Goal: Communication & Community: Answer question/provide support

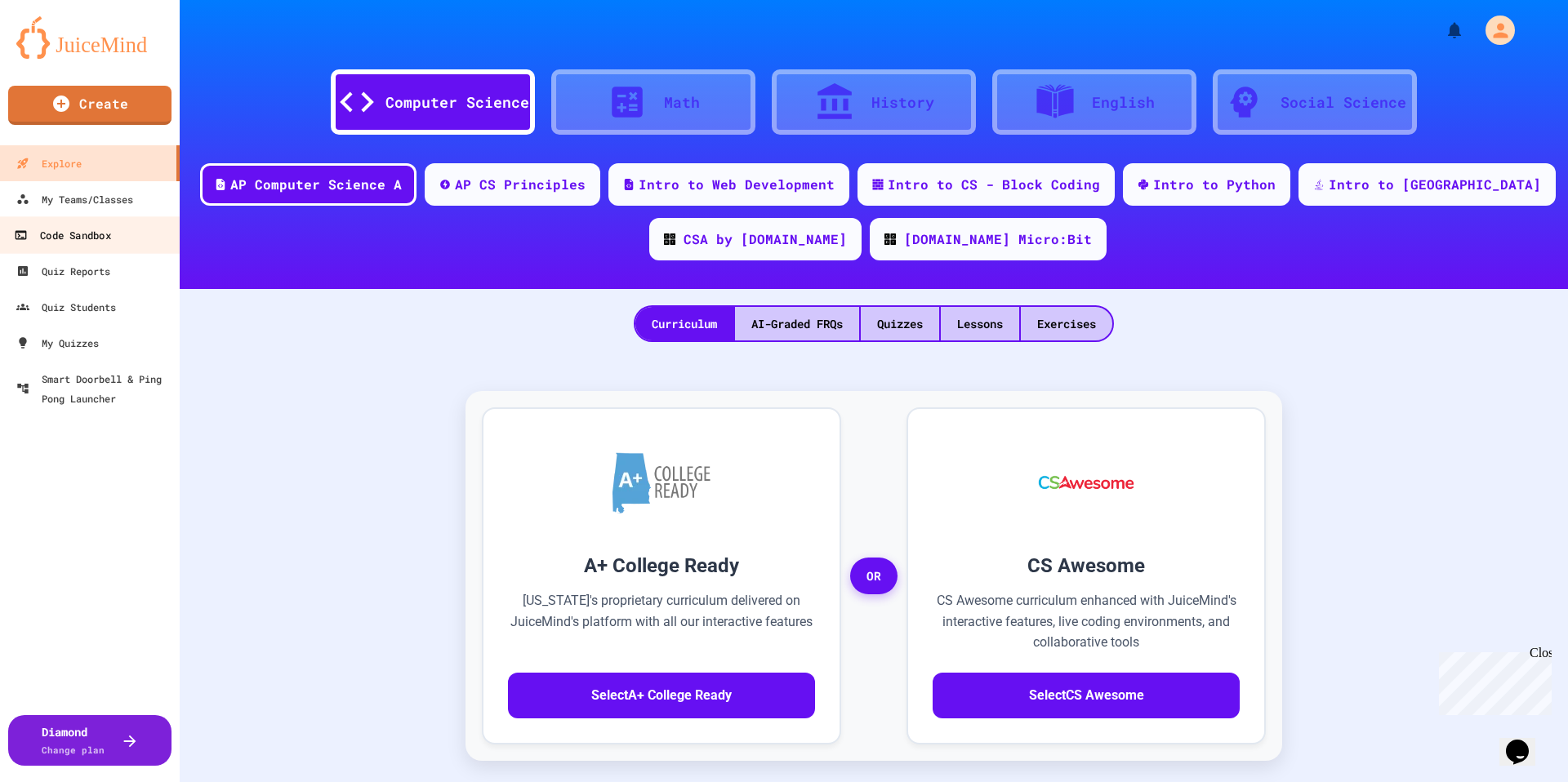
click at [99, 217] on link "Code Sandbox" at bounding box center [89, 235] width 185 height 37
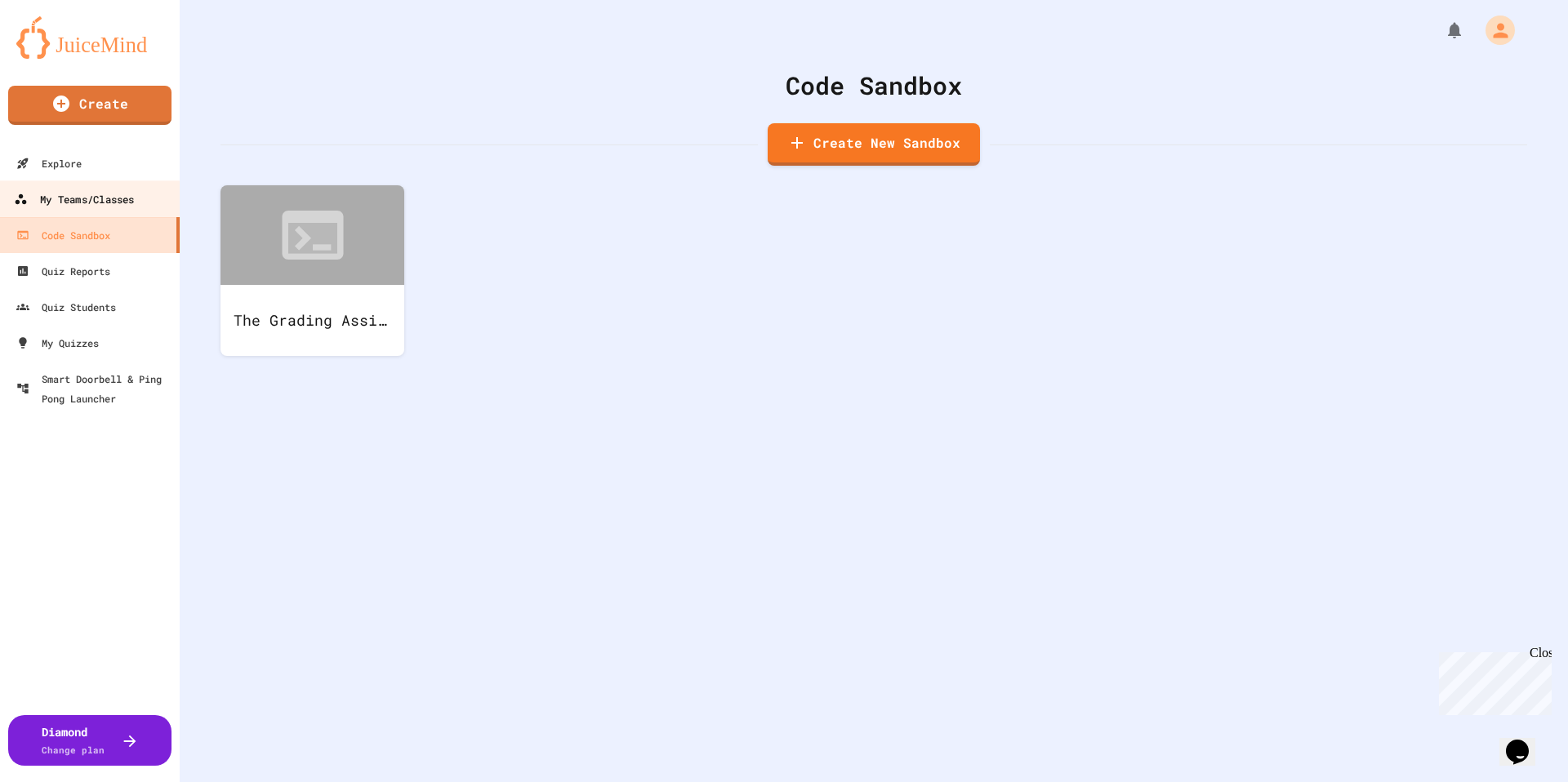
click at [107, 191] on div "My Teams/Classes" at bounding box center [73, 199] width 120 height 21
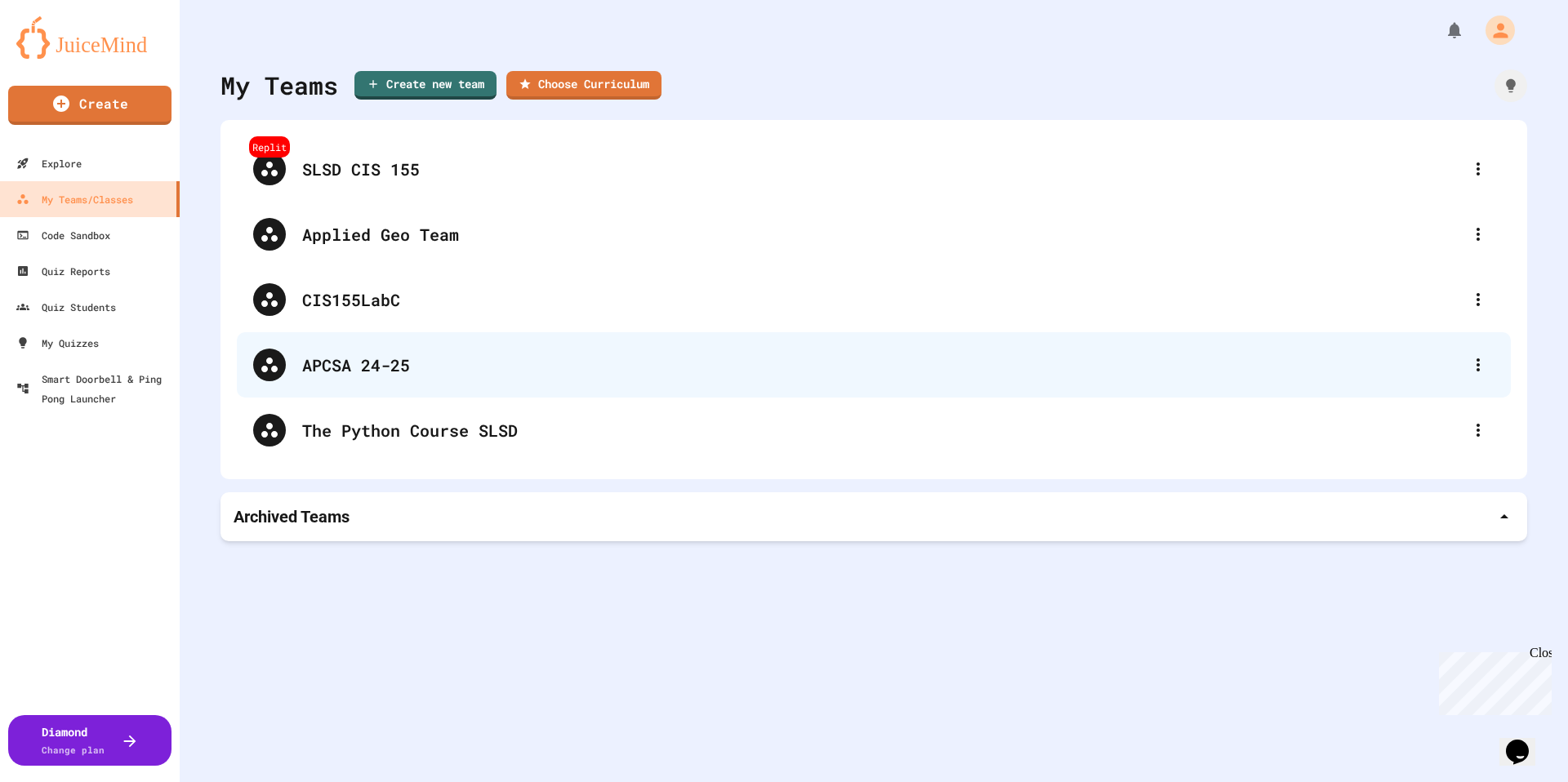
click at [369, 375] on div "APCSA 24-25" at bounding box center [881, 364] width 1159 height 24
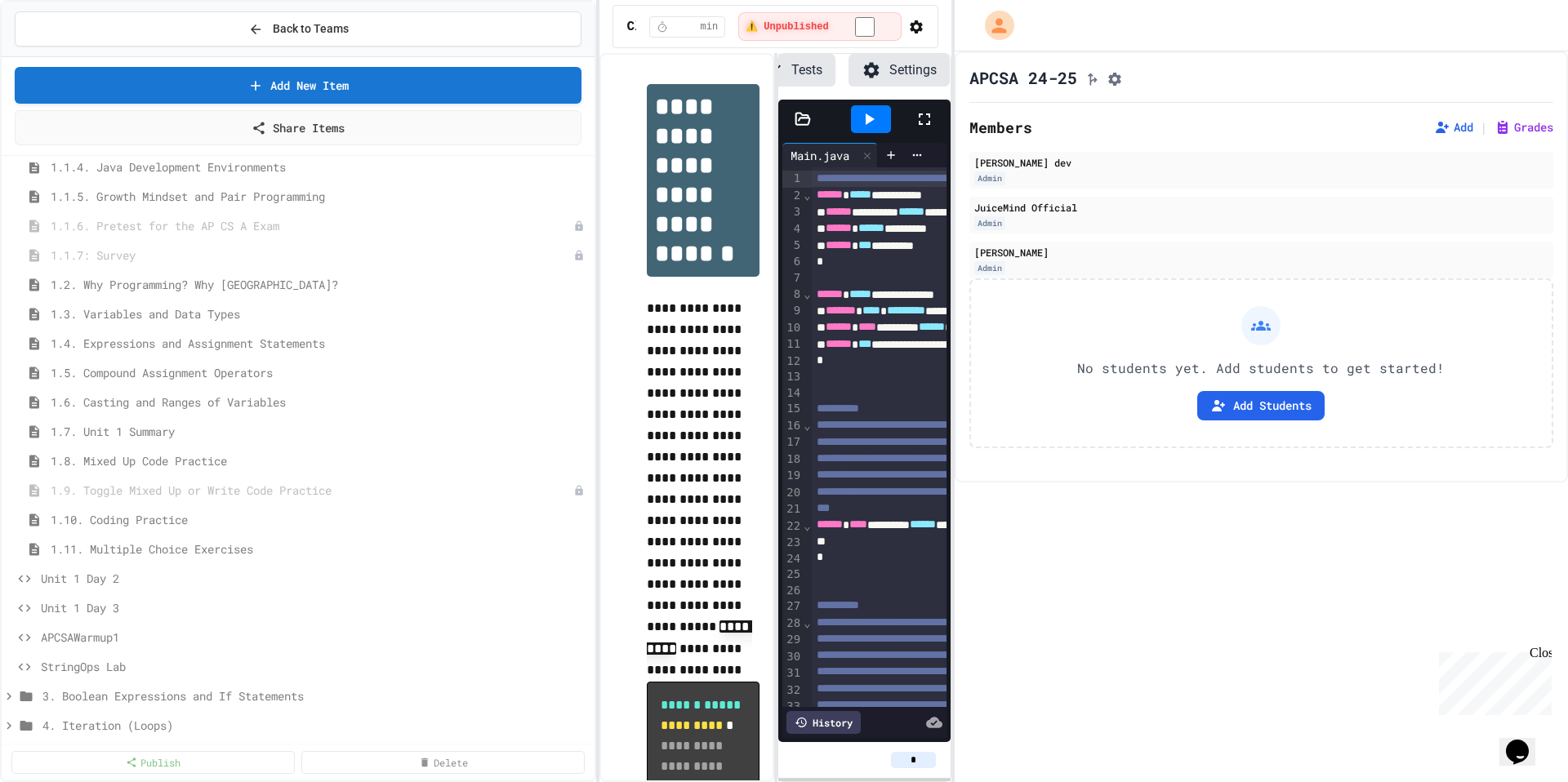
scroll to position [464, 0]
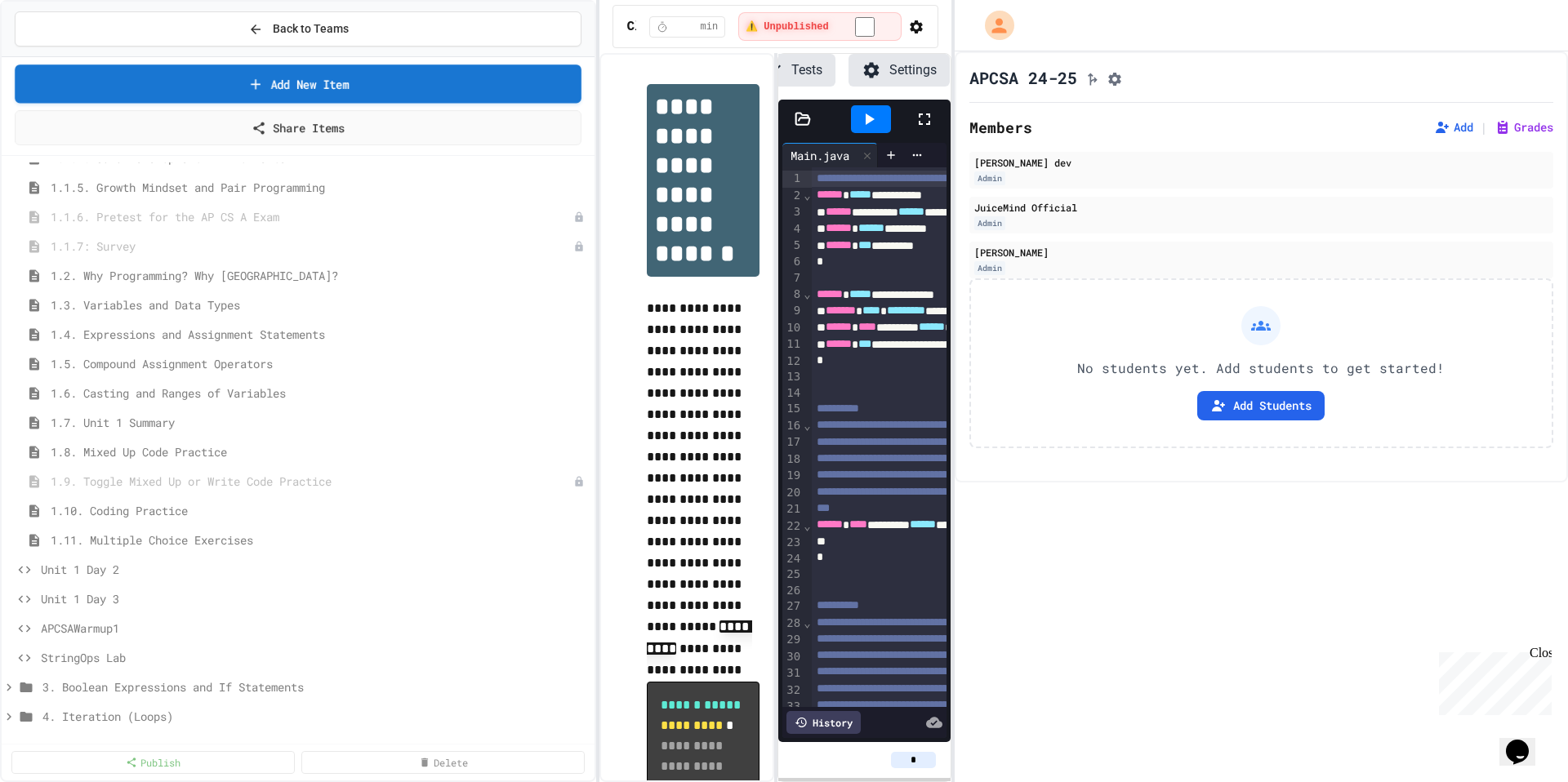
click at [319, 78] on link "Add New Item" at bounding box center [298, 83] width 567 height 39
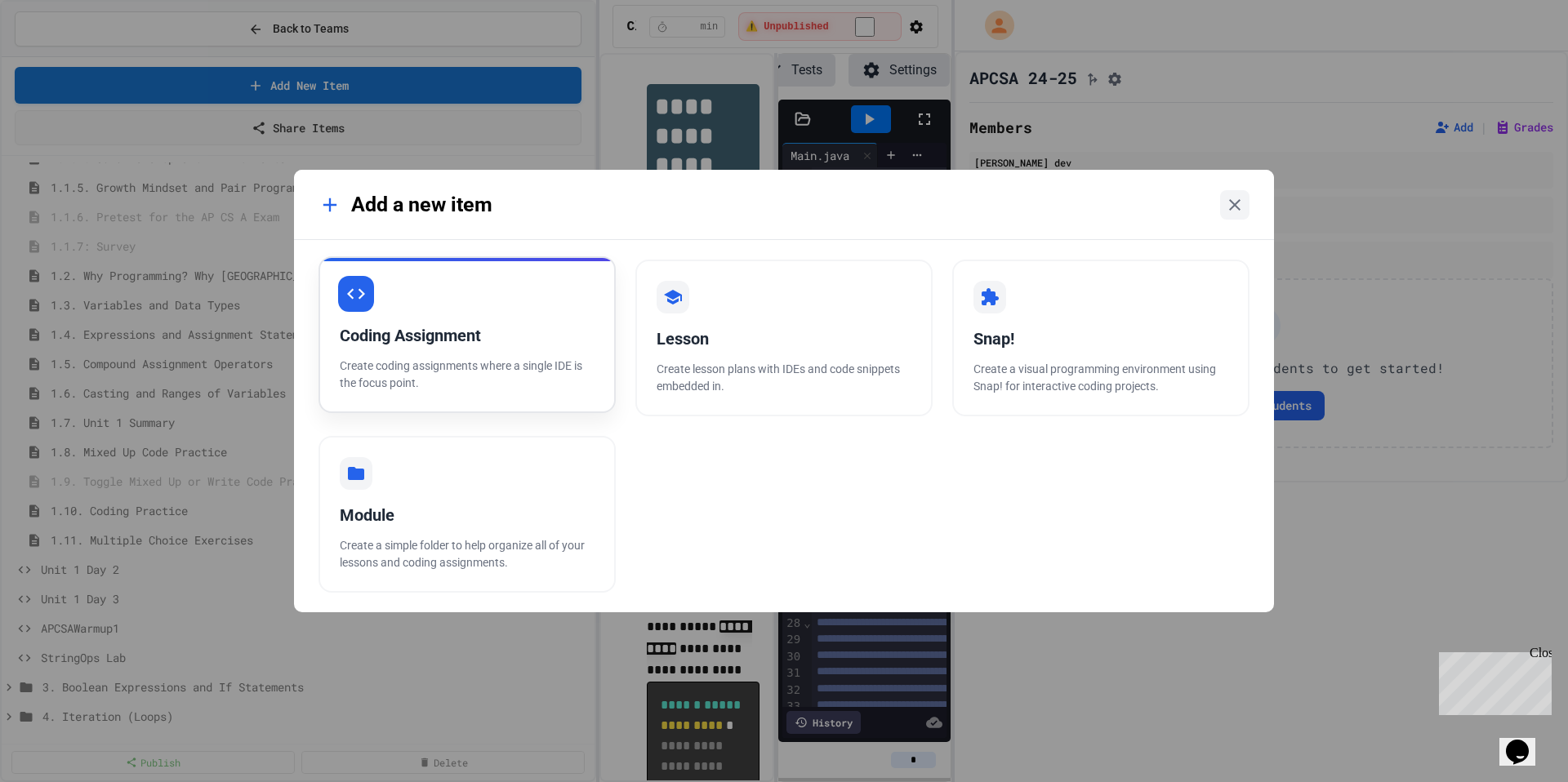
click at [520, 351] on div "Coding Assignment Create coding assignments where a single IDE is the focus poi…" at bounding box center [466, 335] width 297 height 157
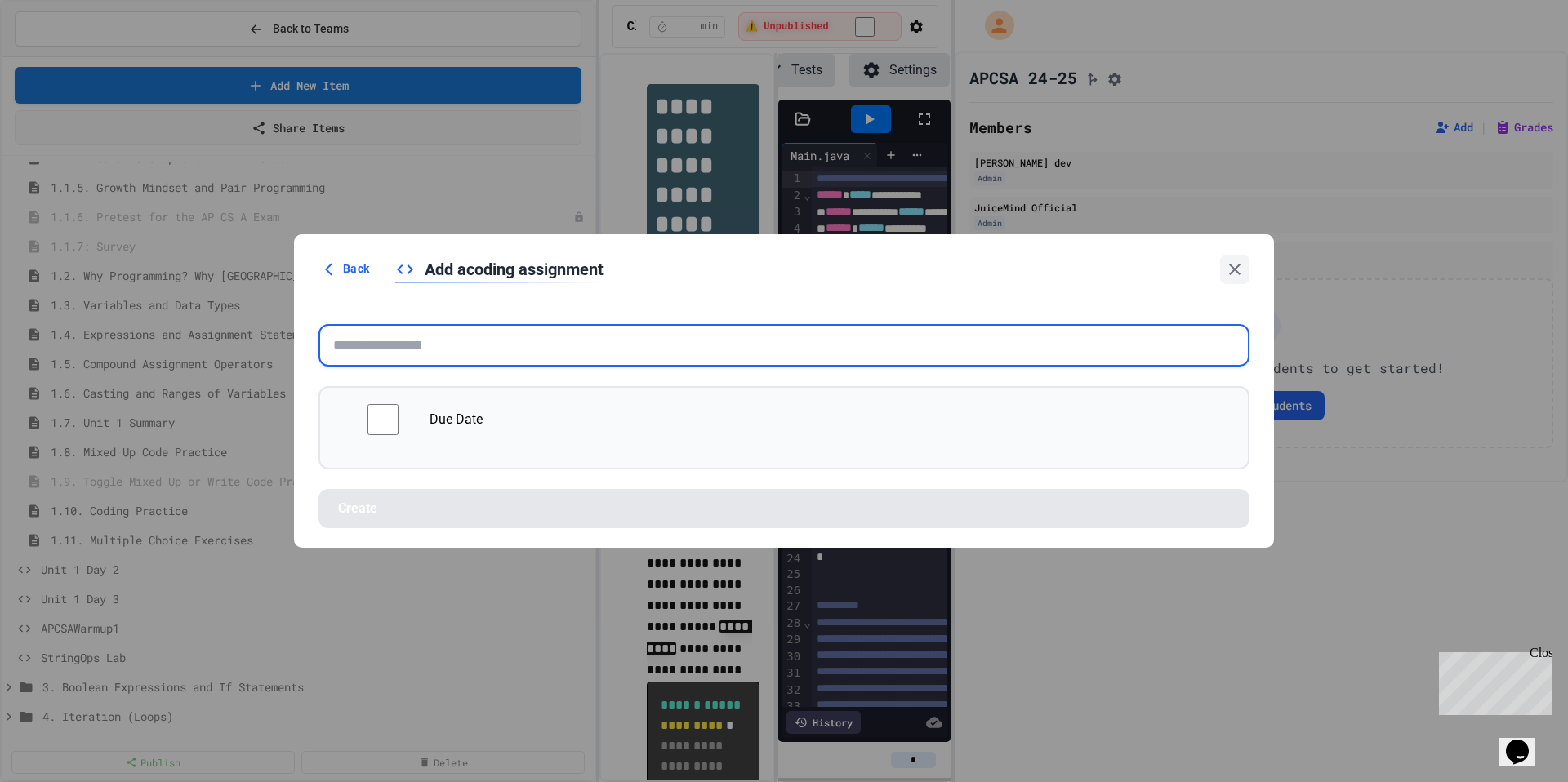
click at [520, 351] on input "text" at bounding box center [784, 345] width 931 height 42
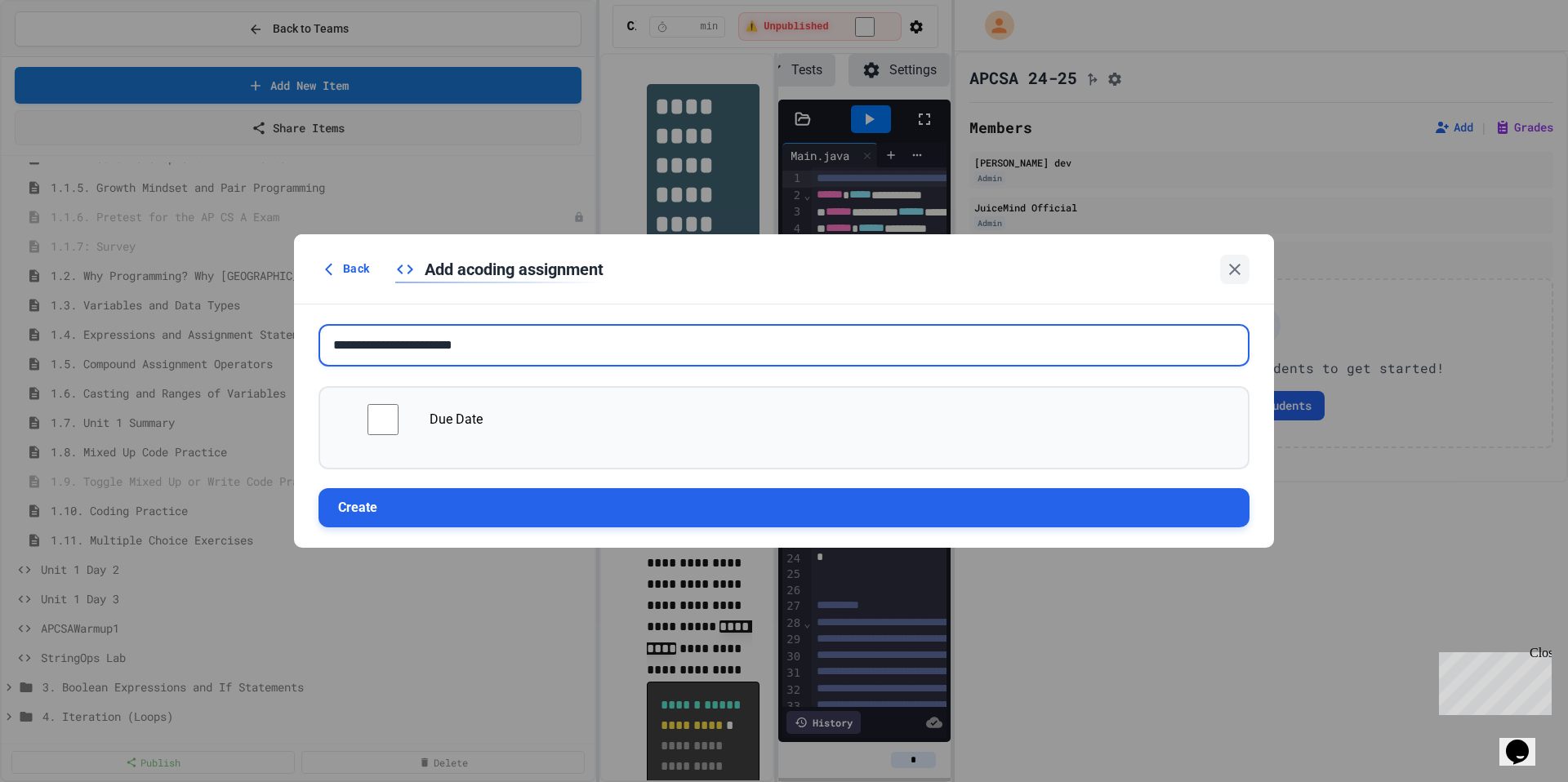
type input "**********"
click at [507, 511] on button "Create" at bounding box center [784, 507] width 931 height 39
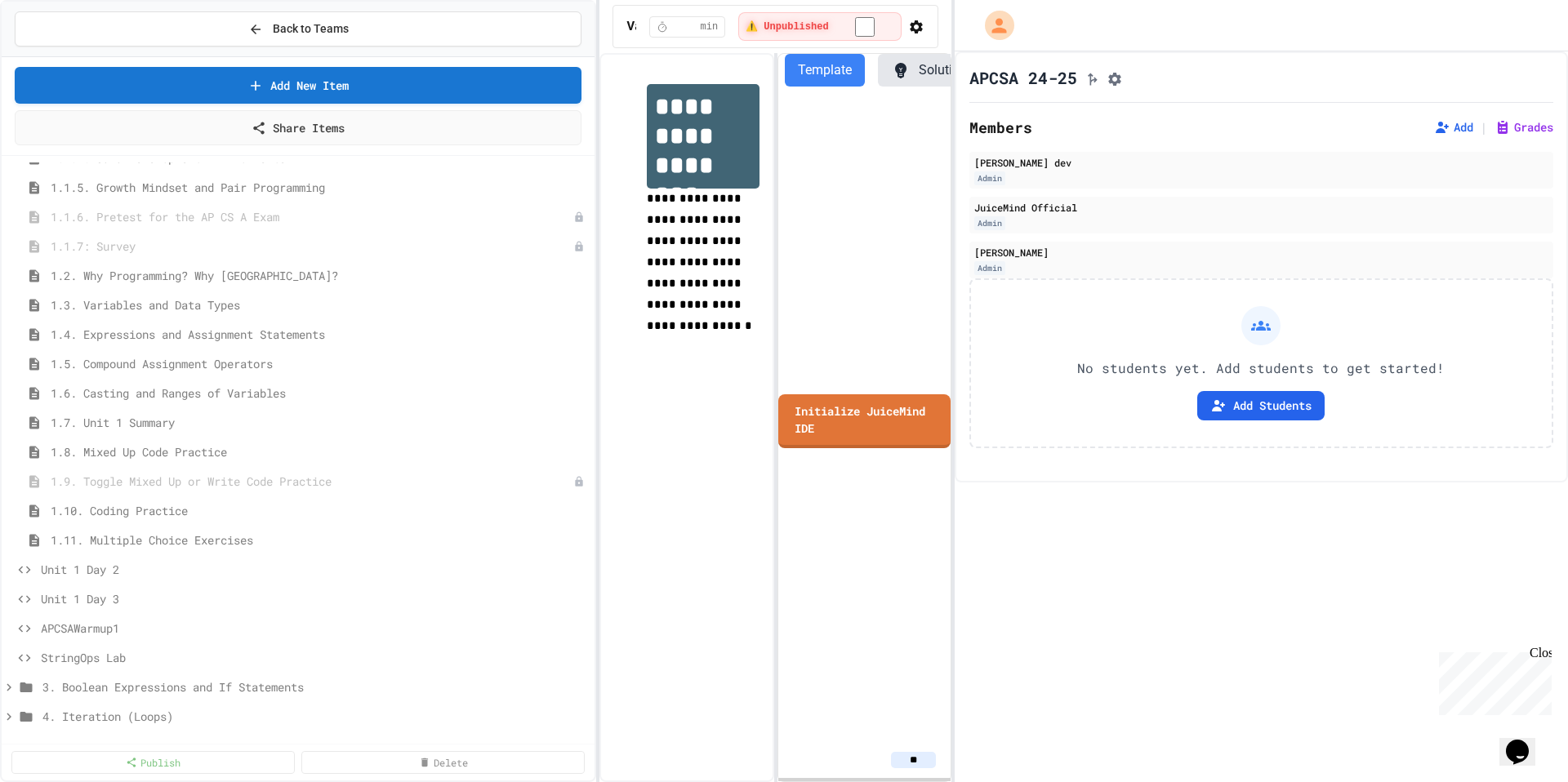
click at [684, 236] on span "**********" at bounding box center [699, 262] width 106 height 139
click at [706, 138] on h1 "**********" at bounding box center [703, 136] width 113 height 105
drag, startPoint x: 718, startPoint y: 170, endPoint x: 648, endPoint y: 109, distance: 92.8
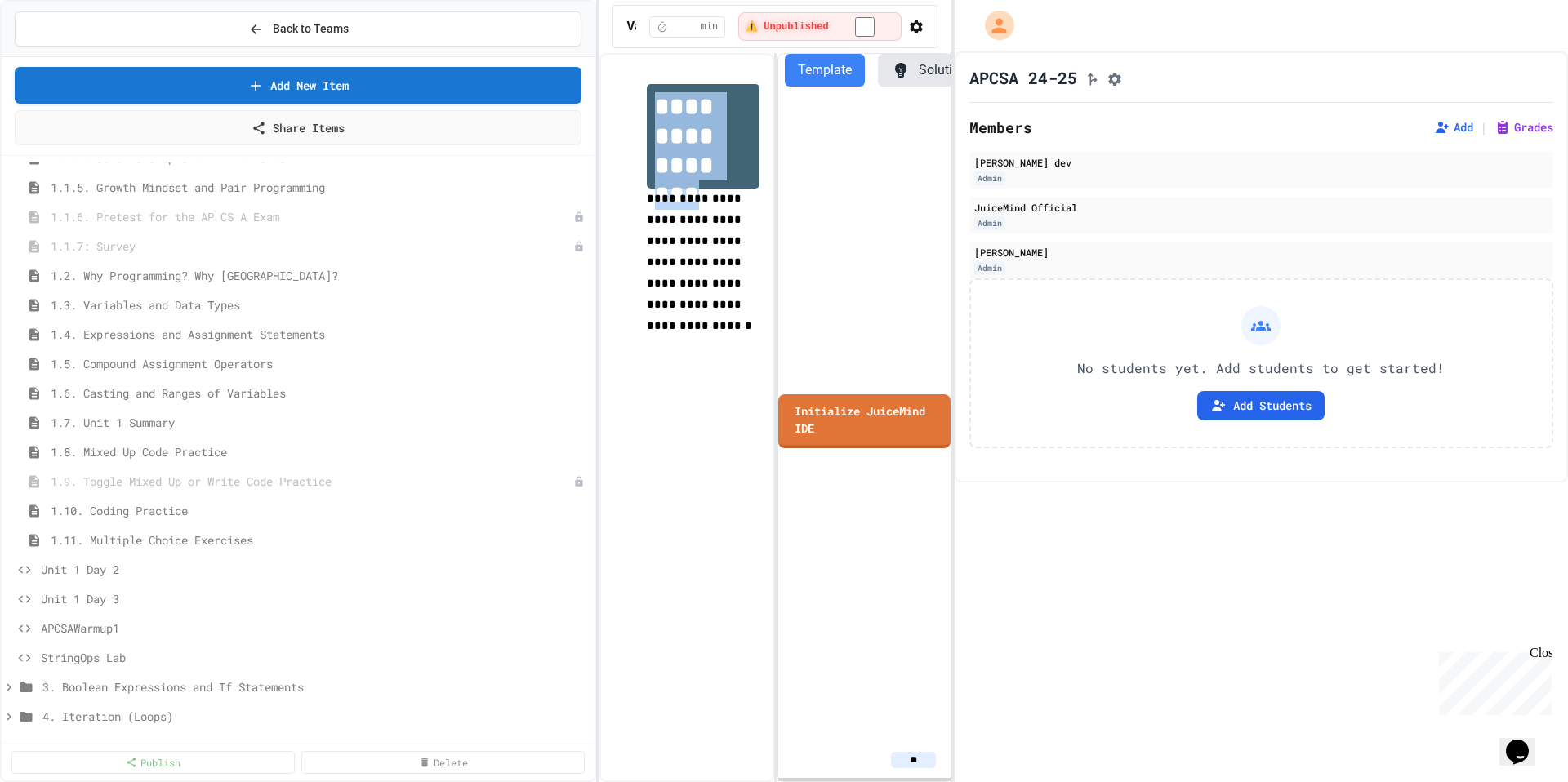
click at [647, 108] on h1 "**********" at bounding box center [703, 136] width 113 height 105
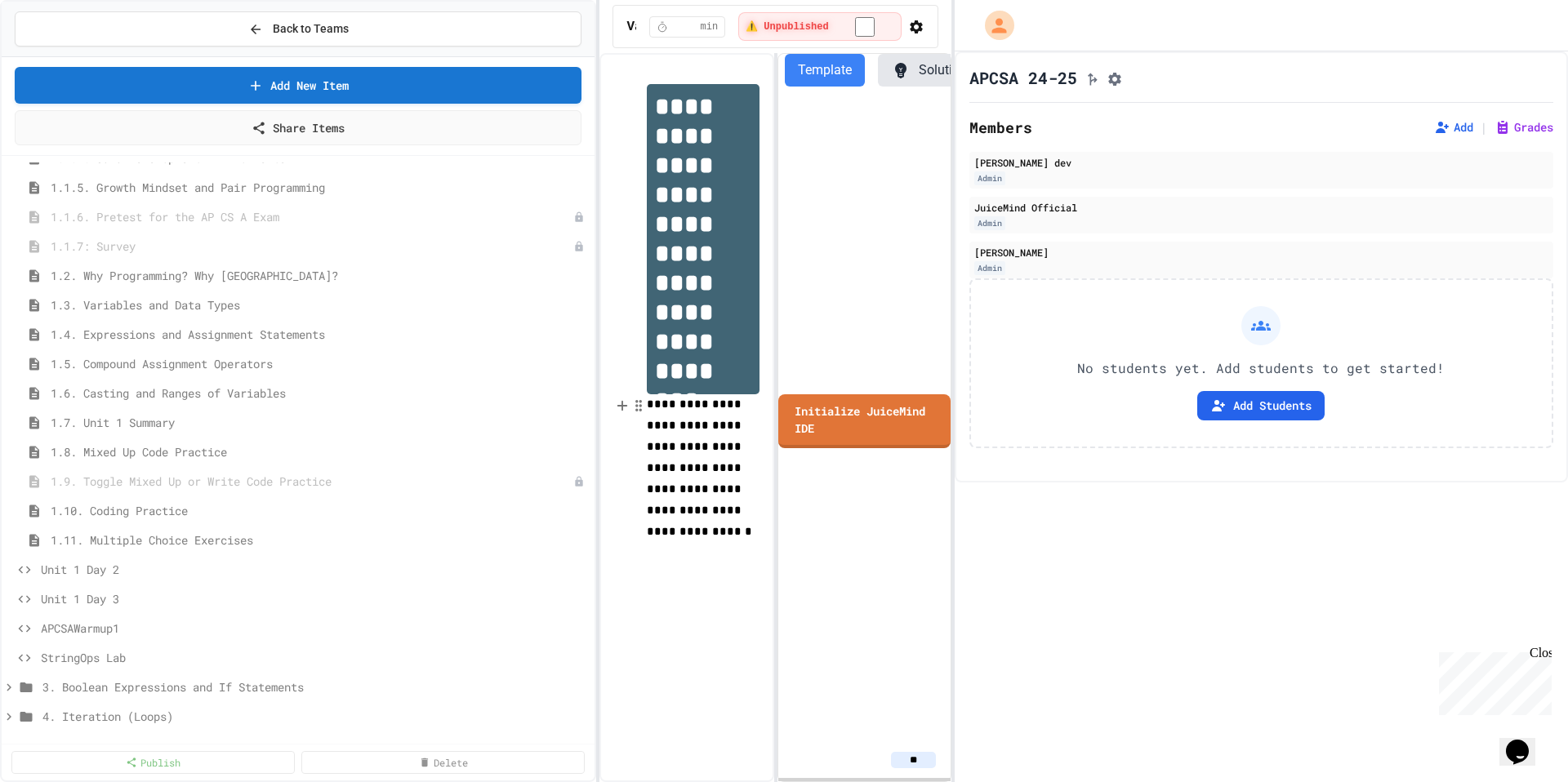
click at [713, 467] on span "**********" at bounding box center [699, 468] width 106 height 139
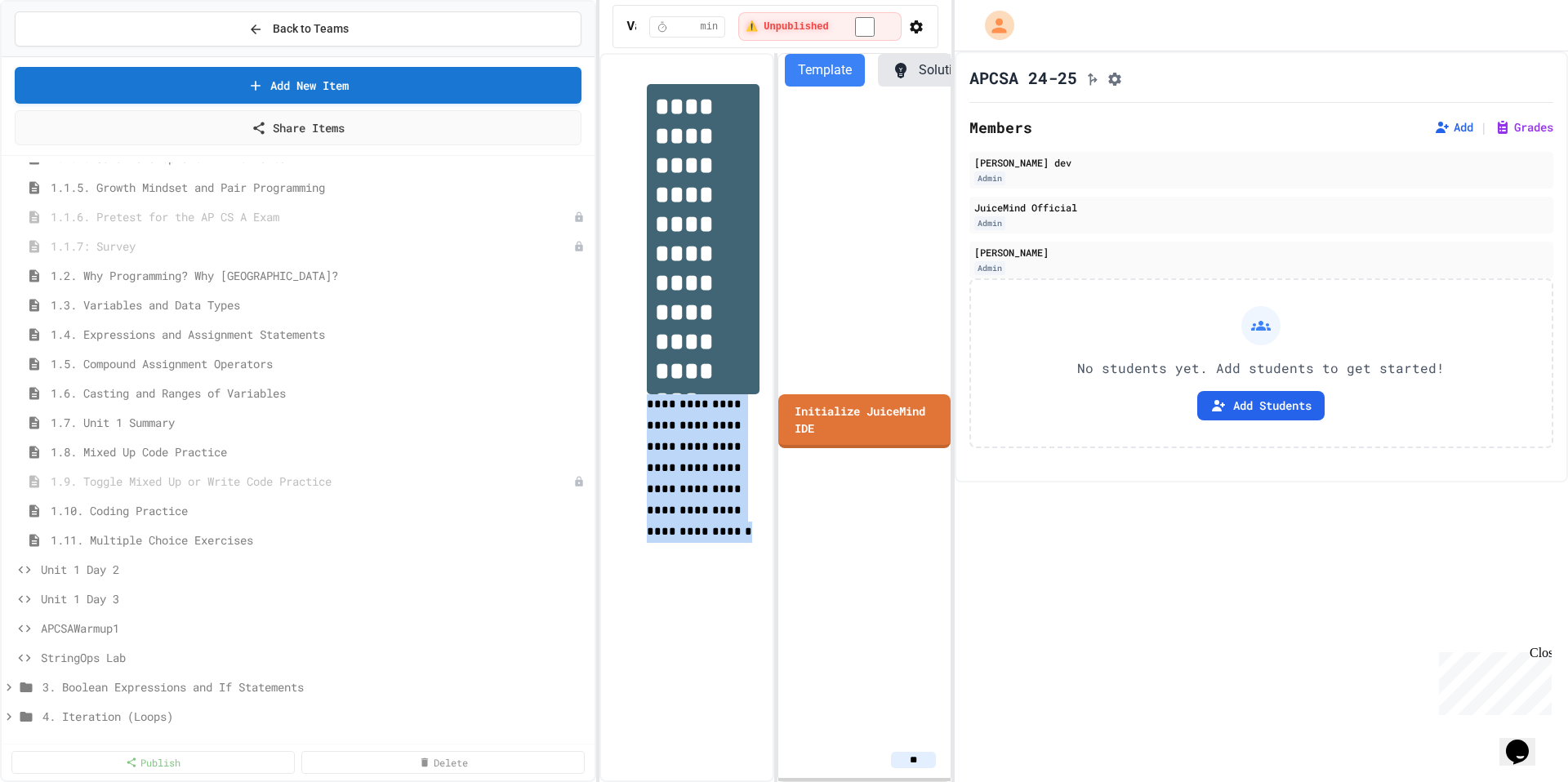
click at [713, 467] on span "**********" at bounding box center [699, 468] width 106 height 139
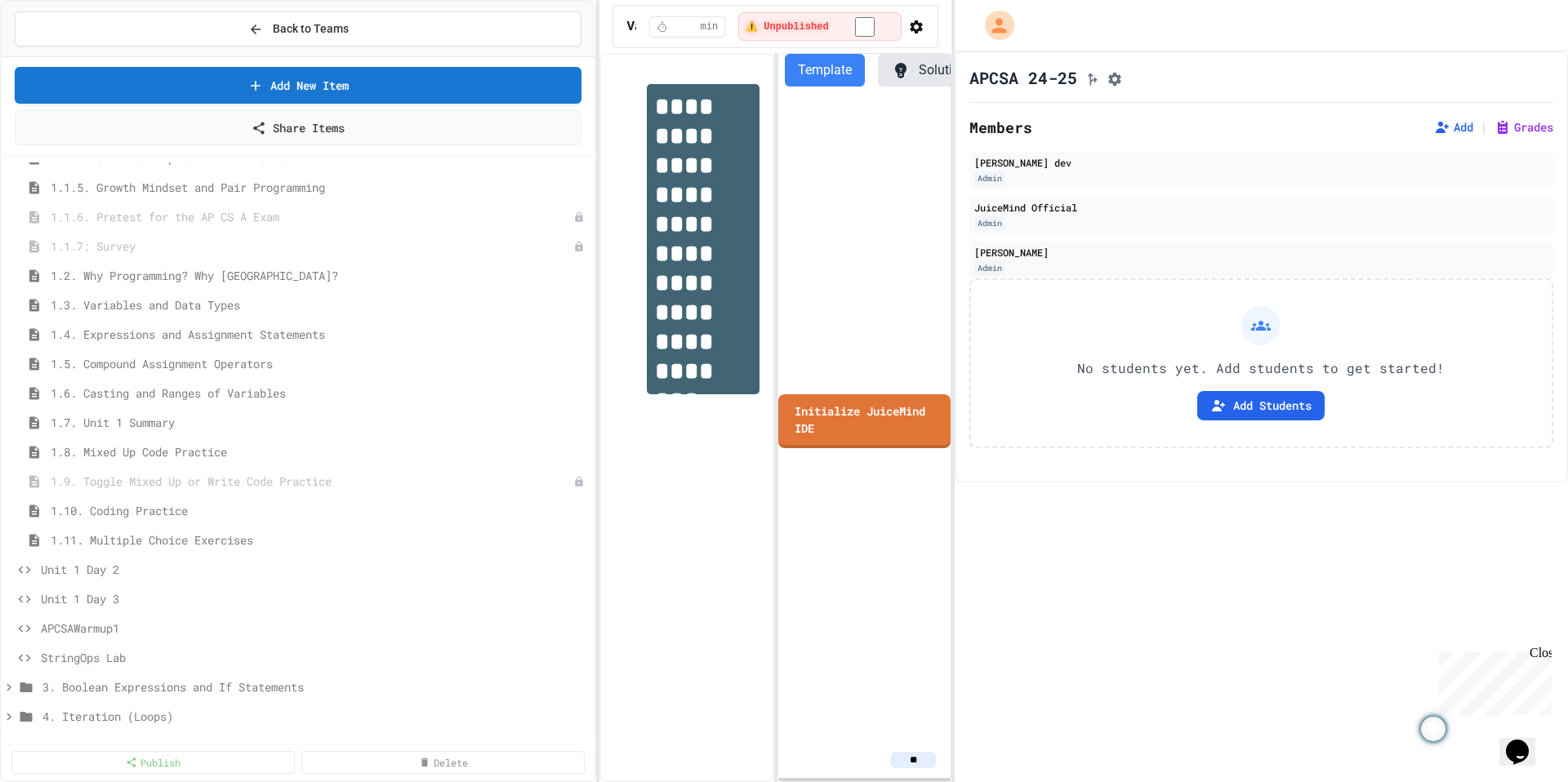
click at [933, 242] on div "Initialize JuiceMind IDE" at bounding box center [863, 420] width 171 height 642
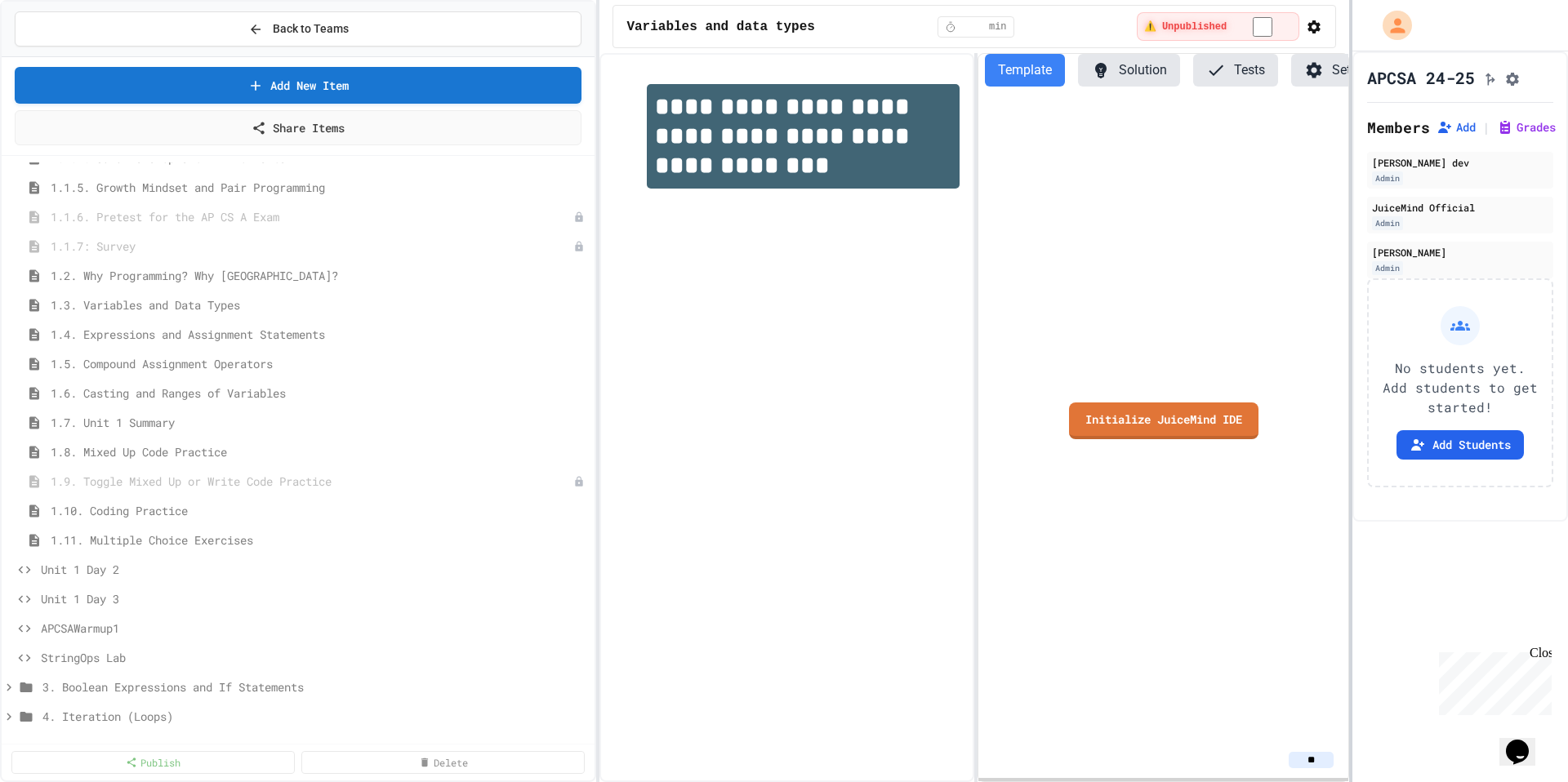
click at [1351, 246] on div at bounding box center [1351, 391] width 4 height 782
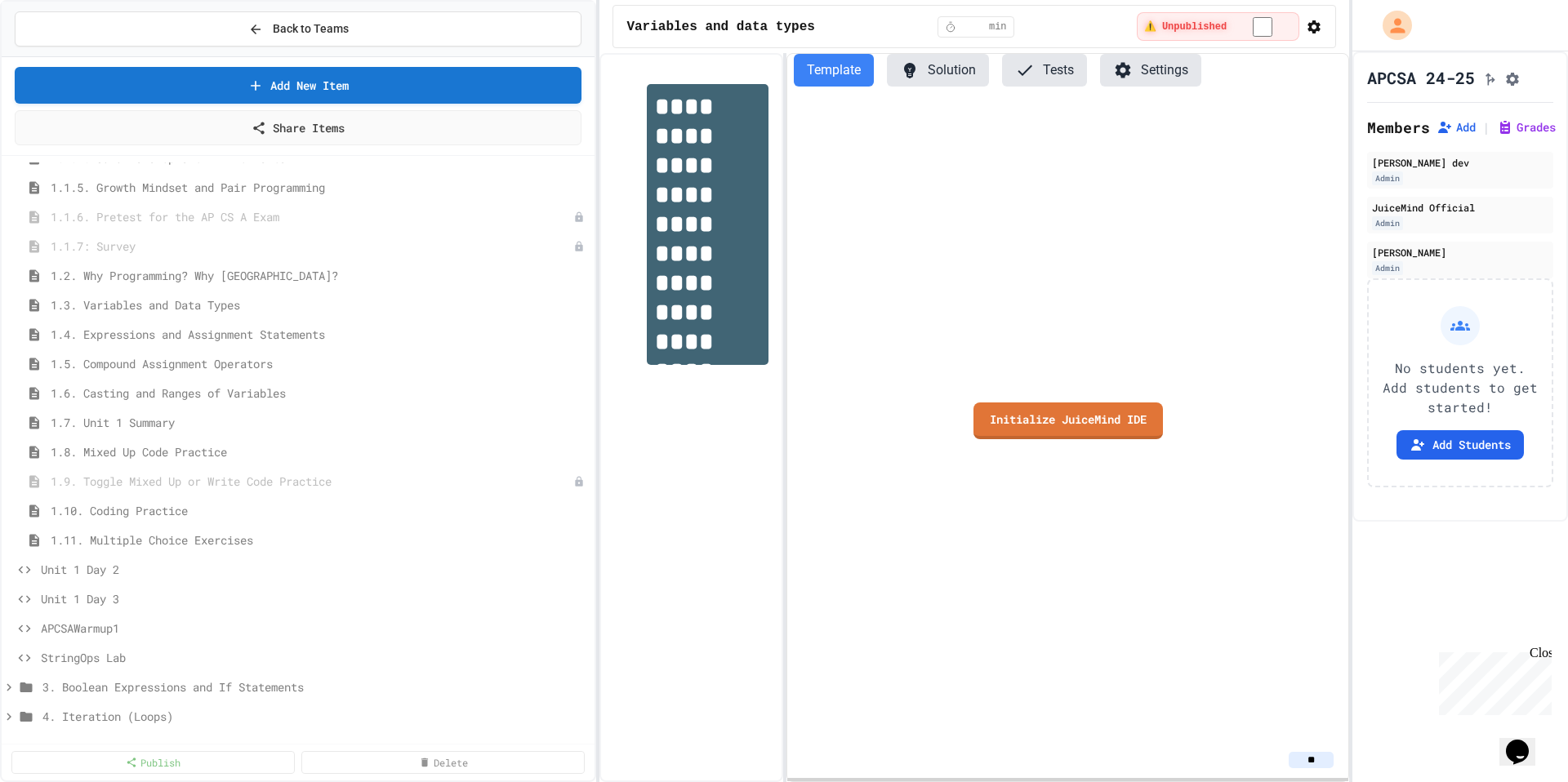
click at [781, 292] on div "**********" at bounding box center [973, 418] width 750 height 729
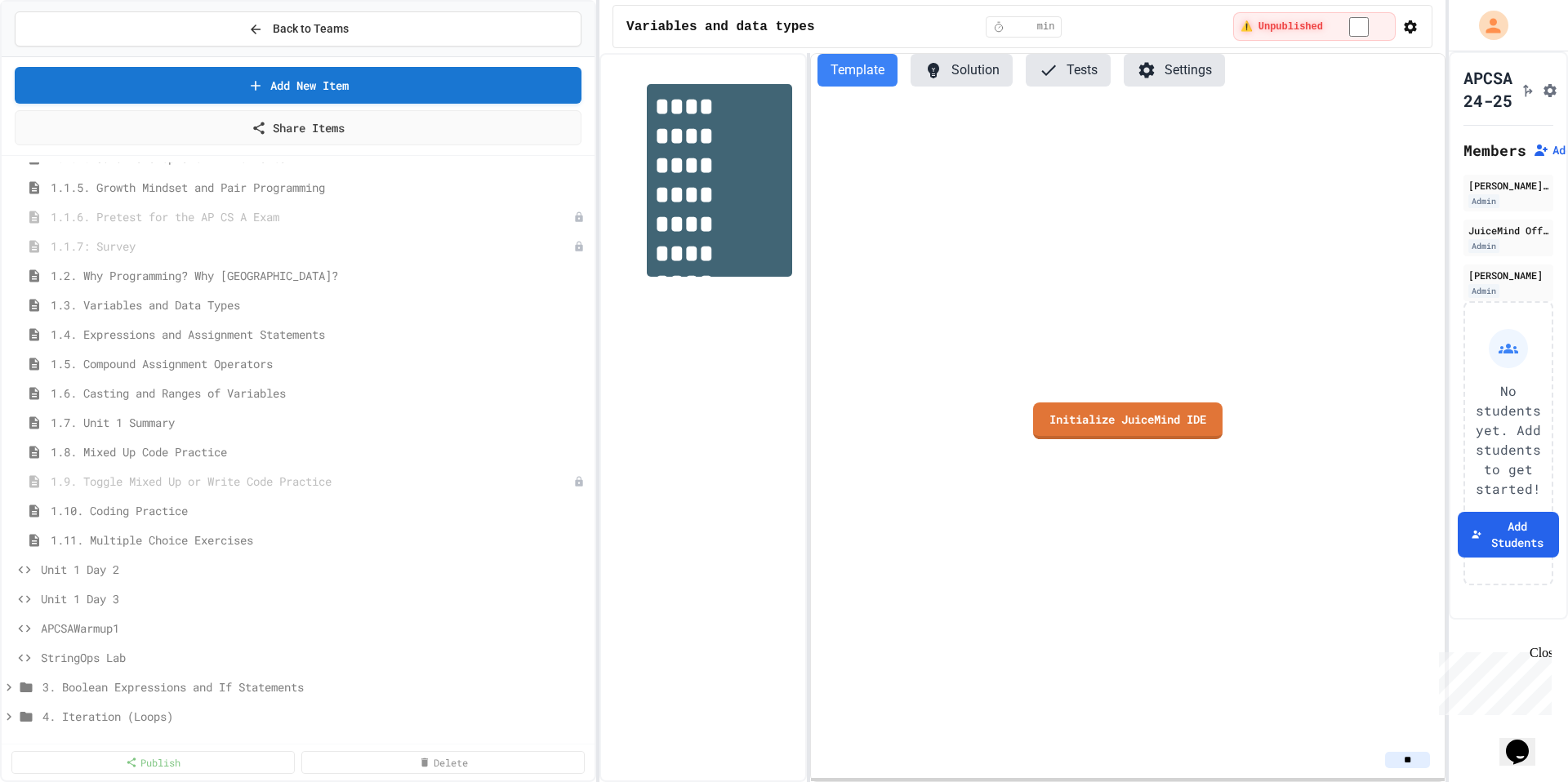
click at [1445, 318] on div "**********" at bounding box center [784, 391] width 1568 height 782
click at [1139, 400] on link "Initialize JuiceMind IDE" at bounding box center [1128, 419] width 186 height 39
drag, startPoint x: 1042, startPoint y: 72, endPoint x: 1108, endPoint y: 235, distance: 175.9
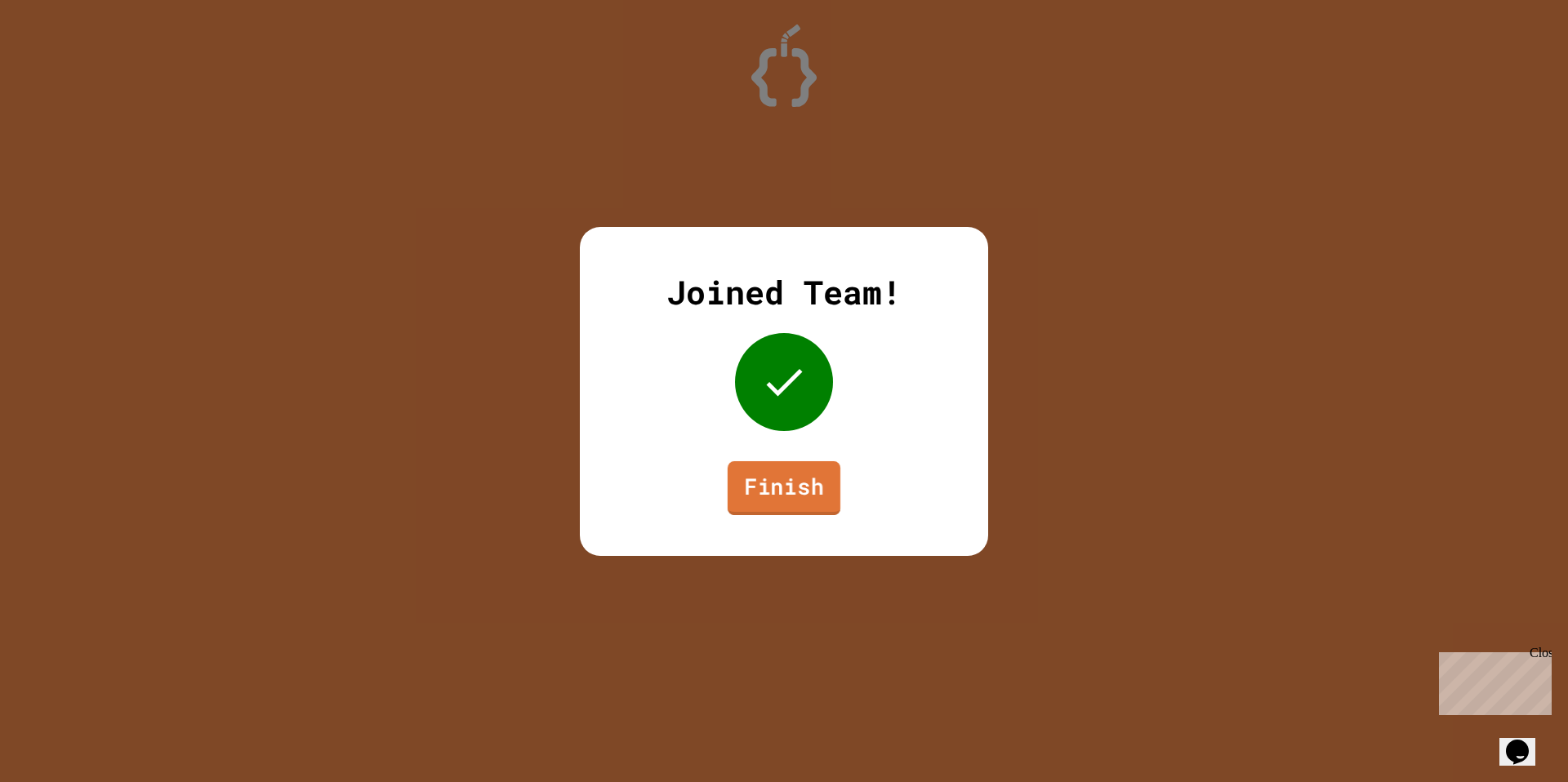
click at [779, 486] on link "Finish" at bounding box center [783, 487] width 113 height 54
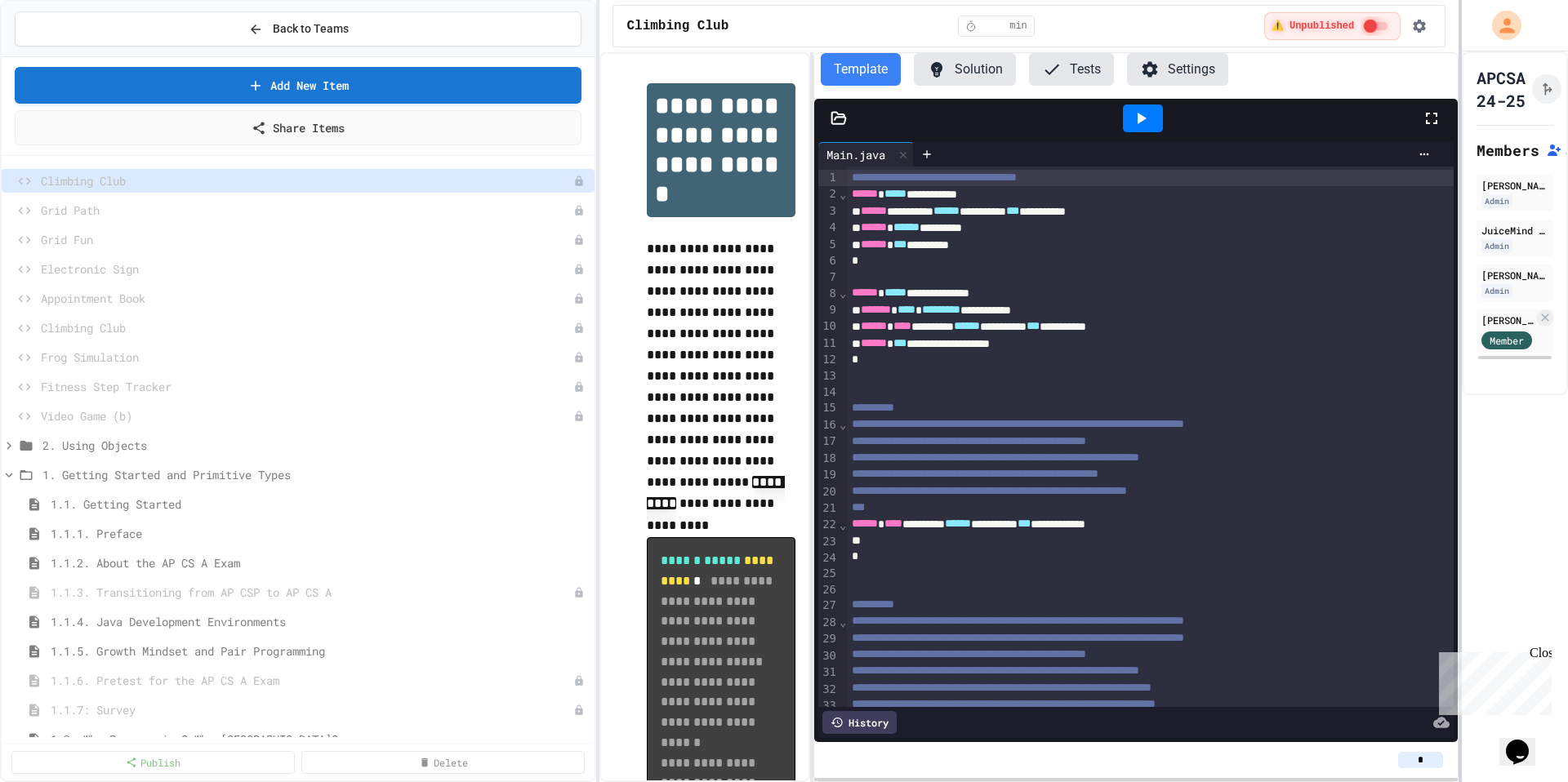
click at [1461, 342] on div at bounding box center [1460, 391] width 4 height 782
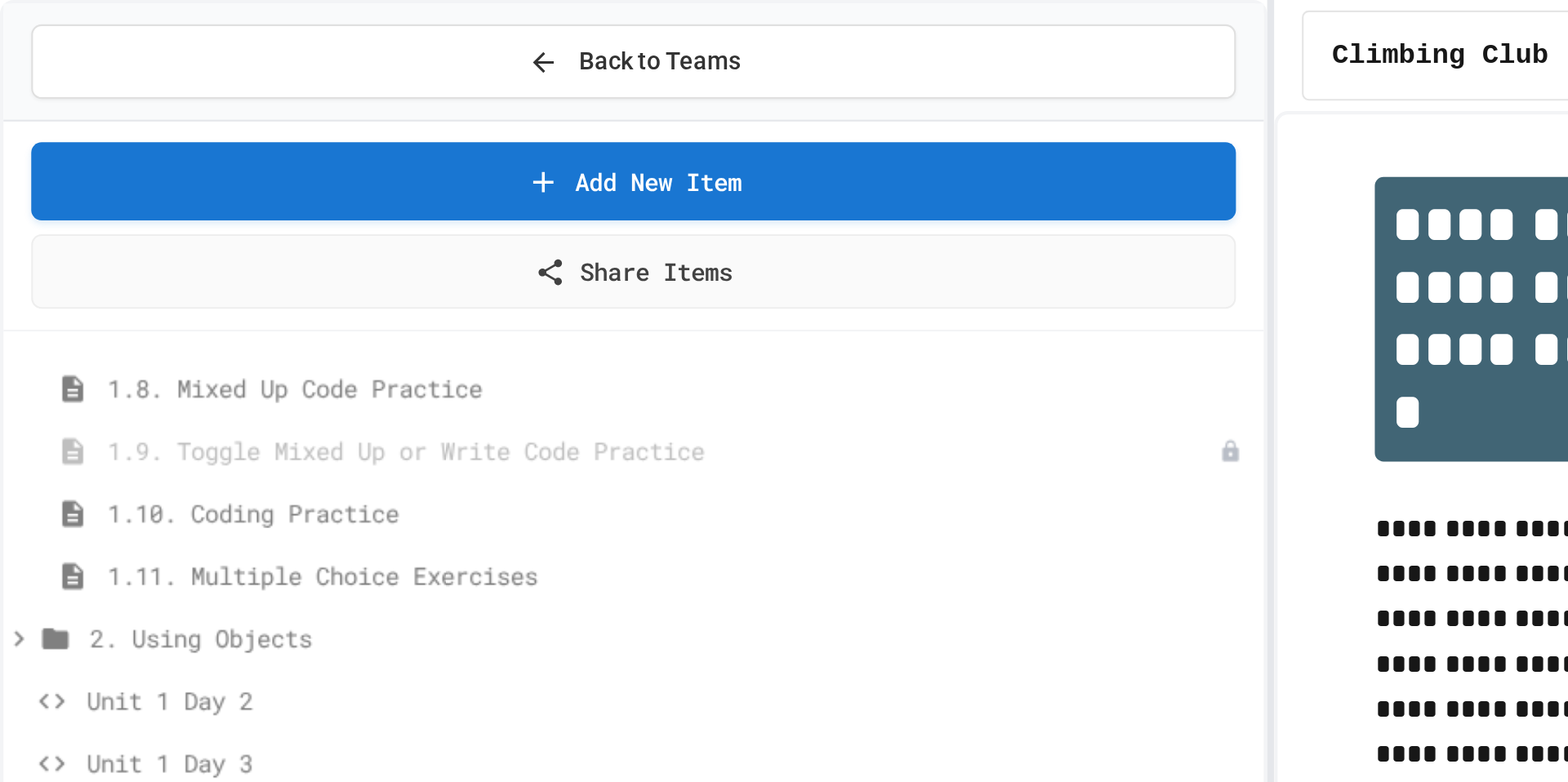
scroll to position [704, 0]
click at [89, 327] on span "Unit 1 Day 2" at bounding box center [306, 328] width 530 height 17
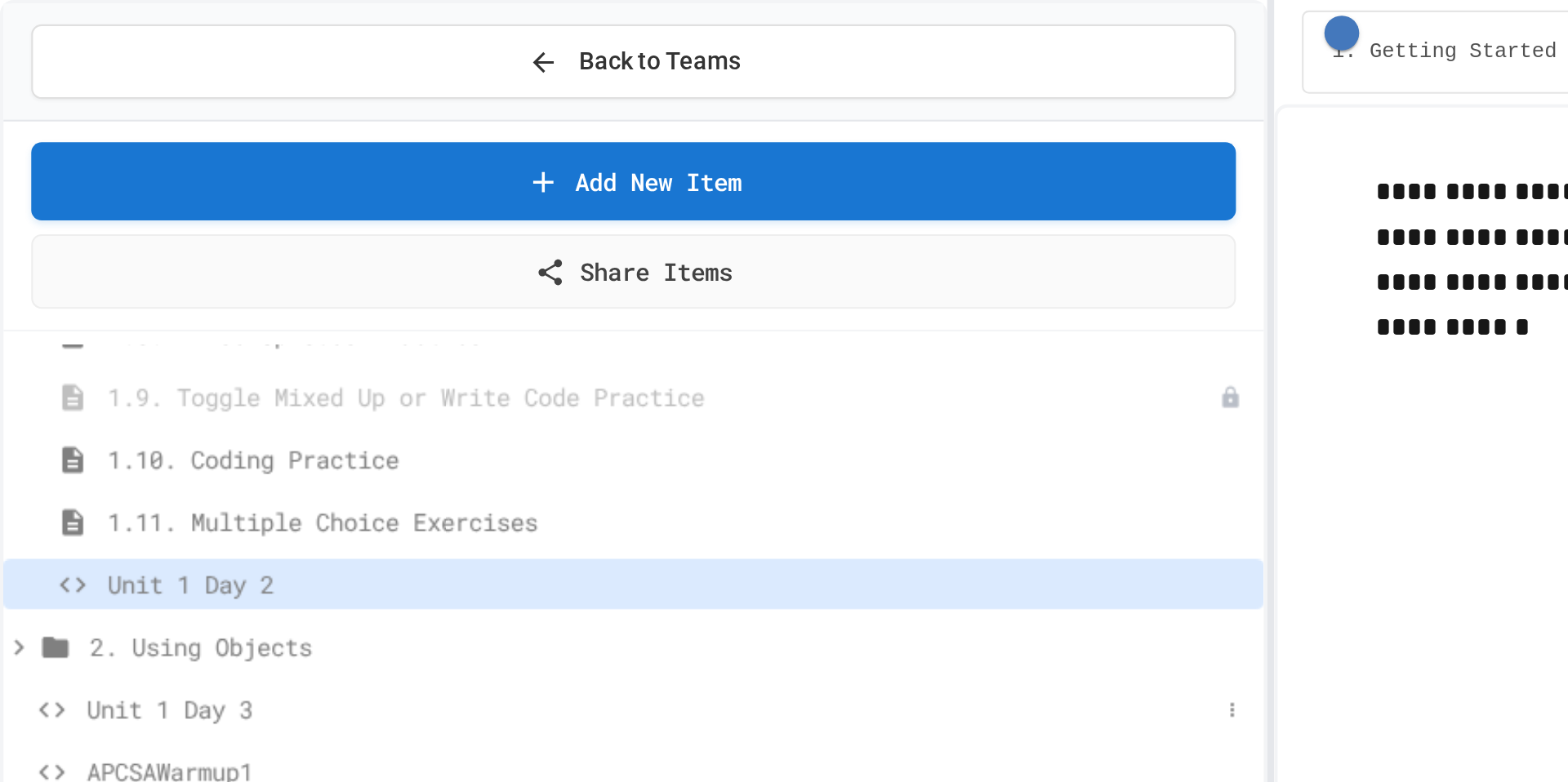
scroll to position [738, 0]
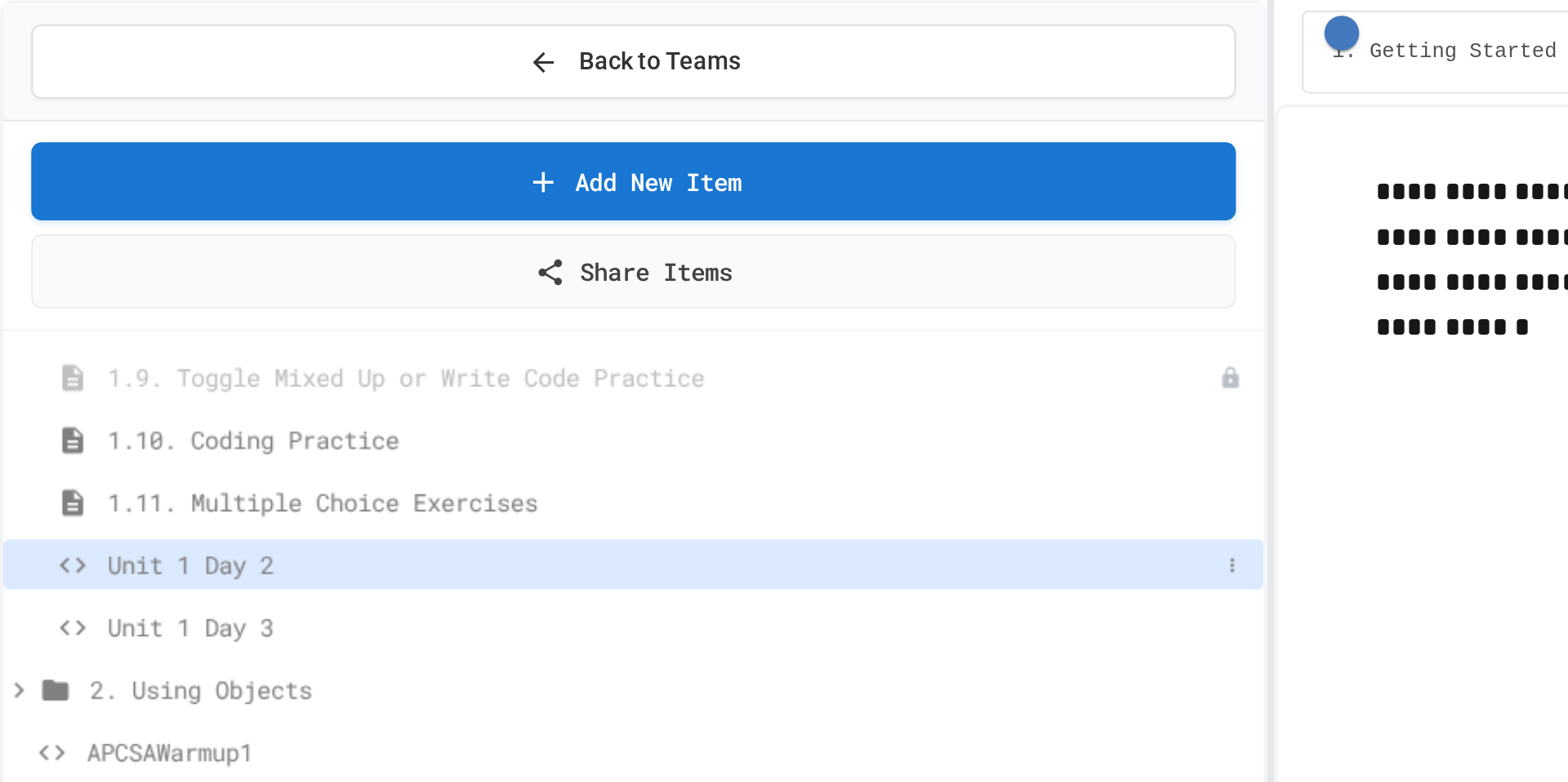
click at [89, 269] on span "Unit 1 Day 2" at bounding box center [310, 265] width 521 height 17
click at [134, 263] on span "Unit 1 Day 2" at bounding box center [310, 265] width 521 height 17
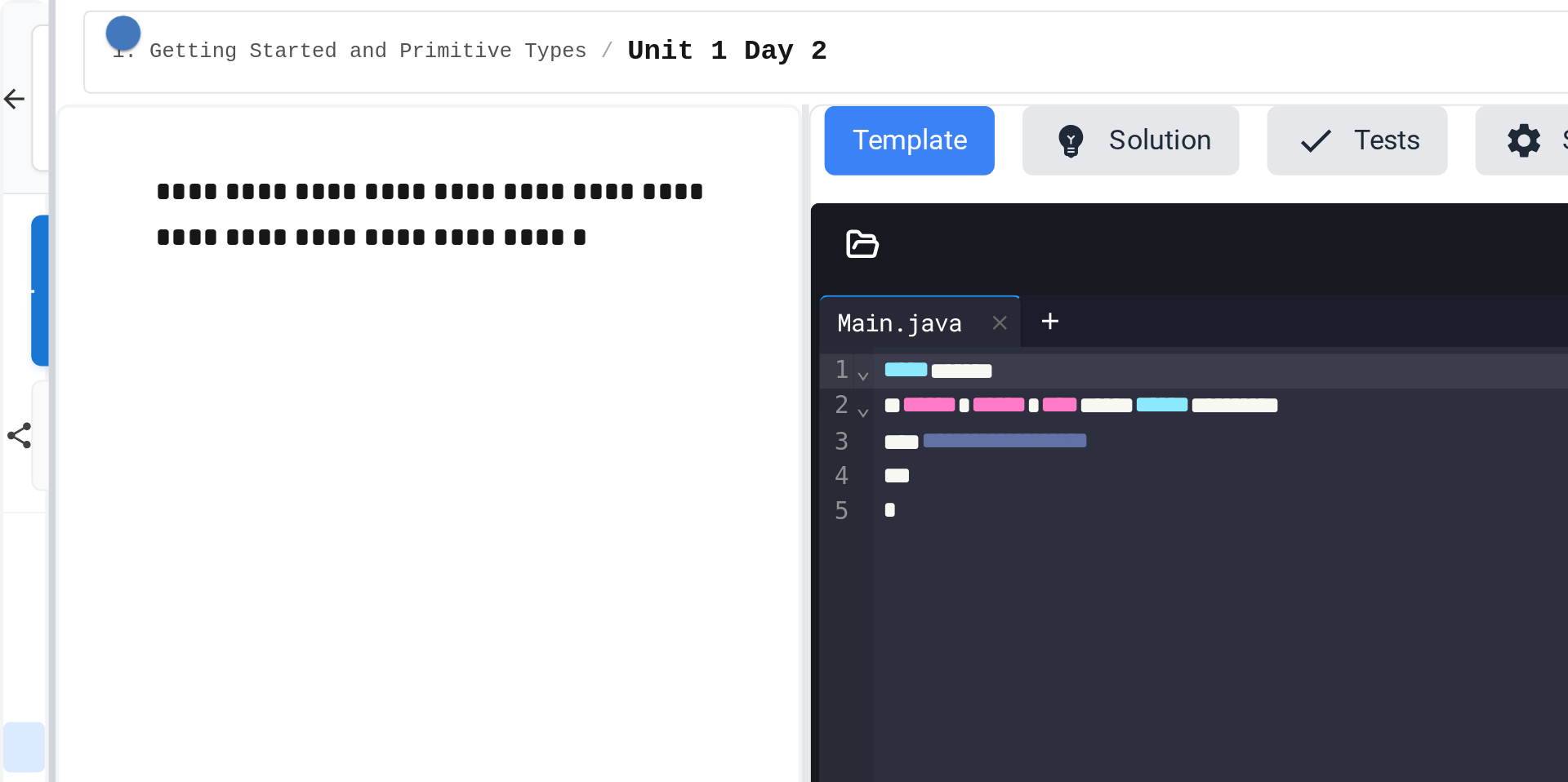
click at [23, 291] on div at bounding box center [24, 391] width 4 height 782
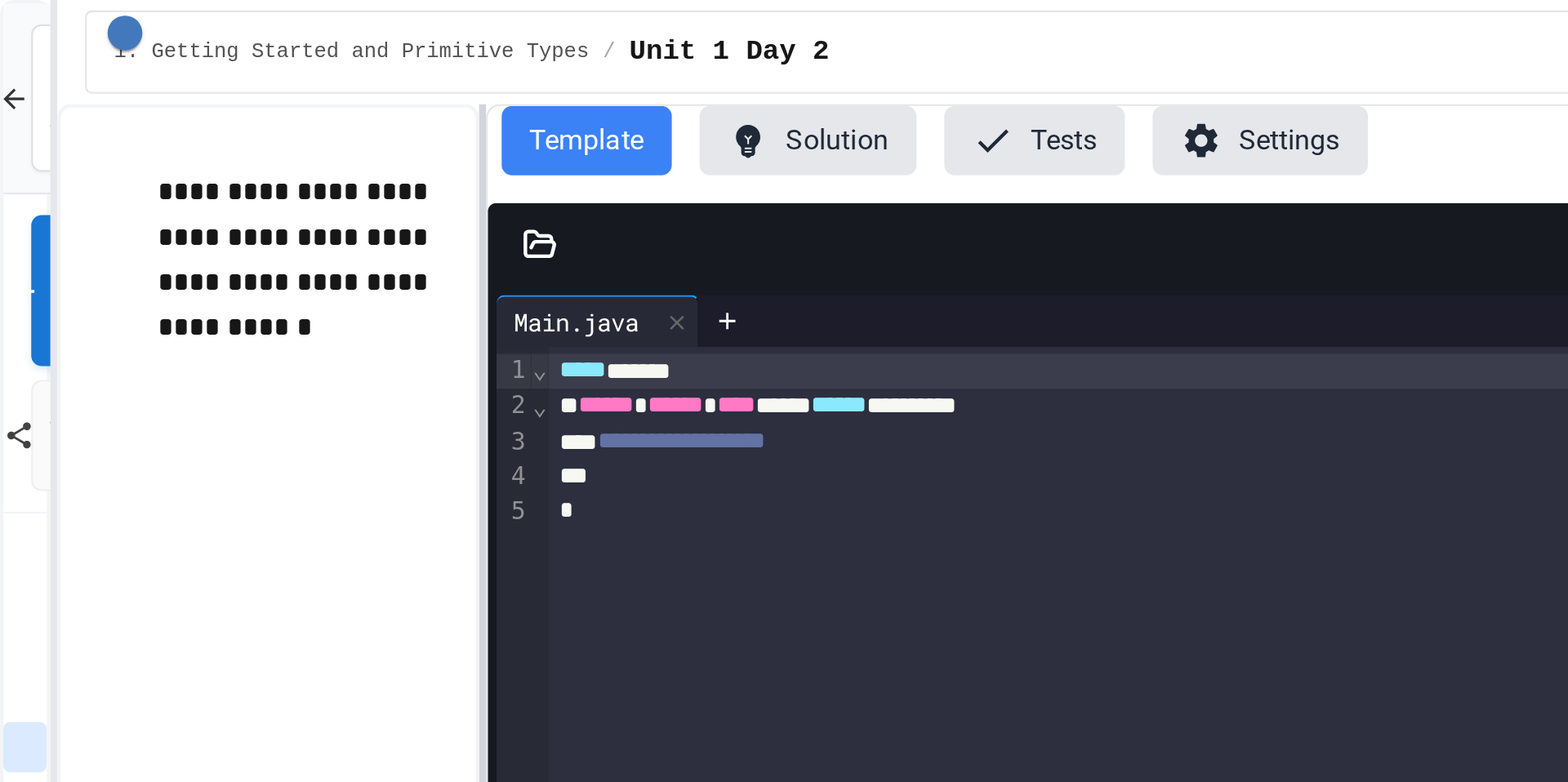
click at [226, 281] on div at bounding box center [227, 415] width 4 height 733
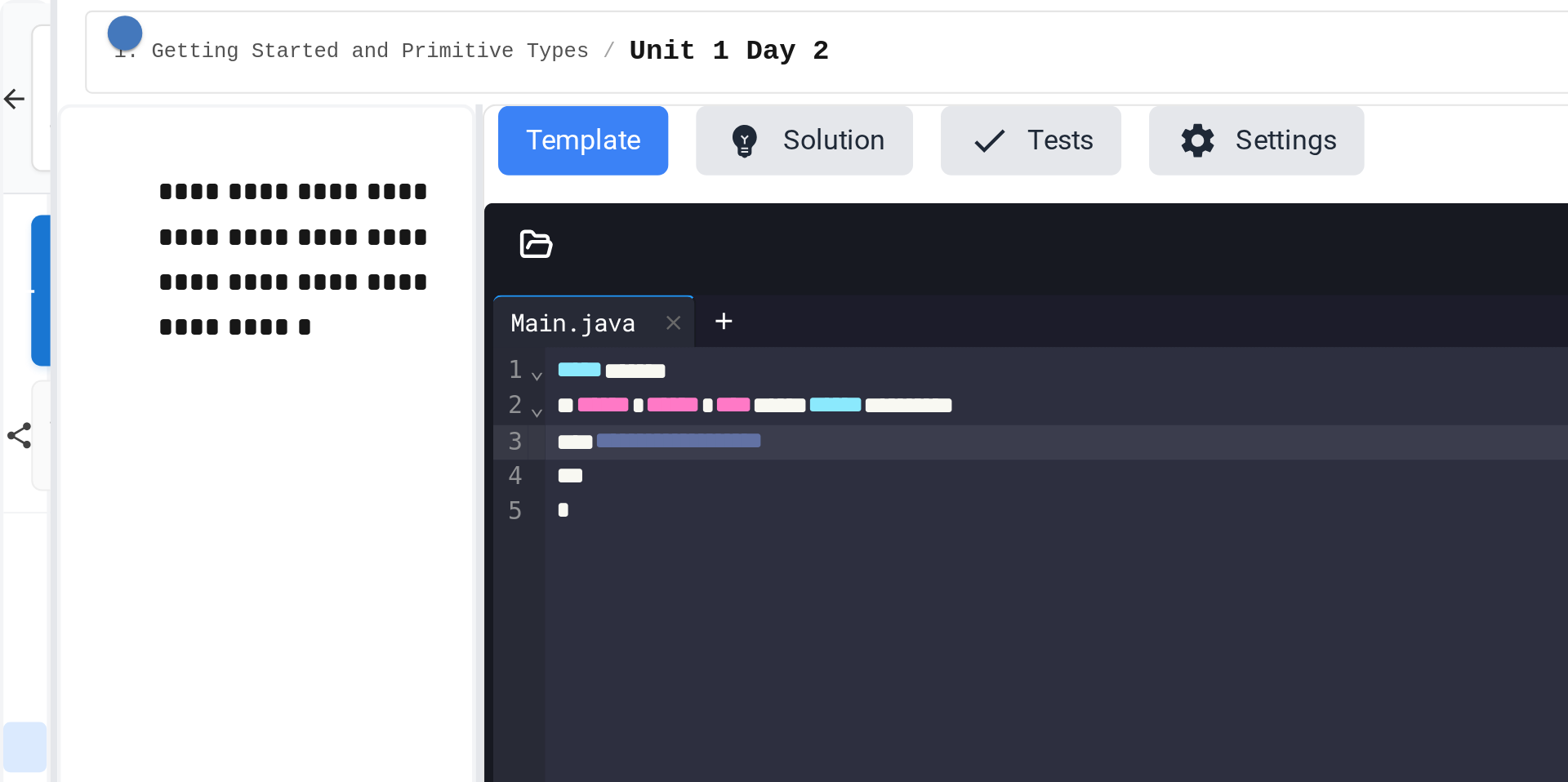
click at [423, 216] on div "**********" at bounding box center [854, 208] width 1196 height 16
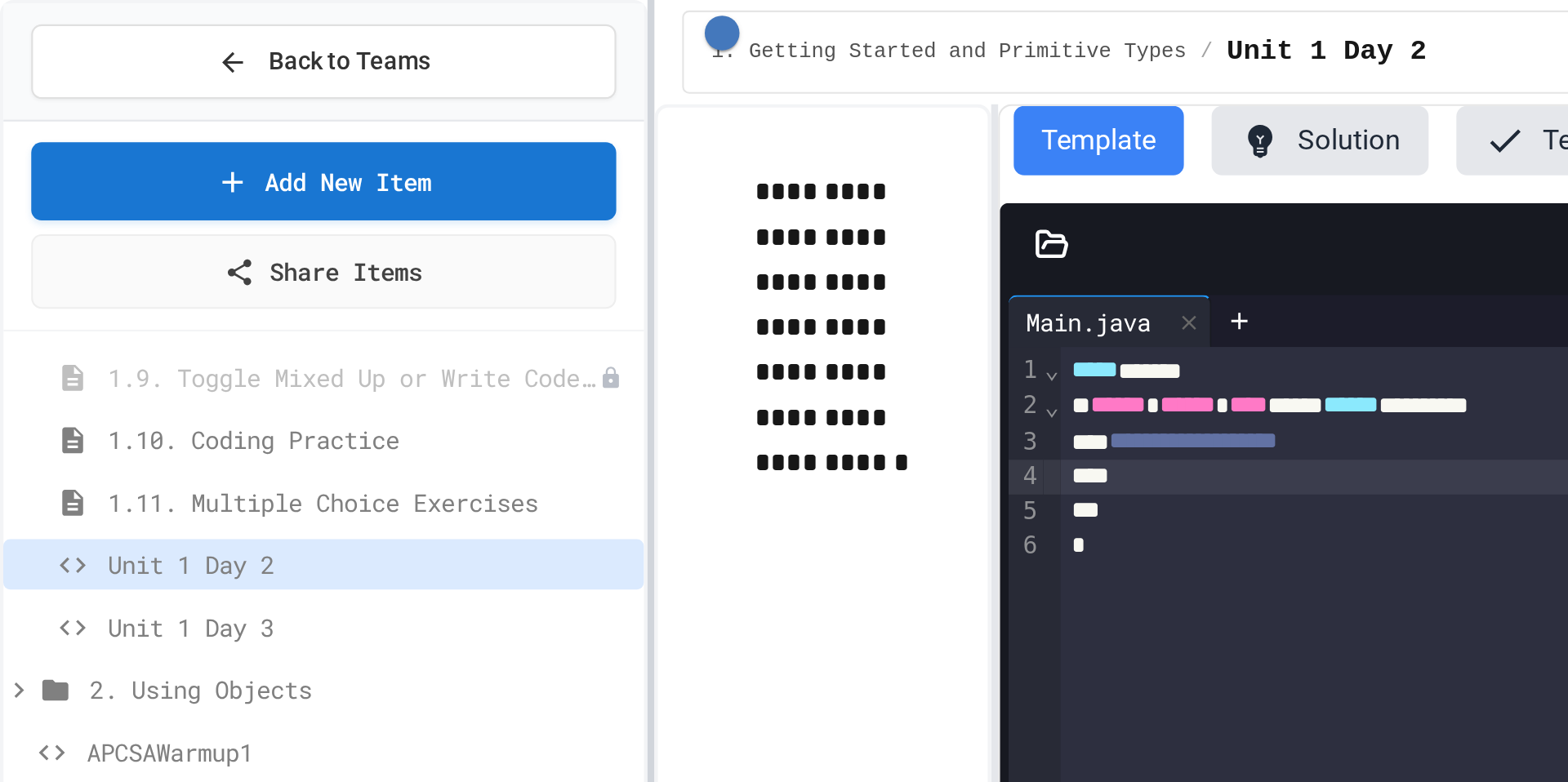
click at [307, 244] on div at bounding box center [307, 391] width 4 height 782
click at [175, 268] on span "Unit 1 Day 2" at bounding box center [165, 265] width 229 height 17
click at [288, 267] on icon at bounding box center [289, 265] width 2 height 6
click at [365, 267] on div at bounding box center [784, 391] width 1568 height 782
click at [122, 269] on span "Unit 1 Day 2" at bounding box center [165, 265] width 229 height 17
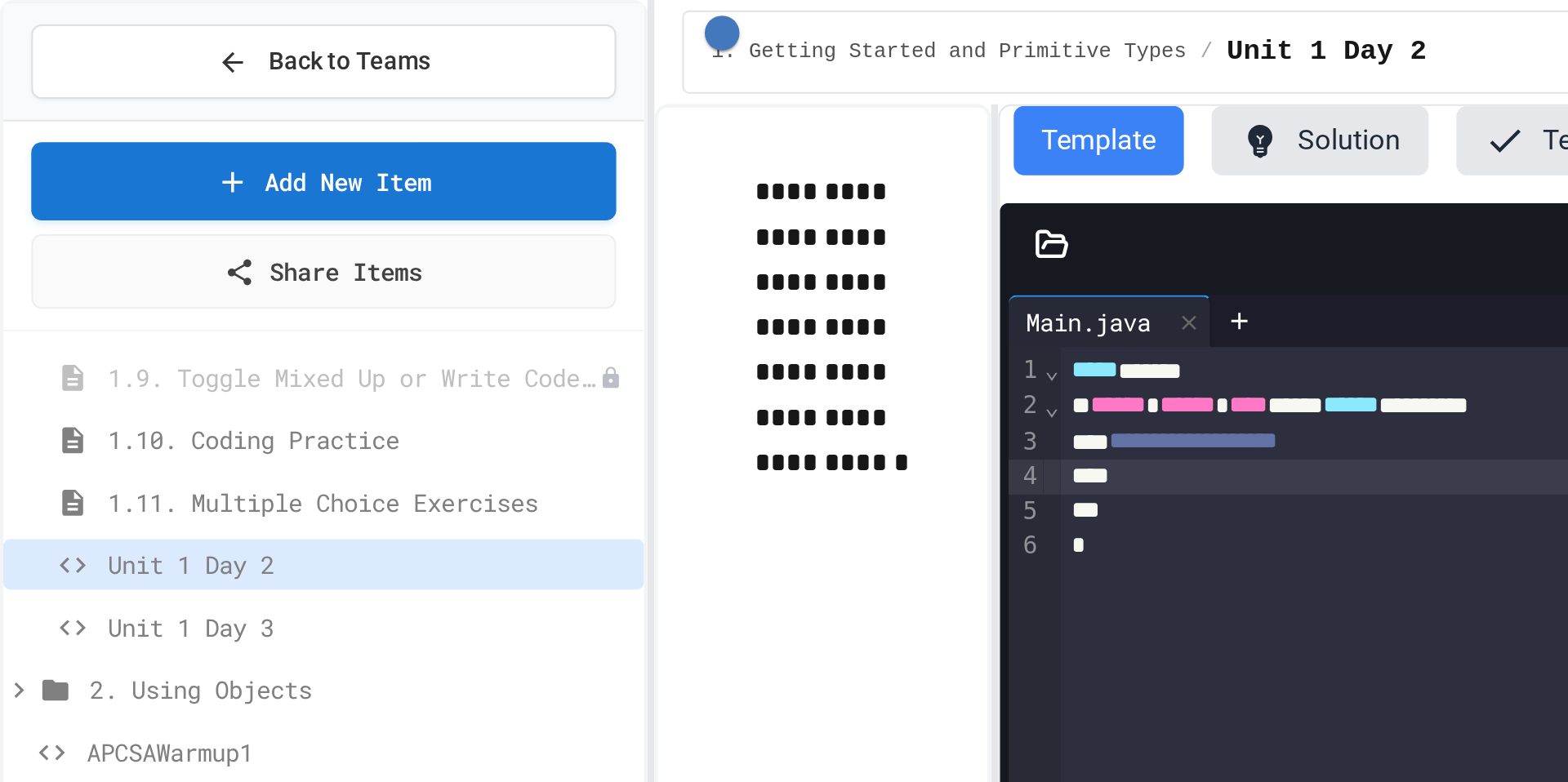
click at [122, 269] on span "Unit 1 Day 2" at bounding box center [173, 265] width 245 height 17
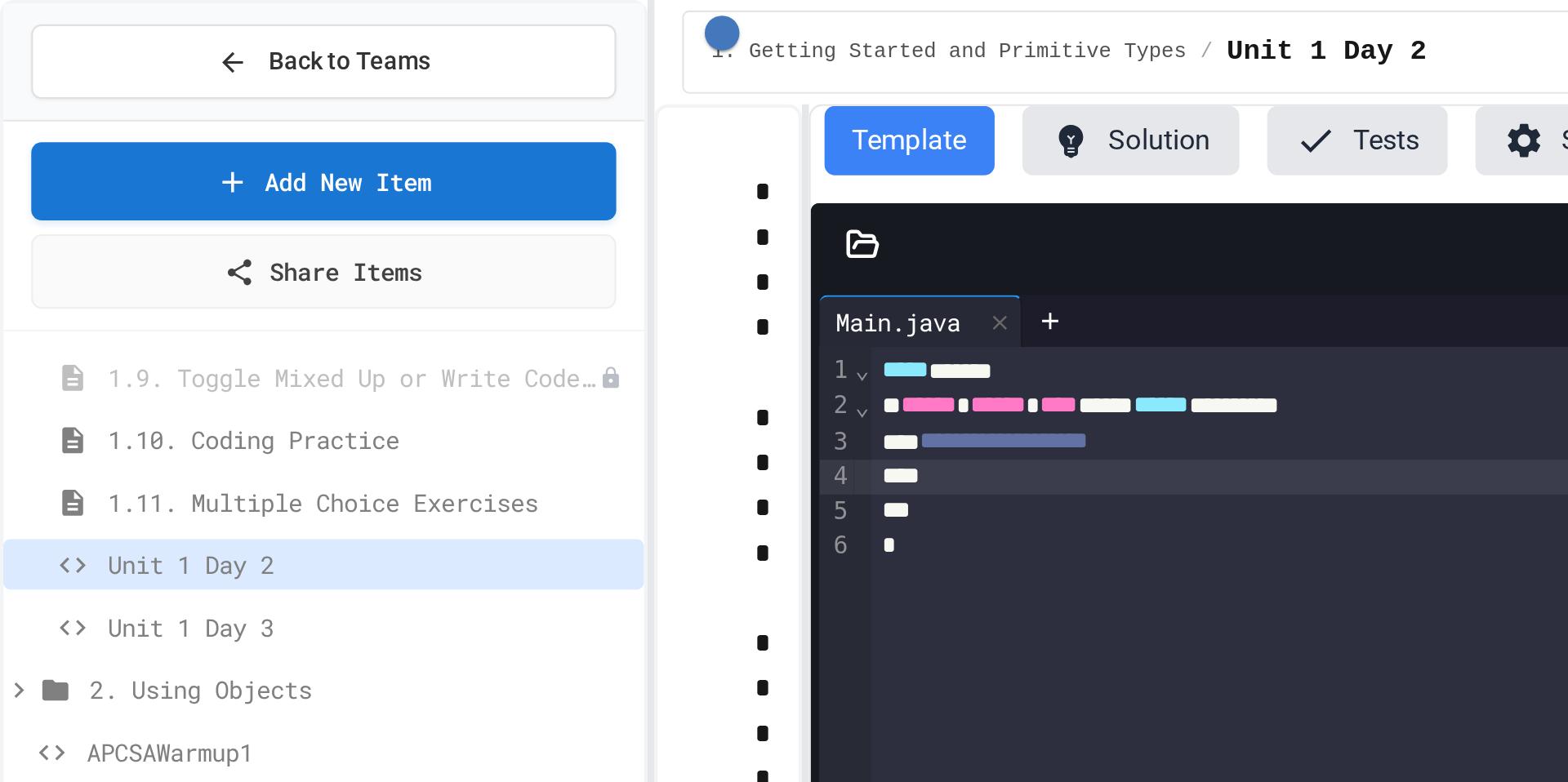
click at [380, 268] on div "**********" at bounding box center [882, 415] width 1150 height 733
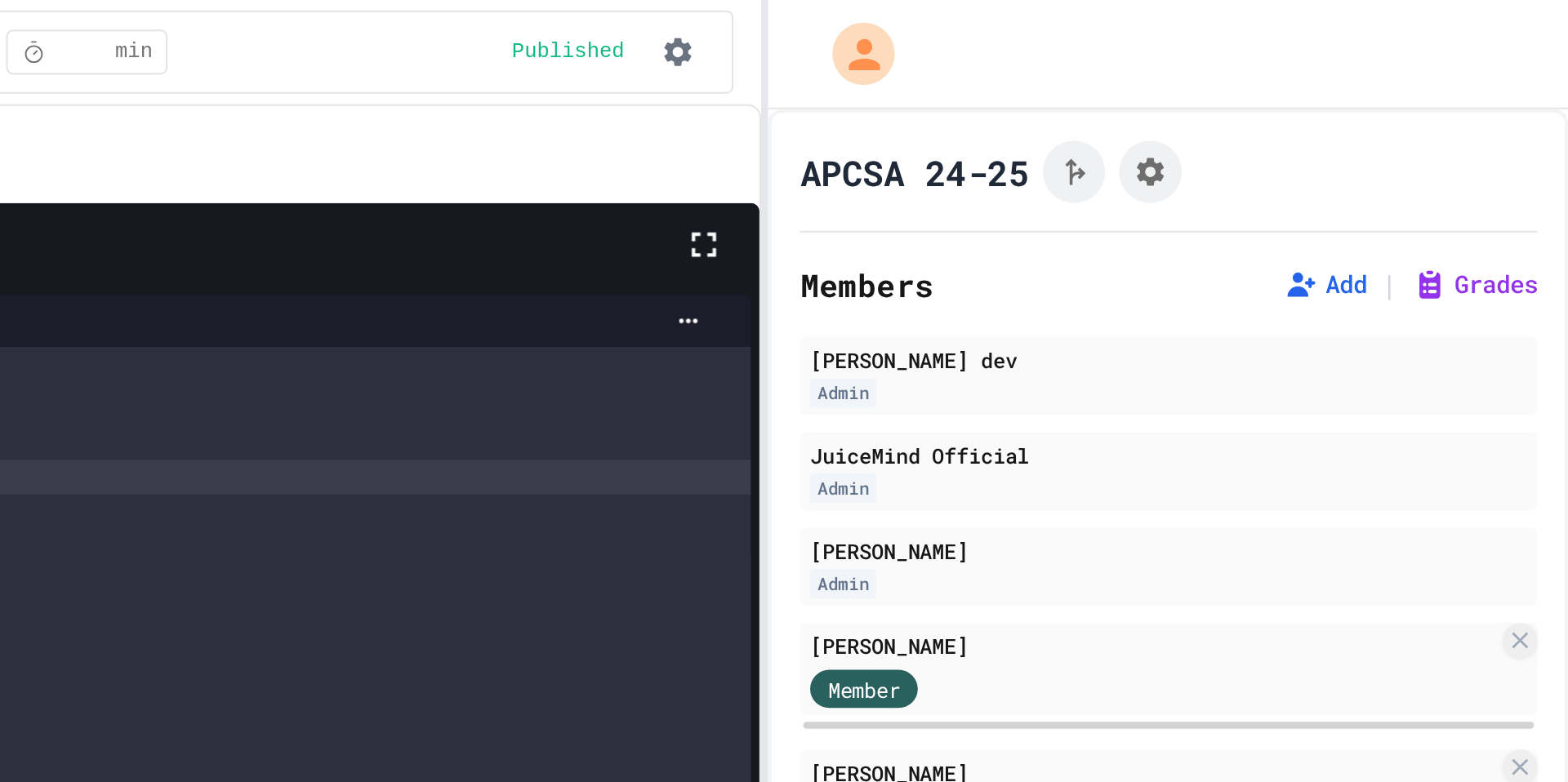
click at [1185, 230] on div "**********" at bounding box center [784, 391] width 1568 height 782
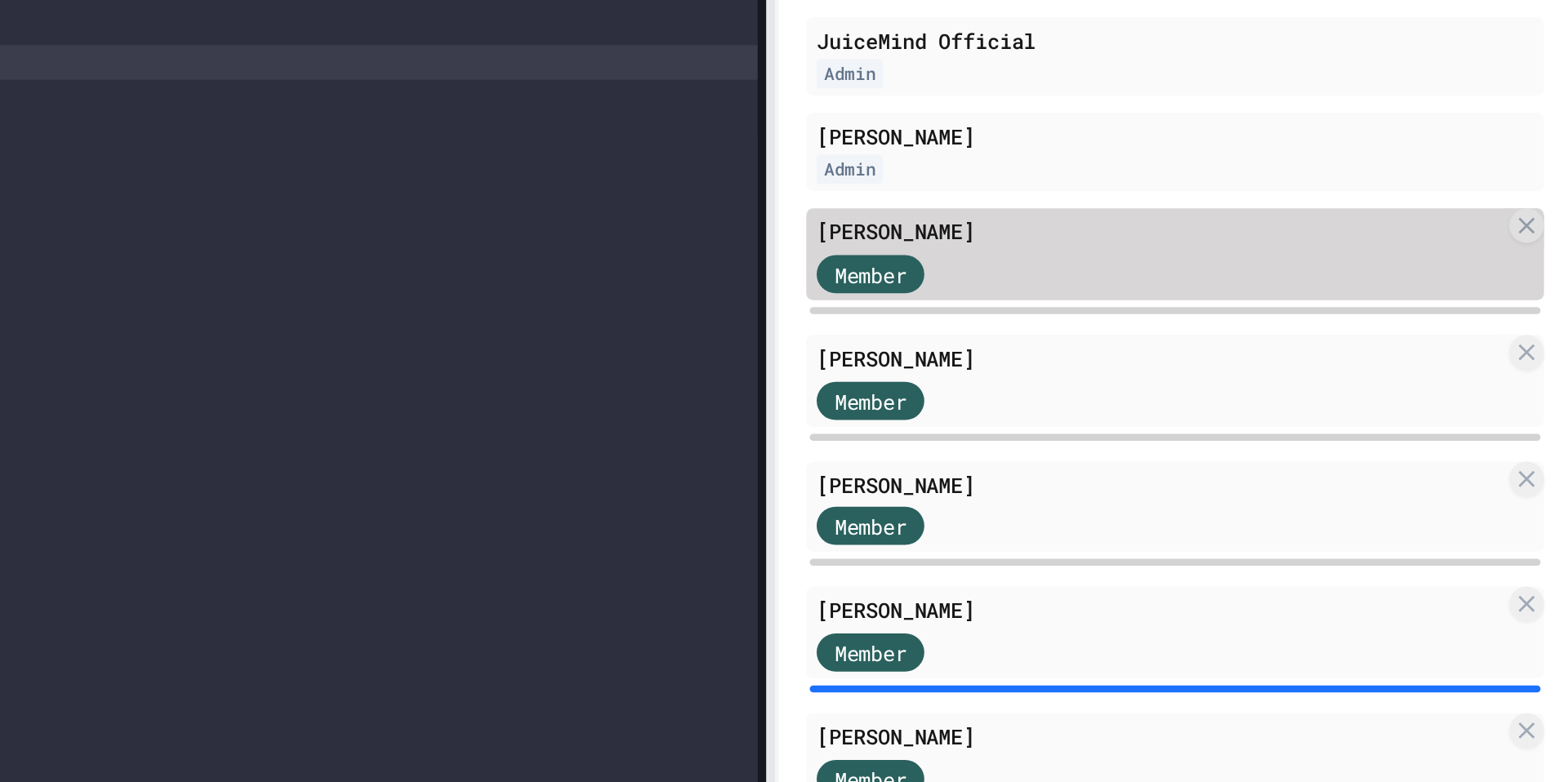
click at [1267, 305] on div "Nate Gregory" at bounding box center [1371, 304] width 322 height 14
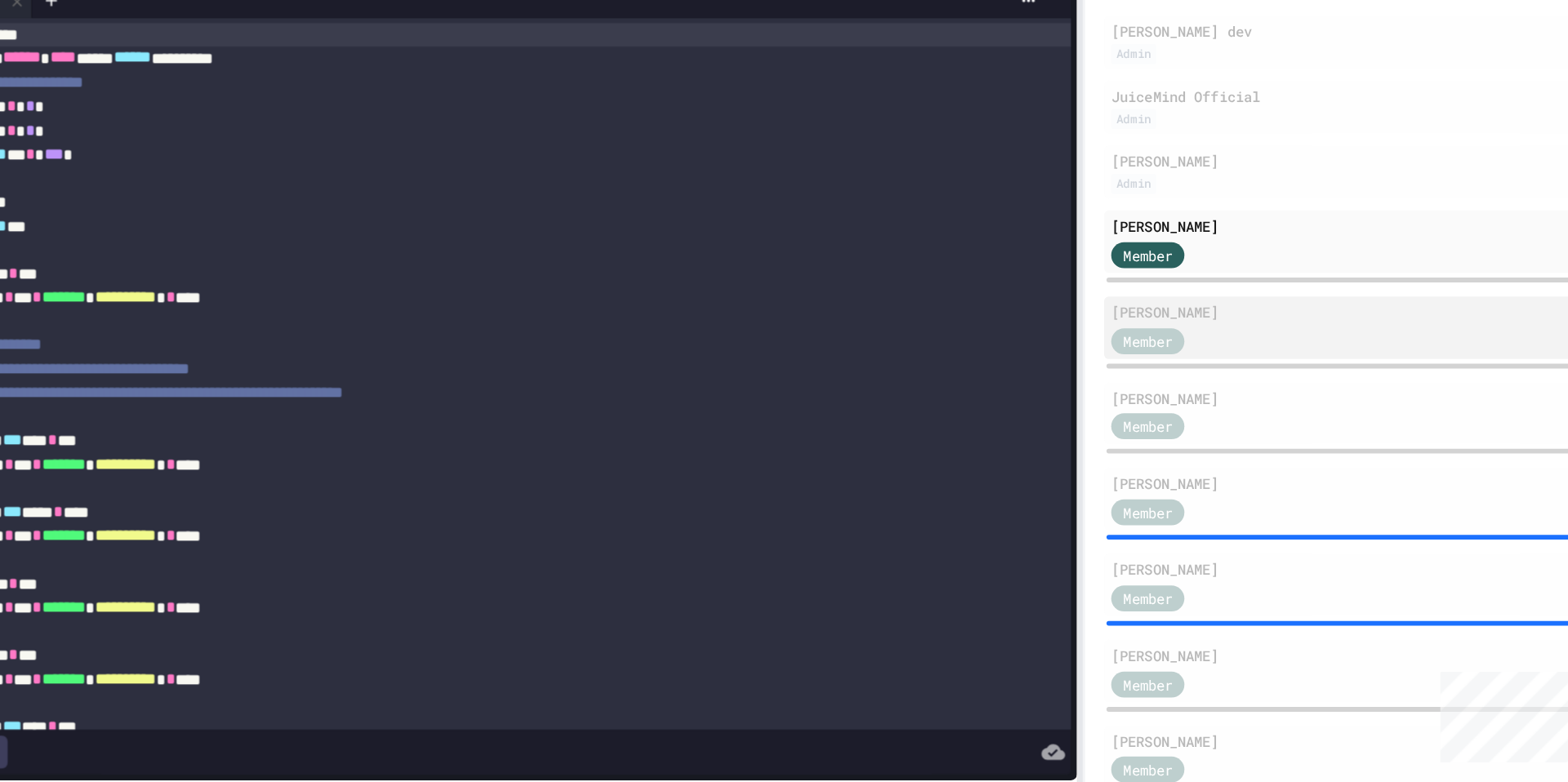
click at [1248, 423] on span "Member" at bounding box center [1236, 424] width 34 height 14
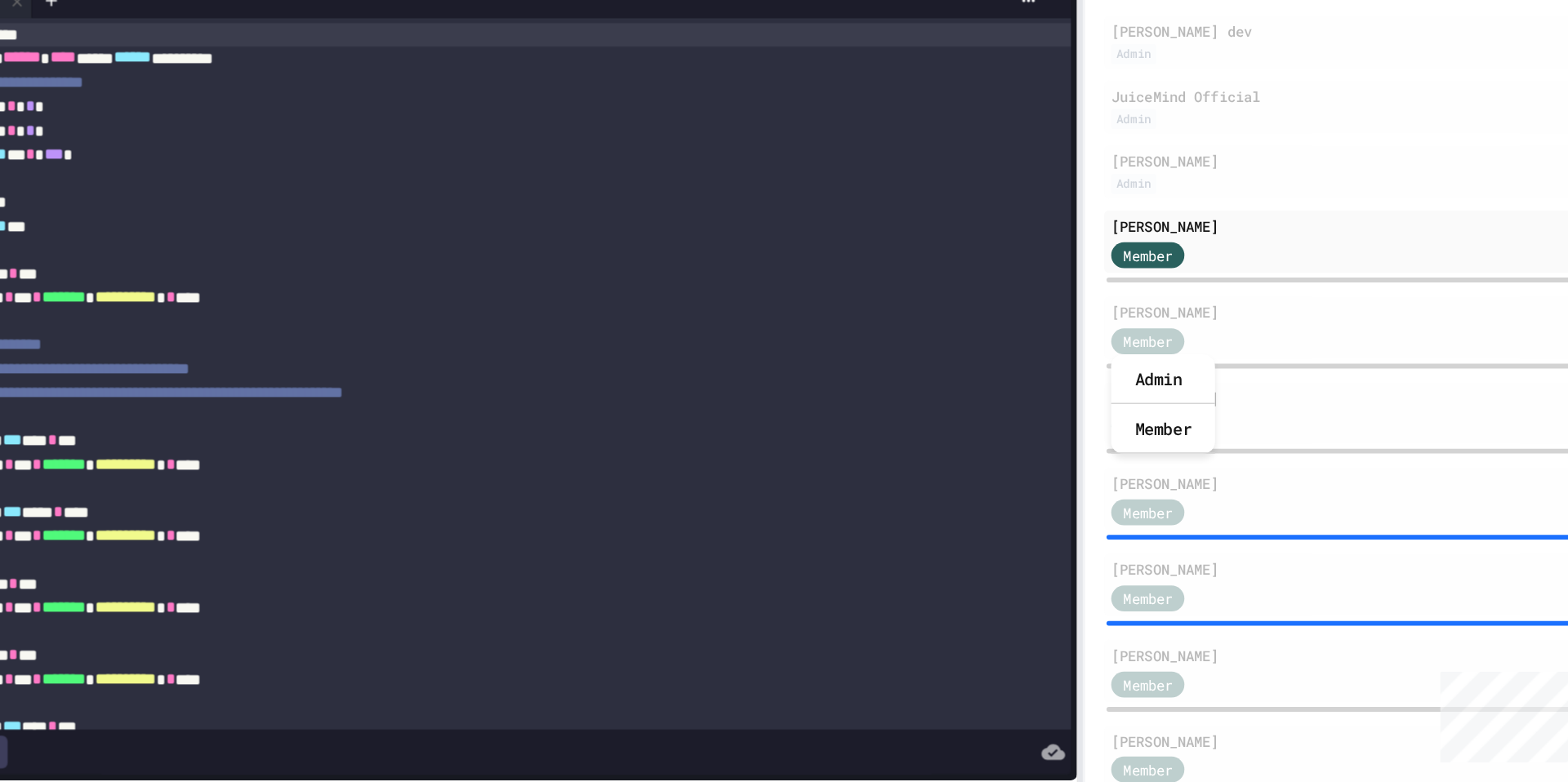
click at [1320, 445] on div "Karl - JuiceMind dev Admin JuiceMind Official Admin Bradley Siesko Admin Nate G…" at bounding box center [1379, 529] width 347 height 661
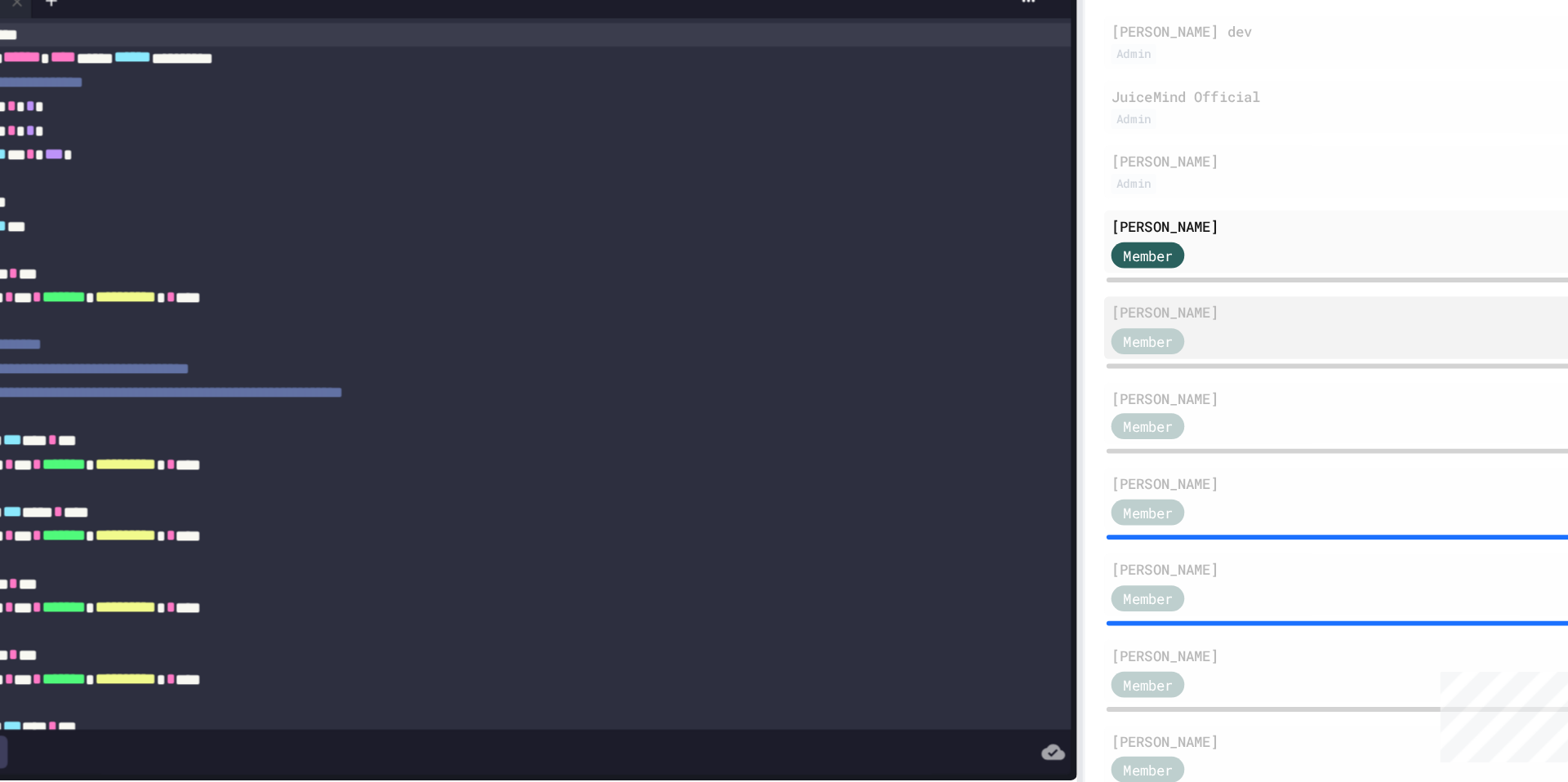
click at [1321, 426] on div "Member" at bounding box center [1371, 422] width 322 height 21
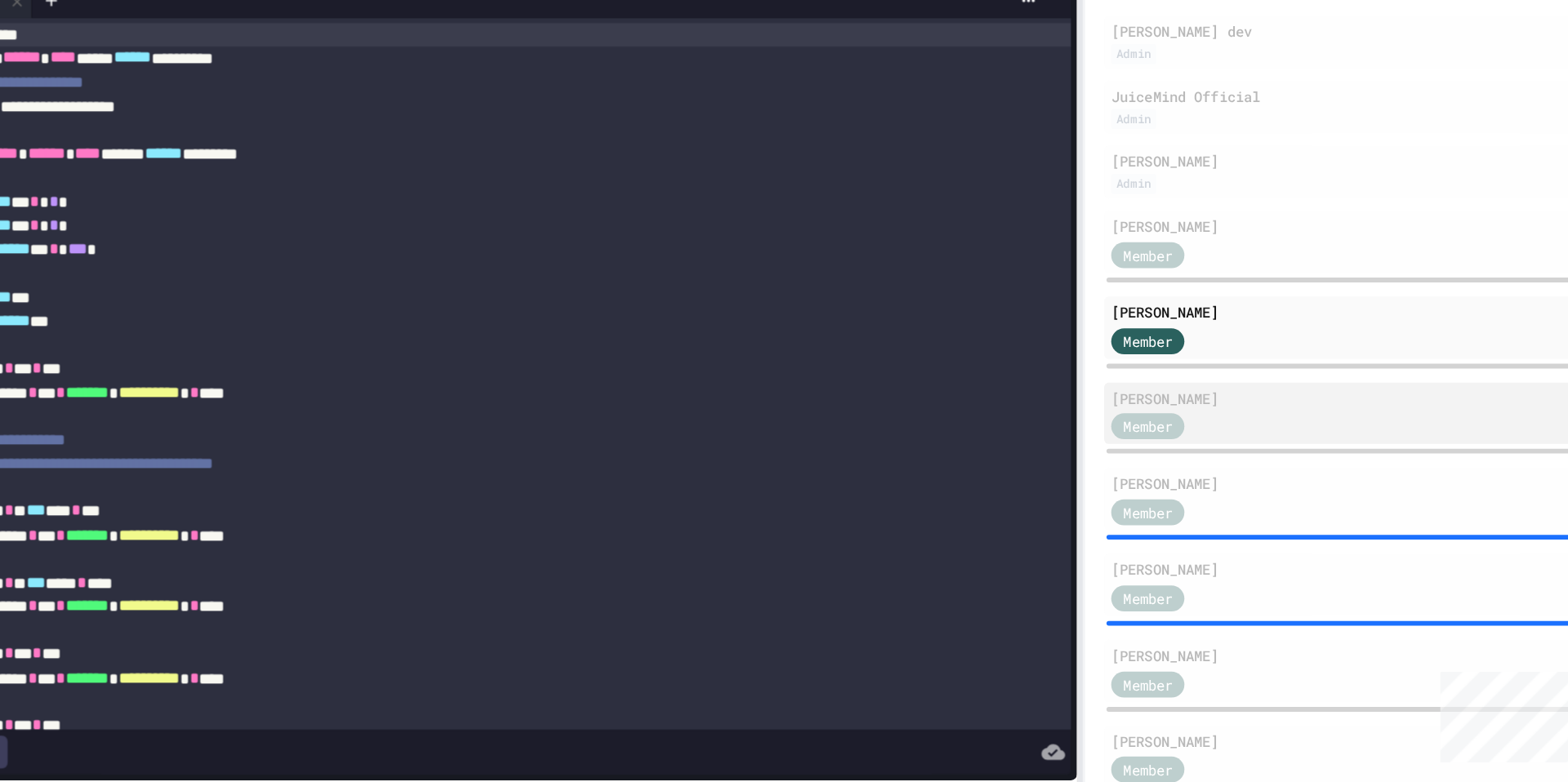
click at [1320, 467] on div "Elizabeth Kane" at bounding box center [1371, 463] width 322 height 14
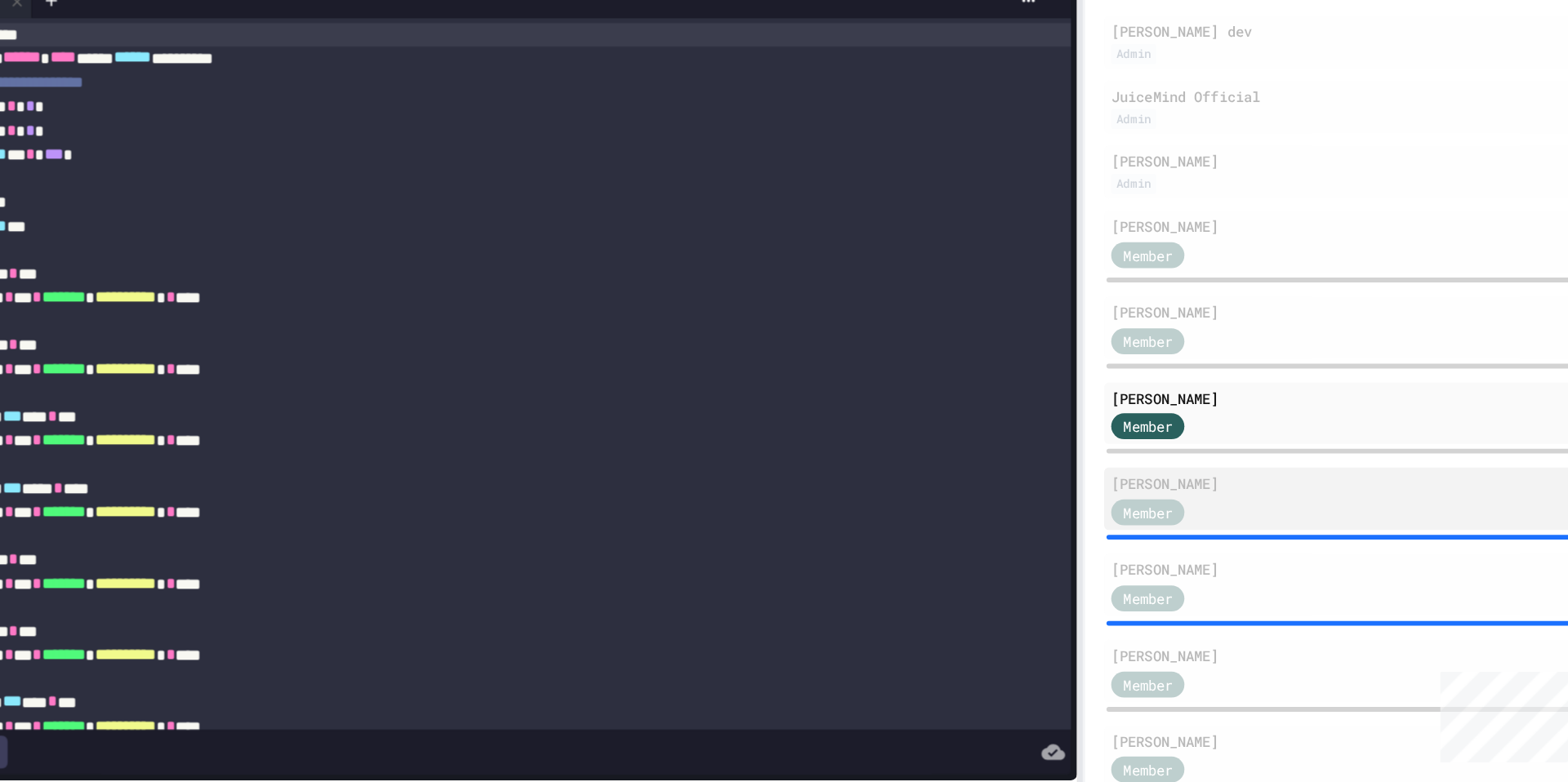
click at [1320, 529] on div "Bon Lee" at bounding box center [1371, 521] width 322 height 14
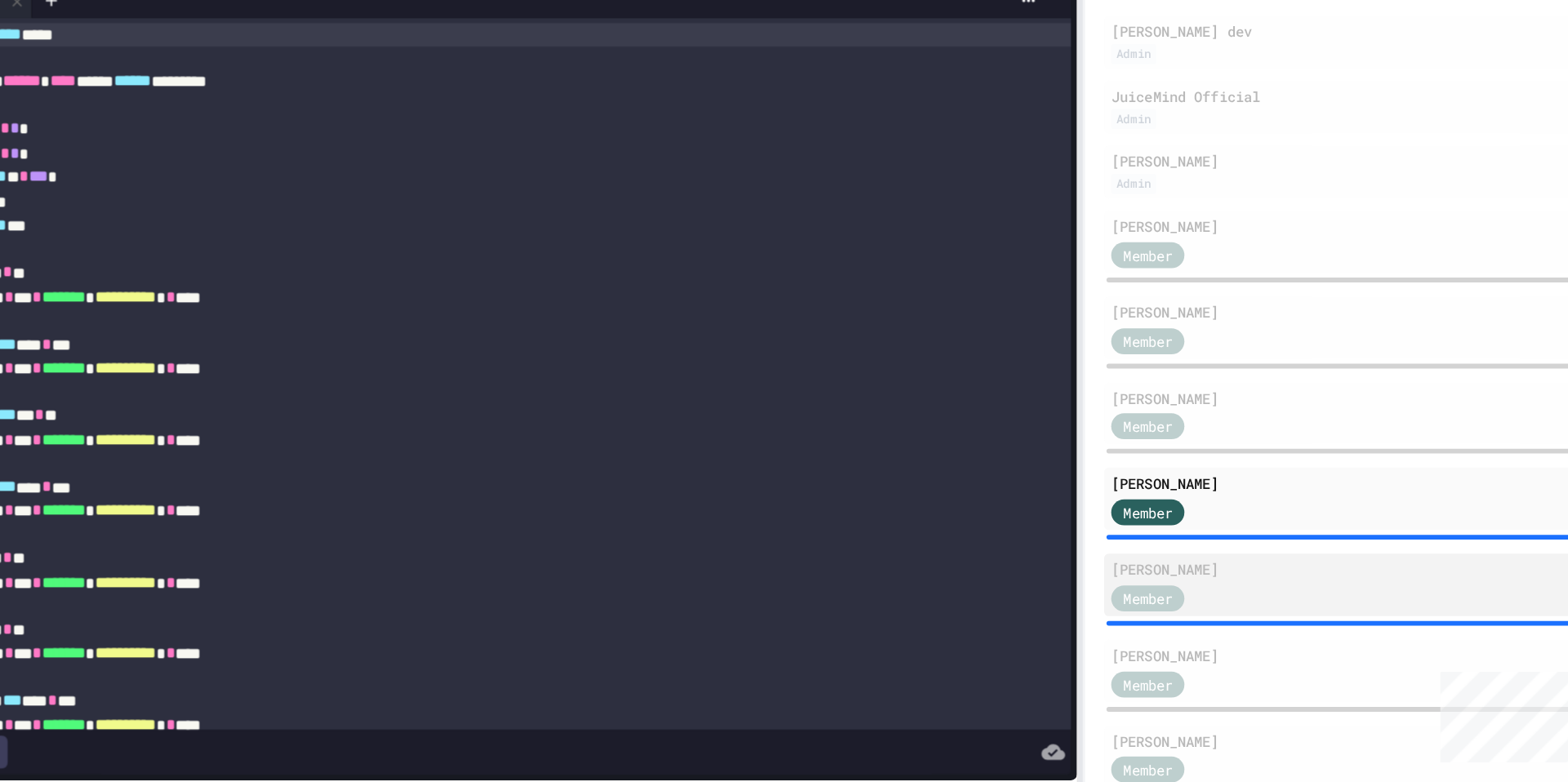
click at [1322, 581] on div "Ryan Nguyen" at bounding box center [1371, 581] width 322 height 14
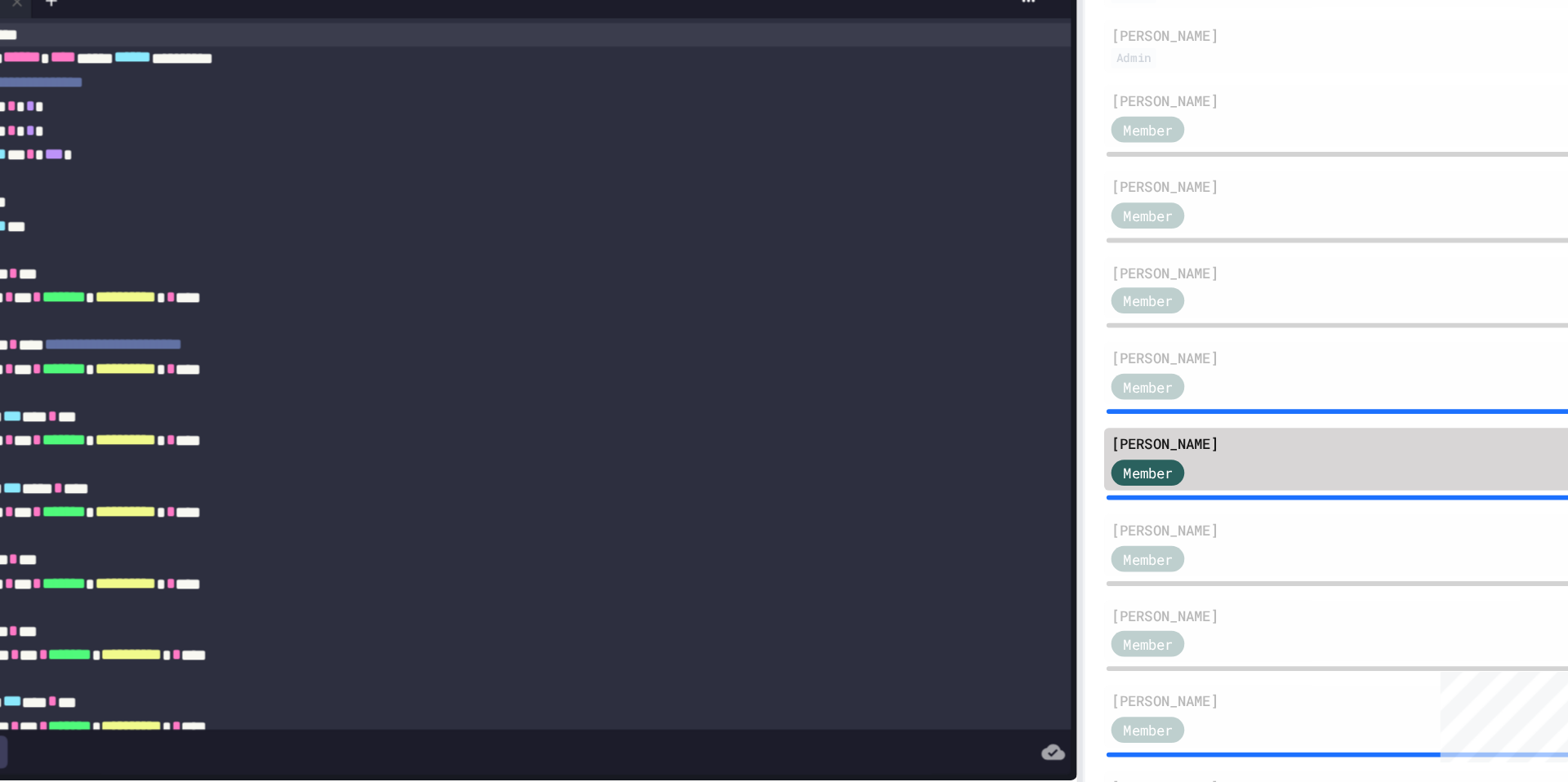
scroll to position [112, 0]
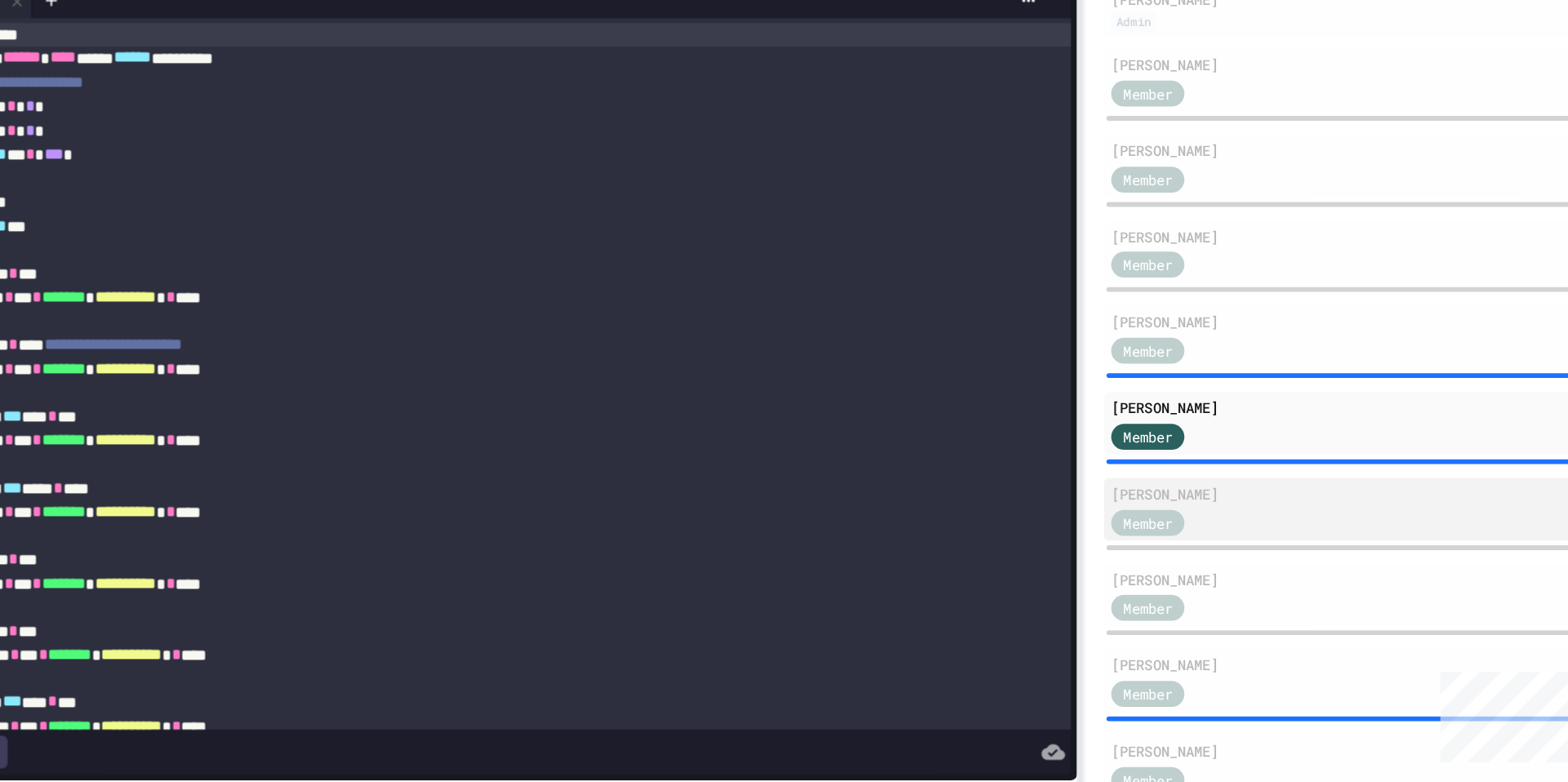
click at [1322, 536] on div "Natalie Pristas" at bounding box center [1371, 529] width 322 height 14
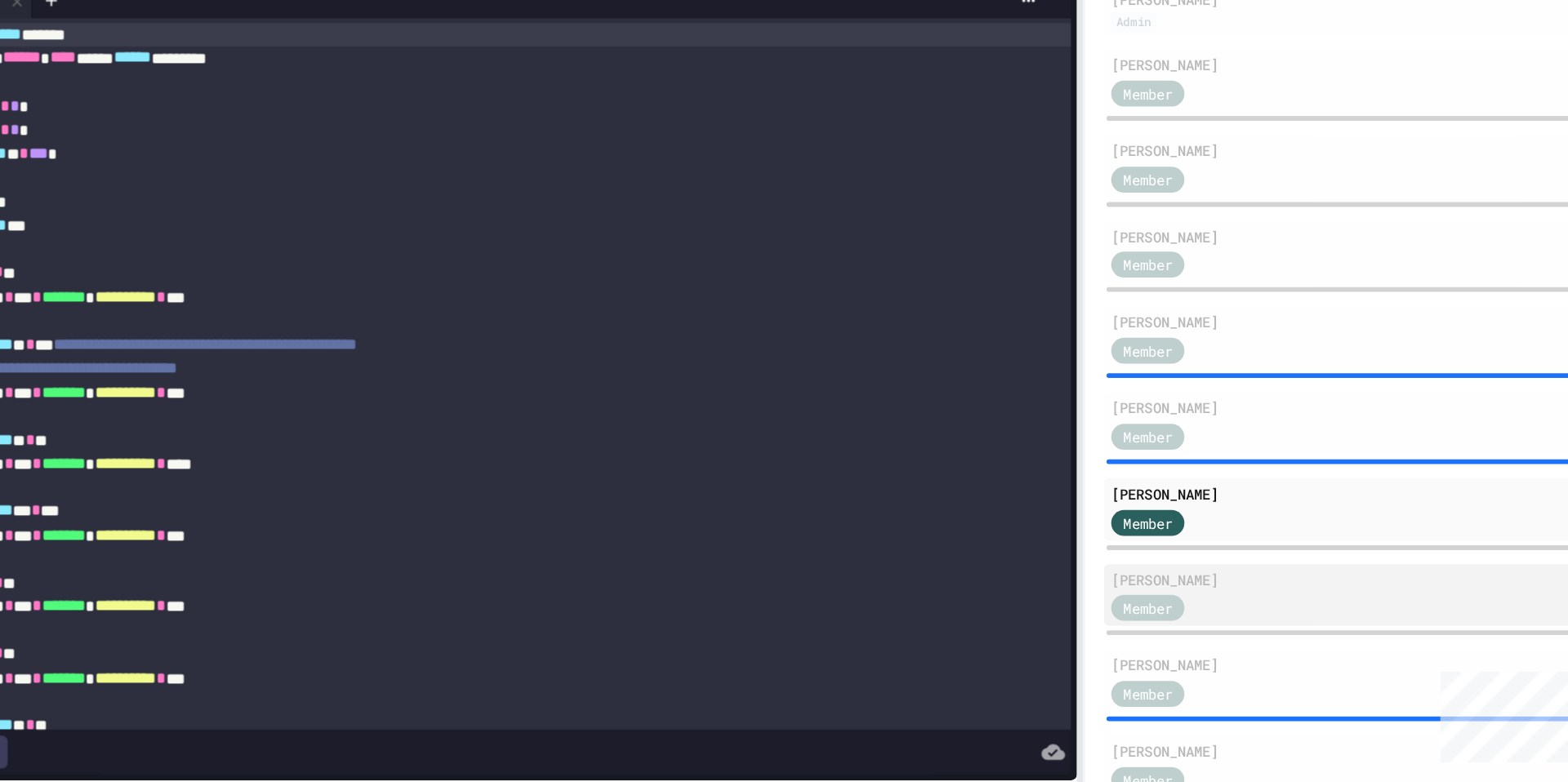
click at [1321, 582] on div "Kai Sarko" at bounding box center [1371, 588] width 322 height 14
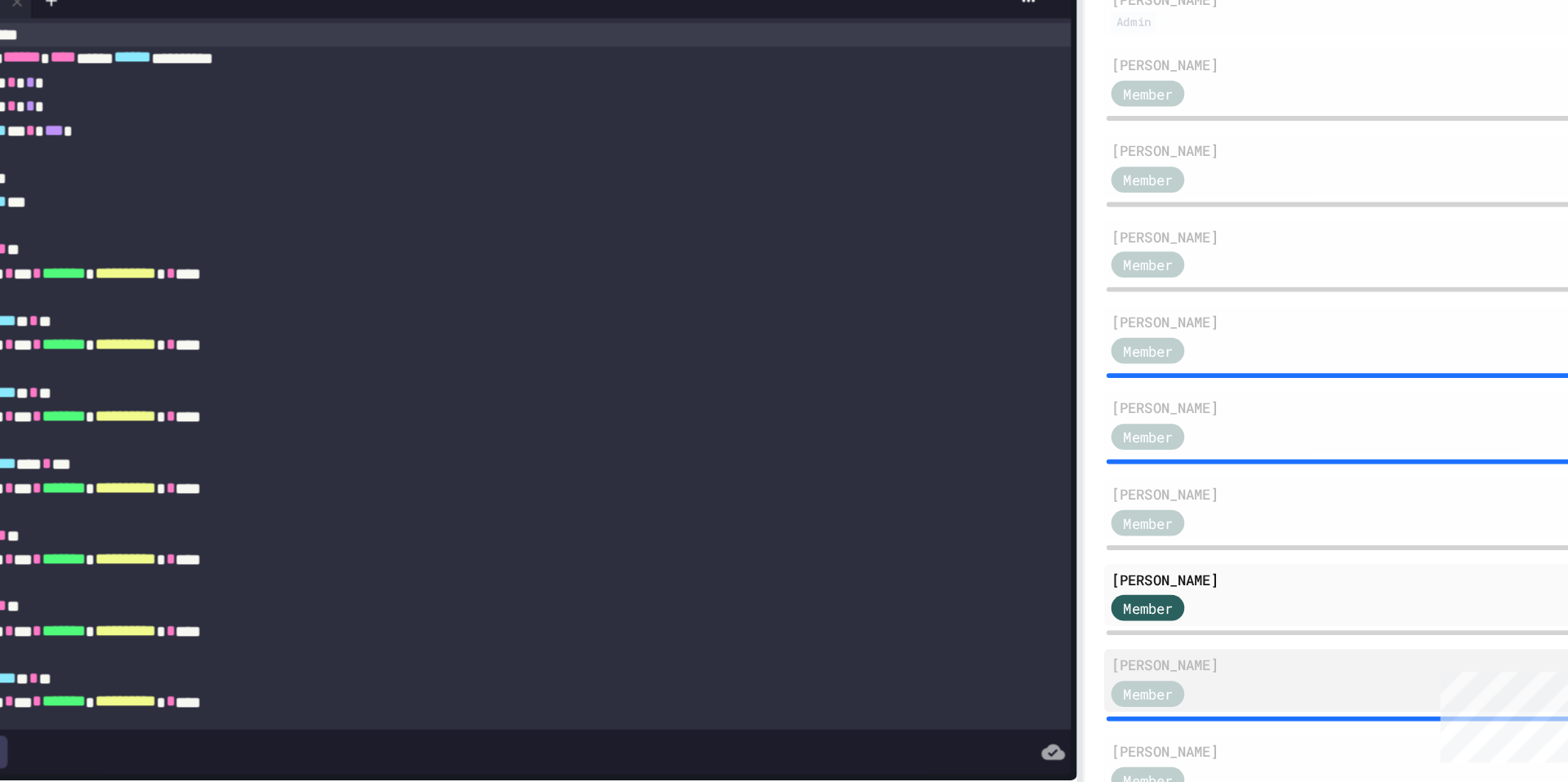
click at [1300, 647] on div "Andrew Shirk" at bounding box center [1371, 648] width 322 height 14
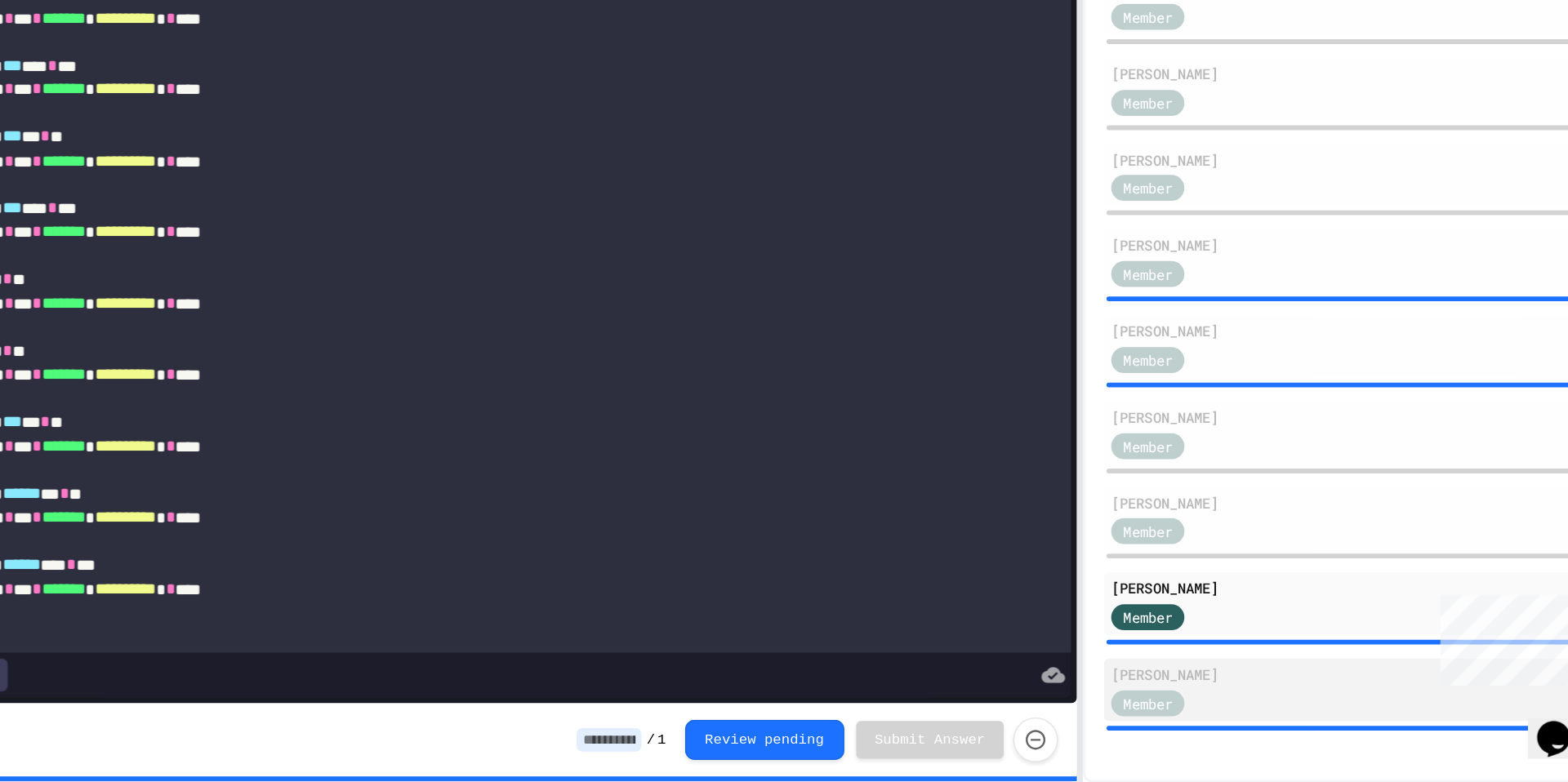
click at [1295, 699] on div "Benjamin Zeidenberg Member" at bounding box center [1379, 718] width 347 height 43
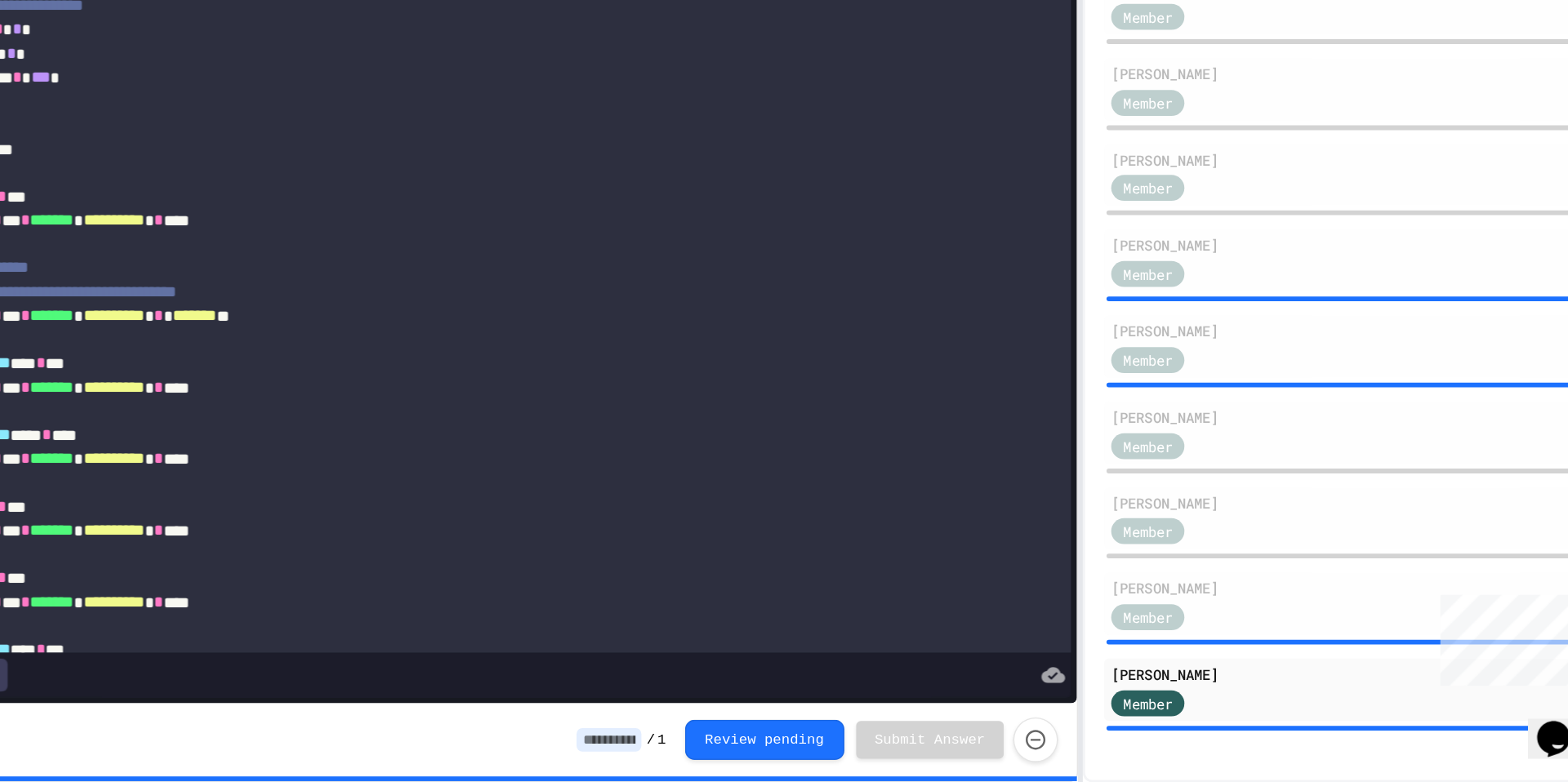
scroll to position [178, 0]
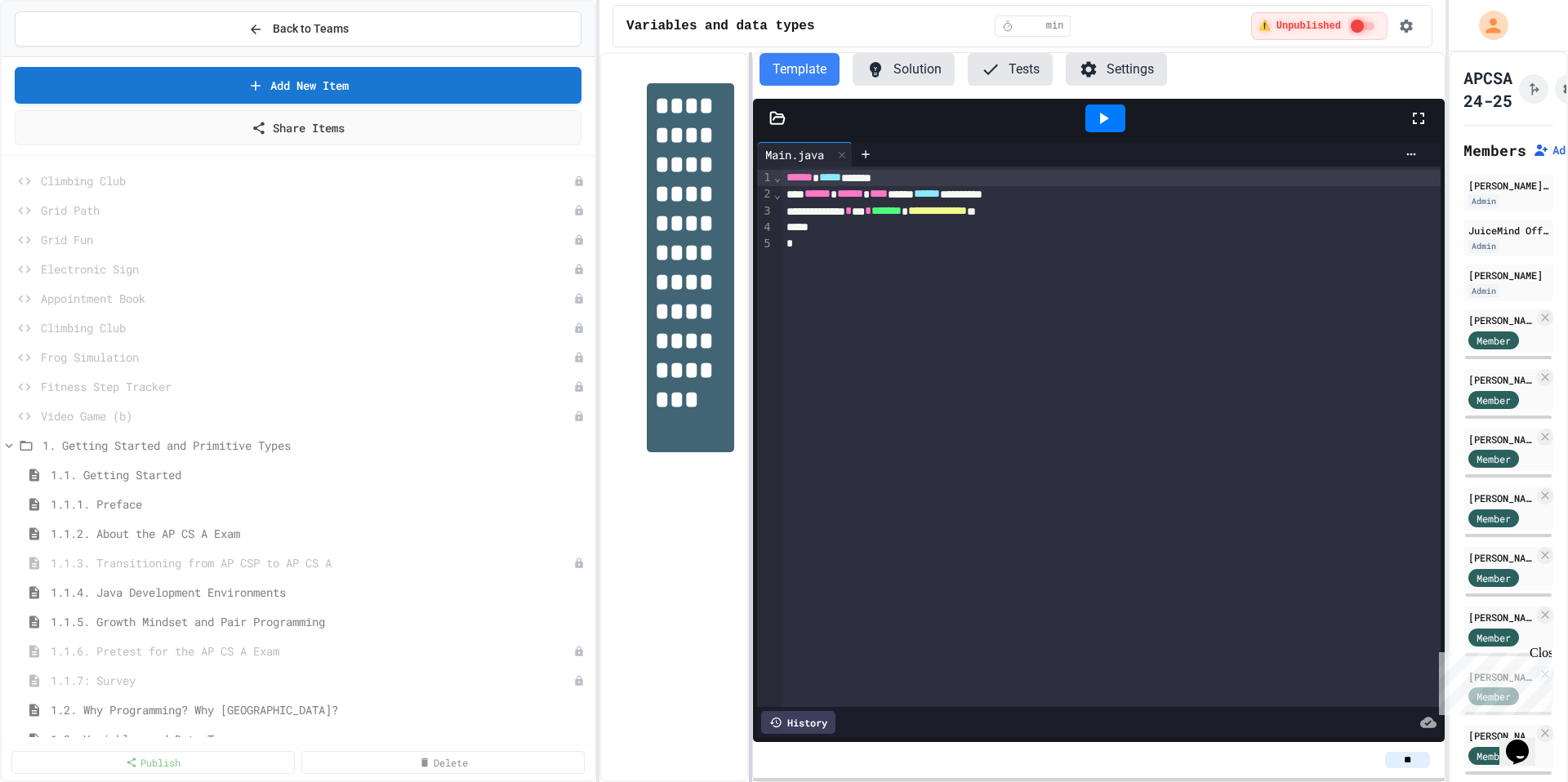
click at [749, 274] on div at bounding box center [751, 417] width 4 height 730
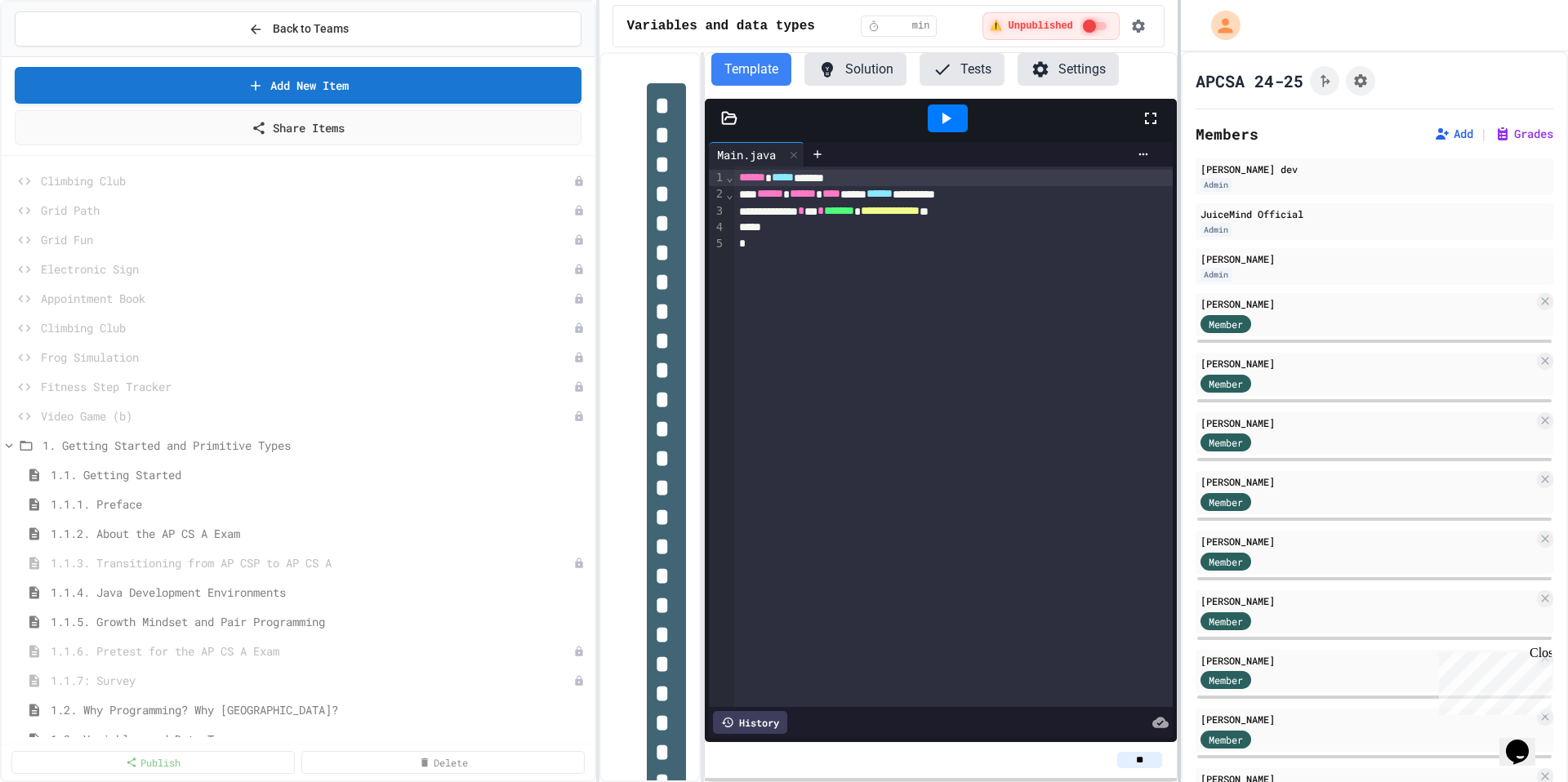
click at [1180, 355] on div "**********" at bounding box center [784, 391] width 1568 height 782
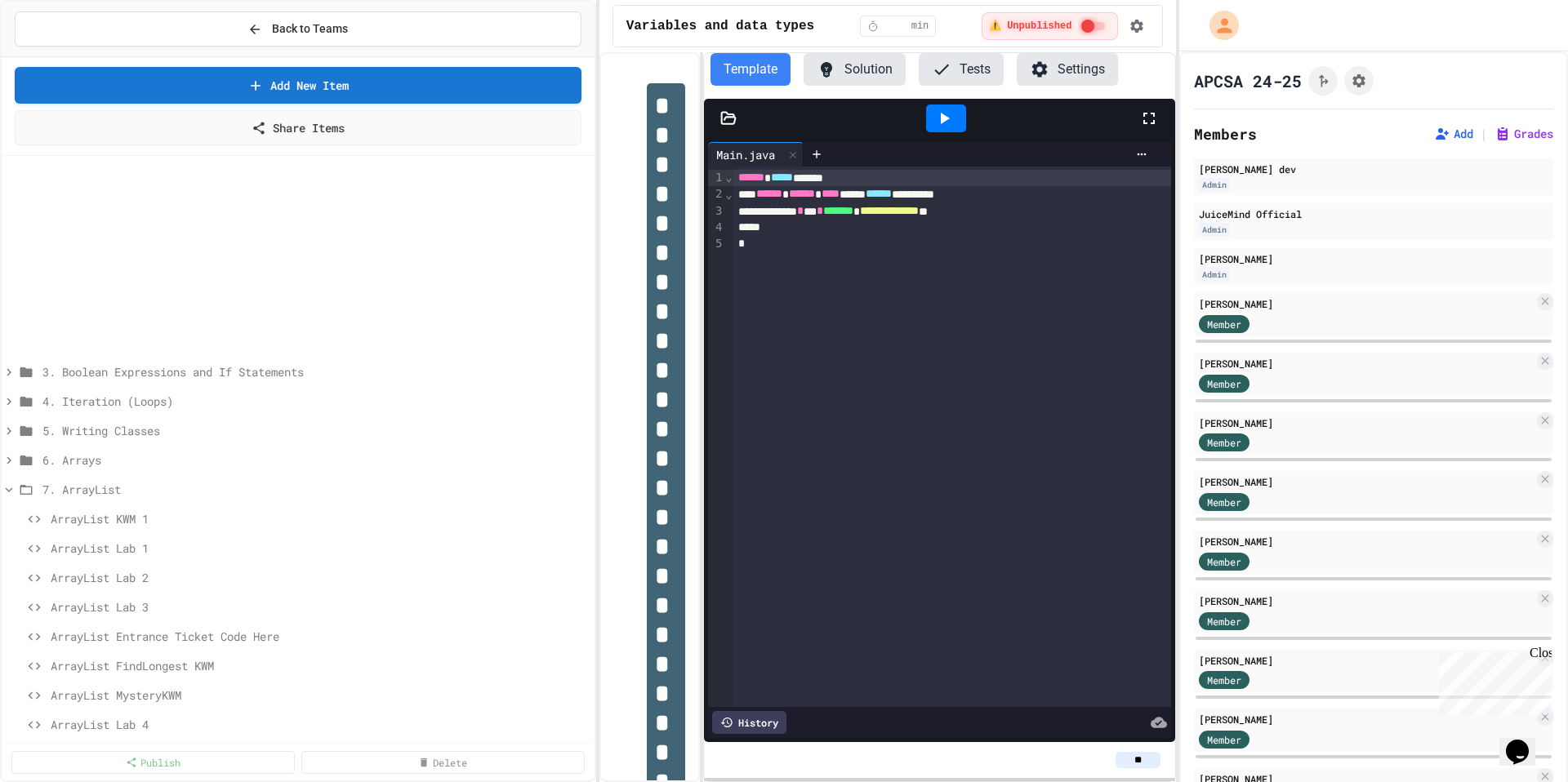
scroll to position [654, 0]
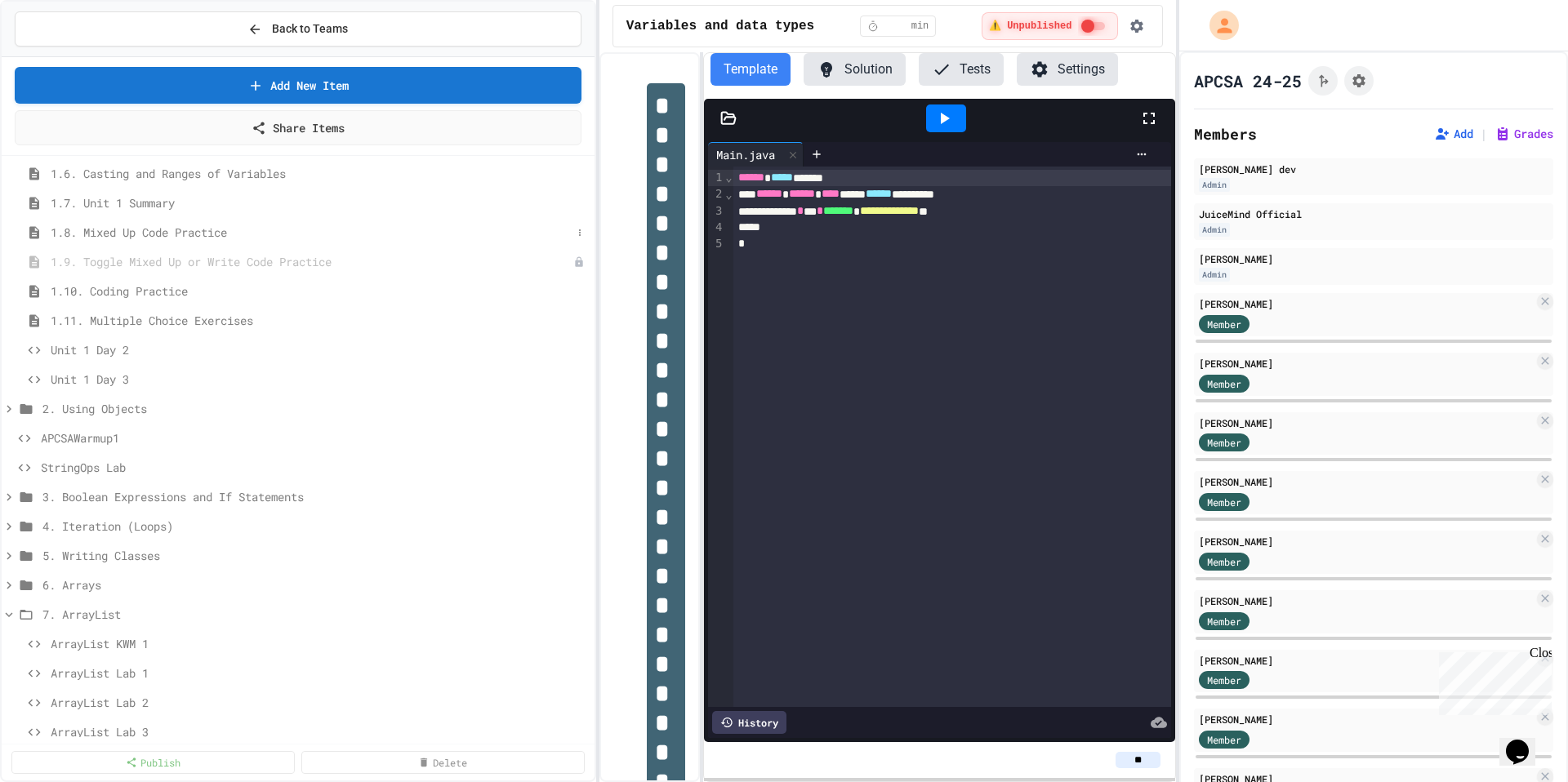
click at [177, 235] on span "1.8. Mixed Up Code Practice" at bounding box center [310, 232] width 521 height 17
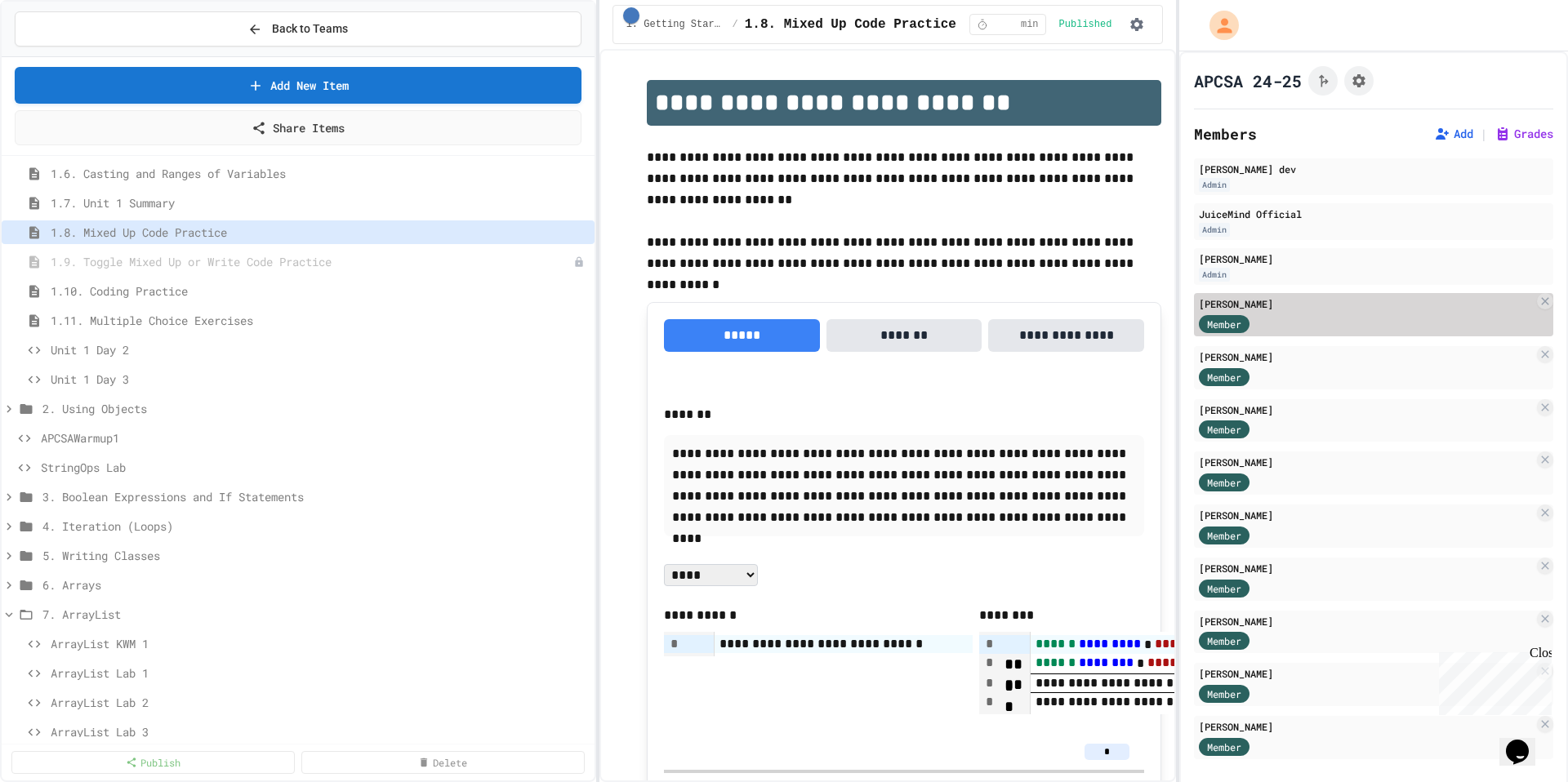
click at [1280, 319] on div "Member" at bounding box center [1366, 323] width 335 height 21
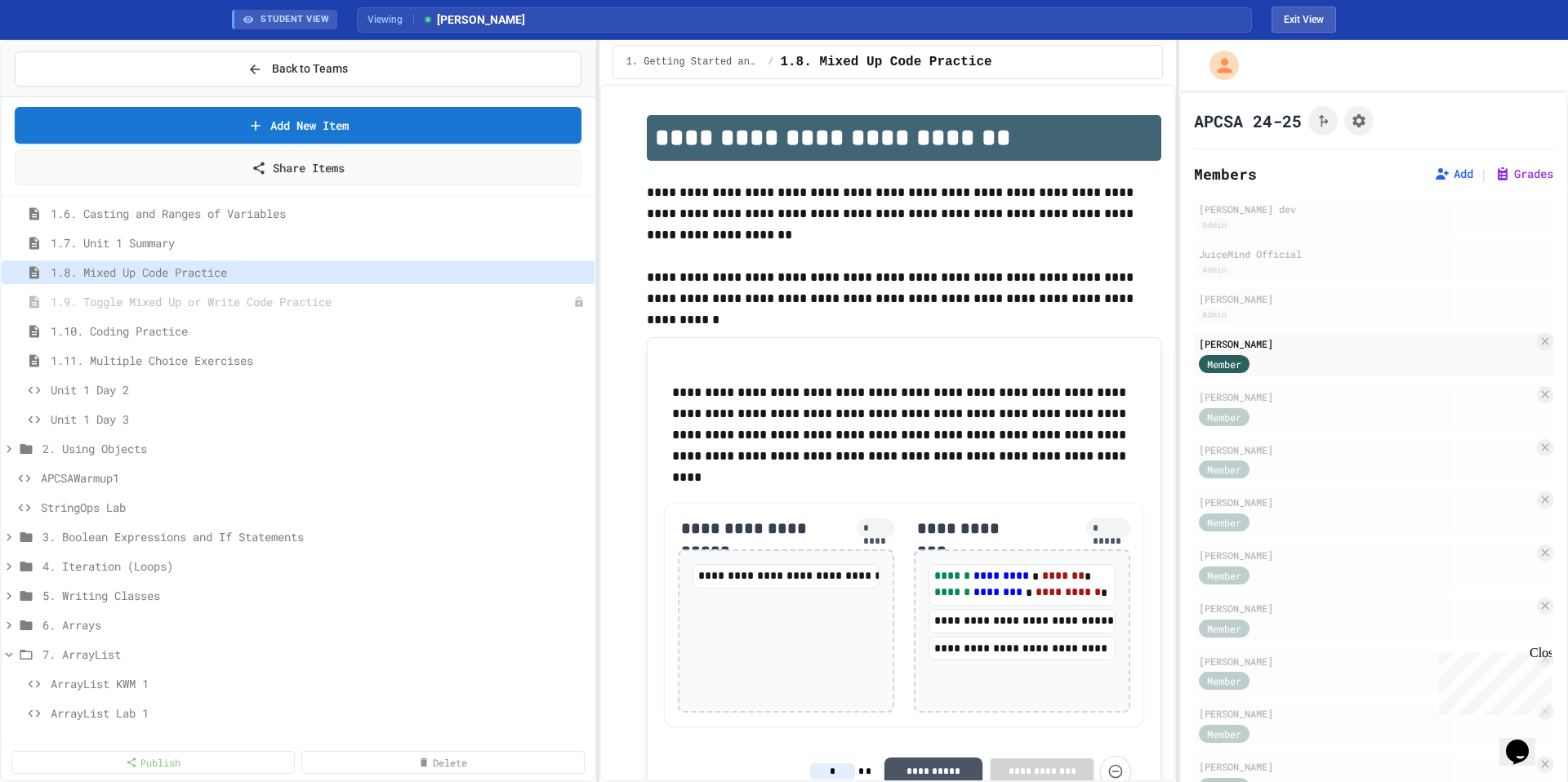
type input "*"
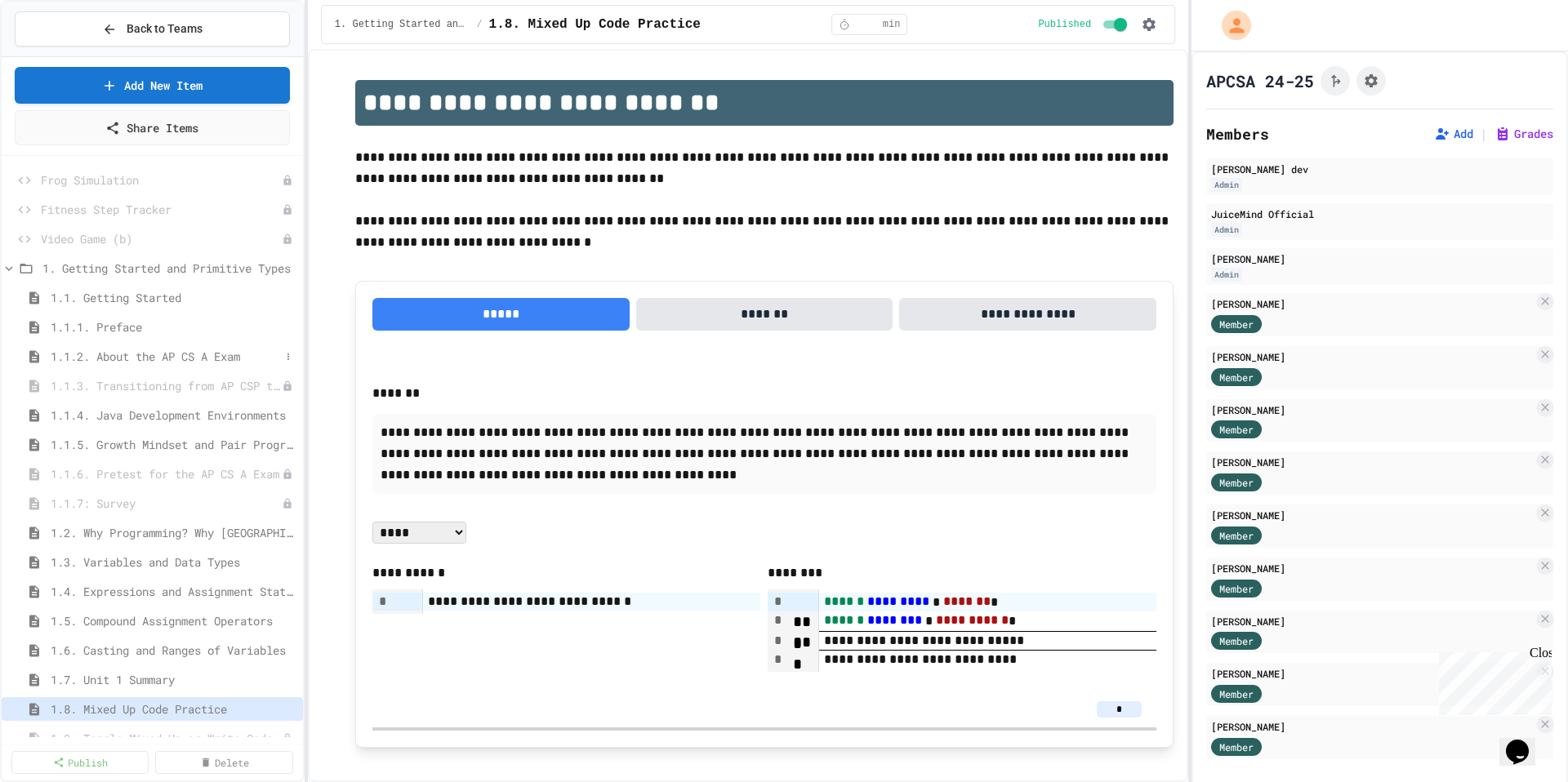
scroll to position [176, 0]
click at [1517, 740] on icon "Chat widget" at bounding box center [1517, 751] width 23 height 24
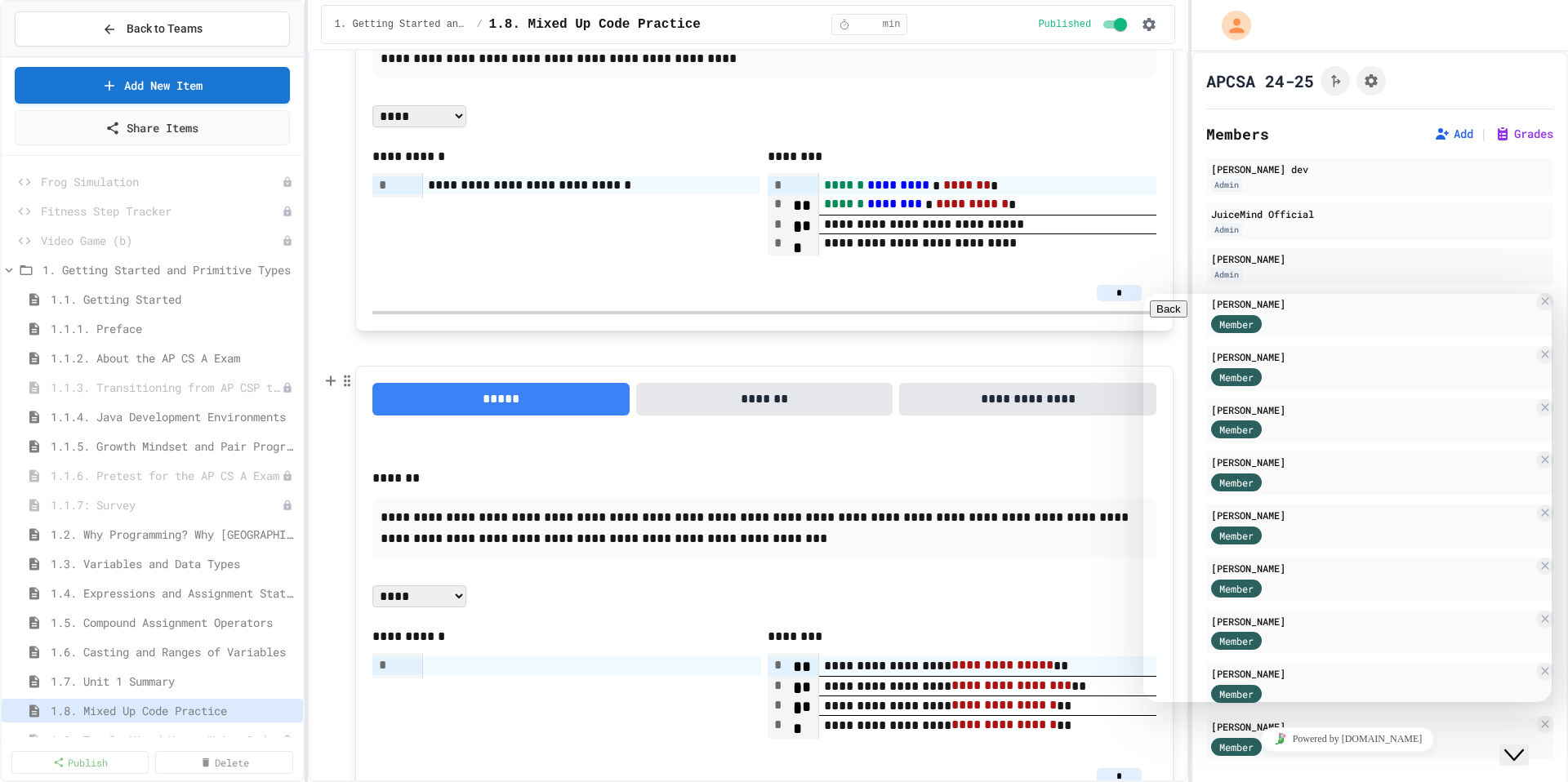
scroll to position [0, 0]
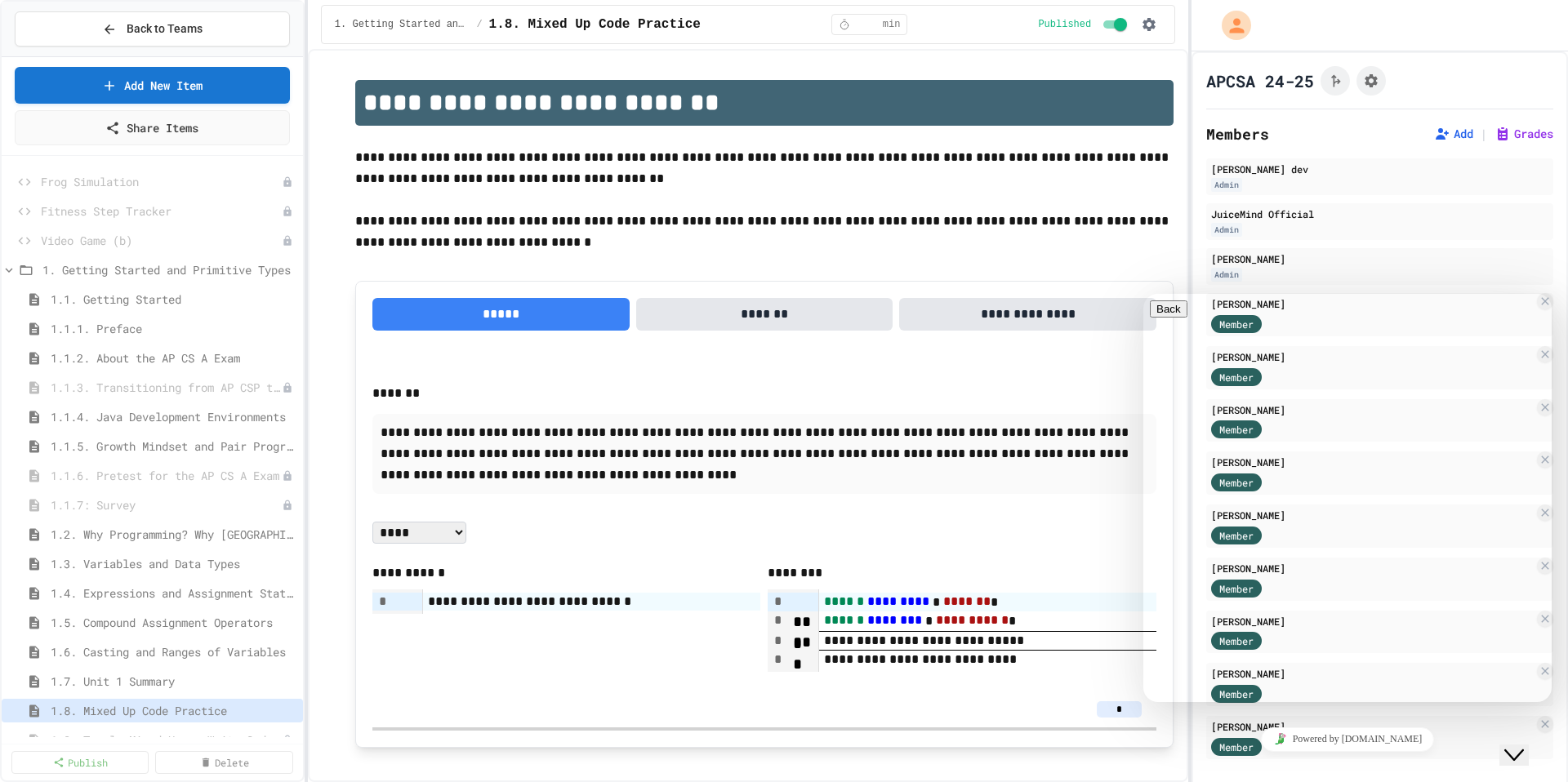
click at [1524, 739] on div "Hi there Chat now! We typically reply in a few minutes" at bounding box center [1347, 794] width 395 height 111
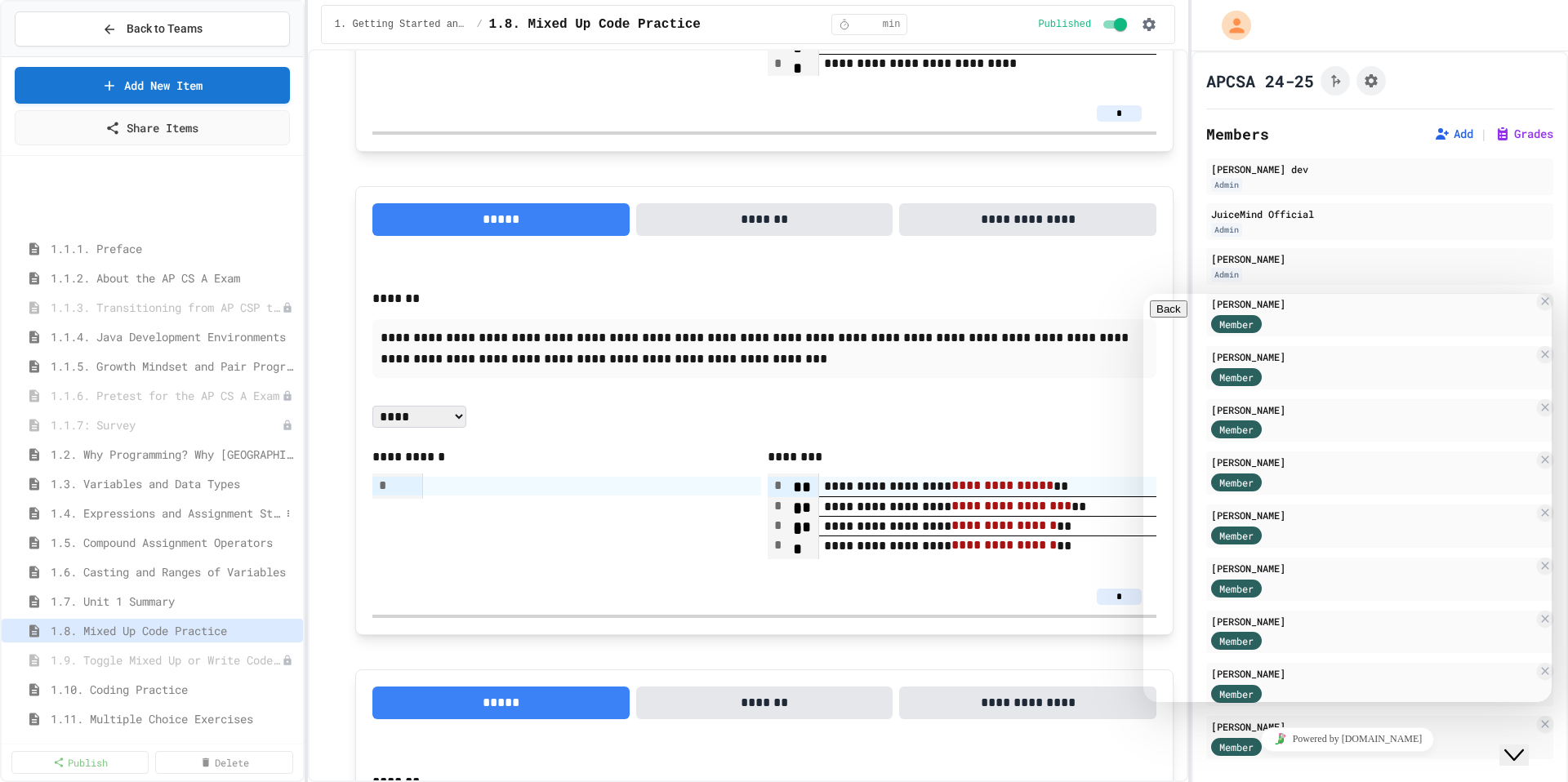
scroll to position [396, 0]
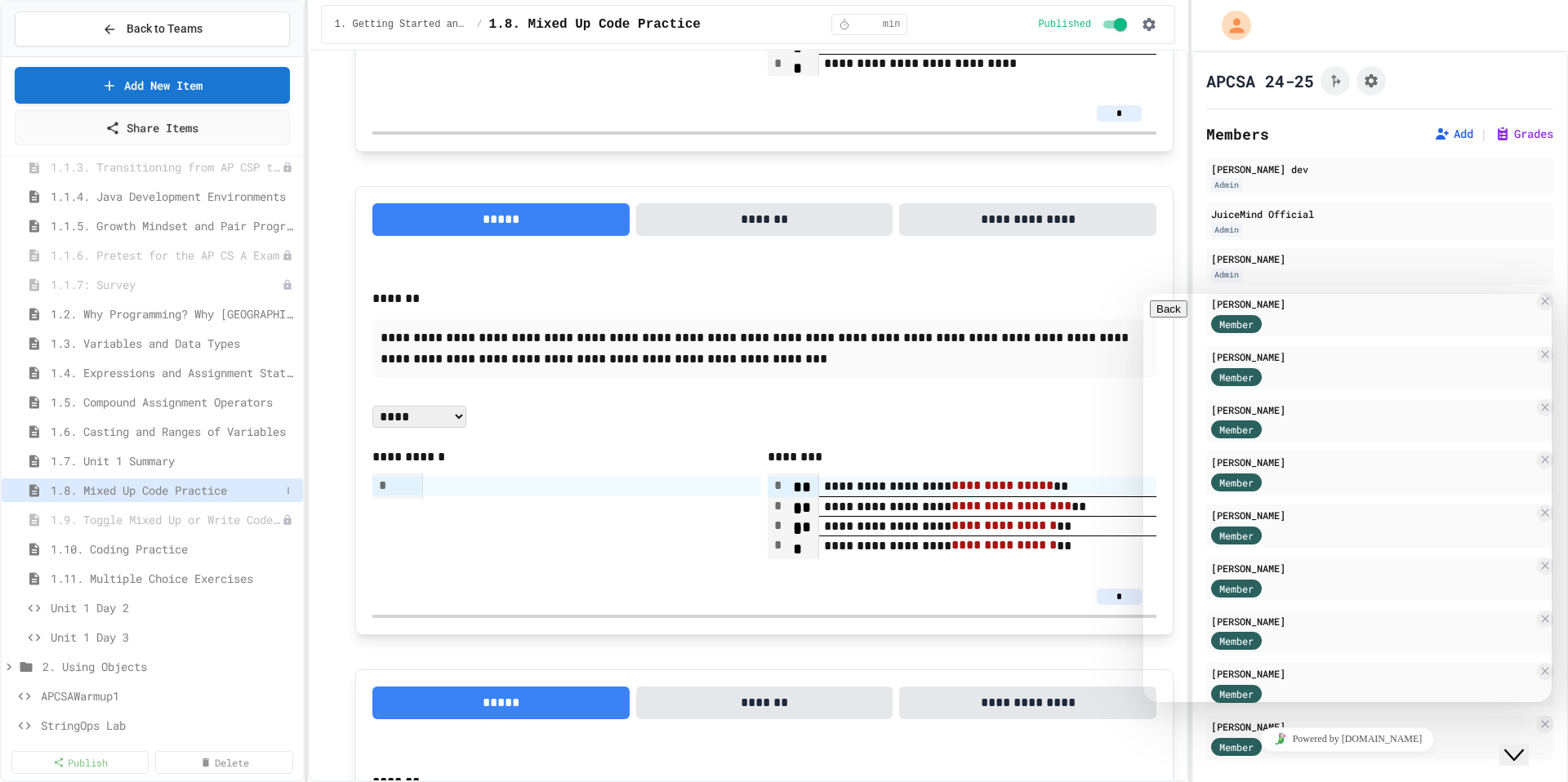
click at [168, 494] on span "1.8. Mixed Up Code Practice" at bounding box center [165, 490] width 229 height 17
click at [432, 590] on div "*" at bounding box center [764, 597] width 784 height 36
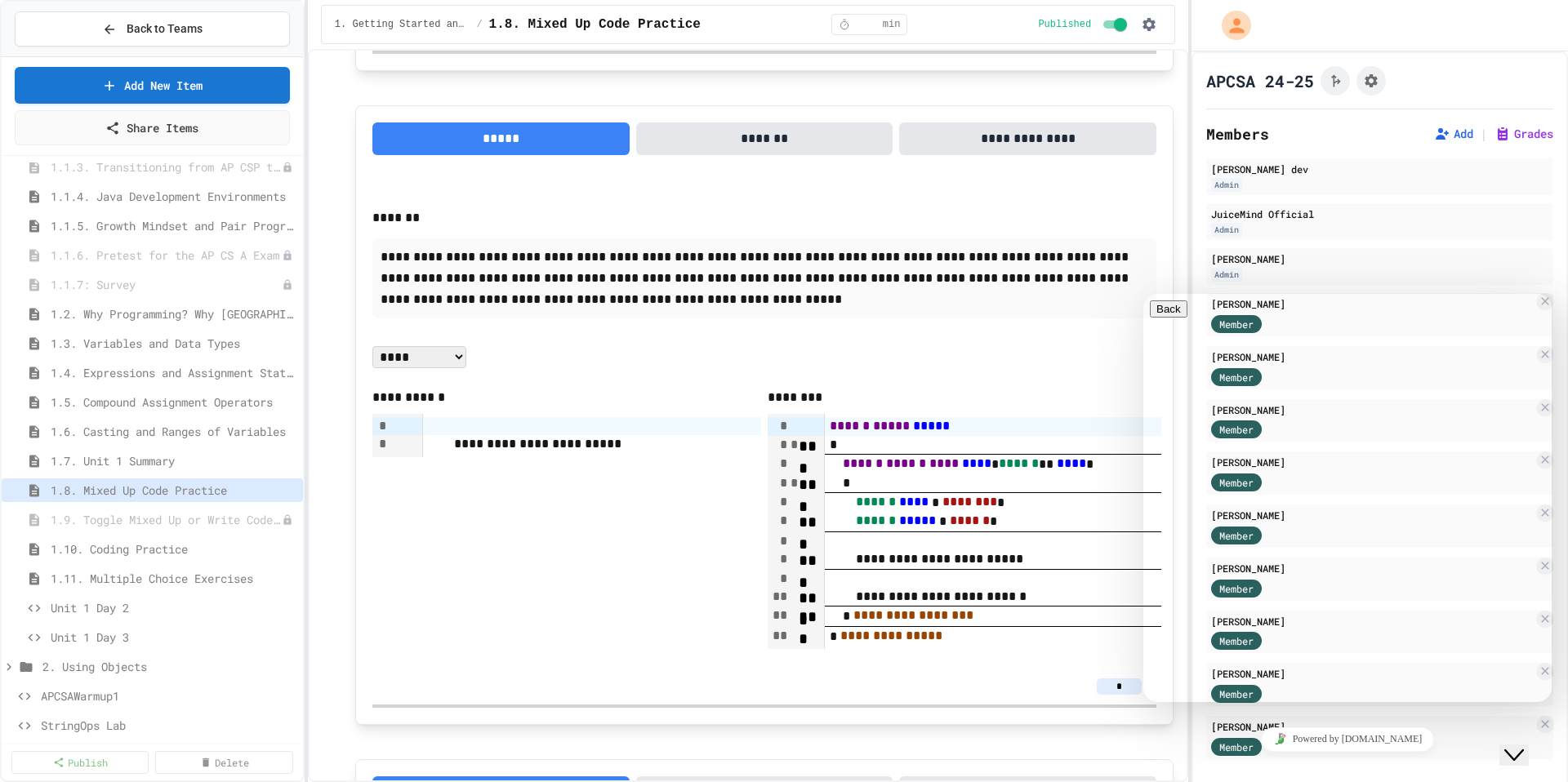
scroll to position [1200, 0]
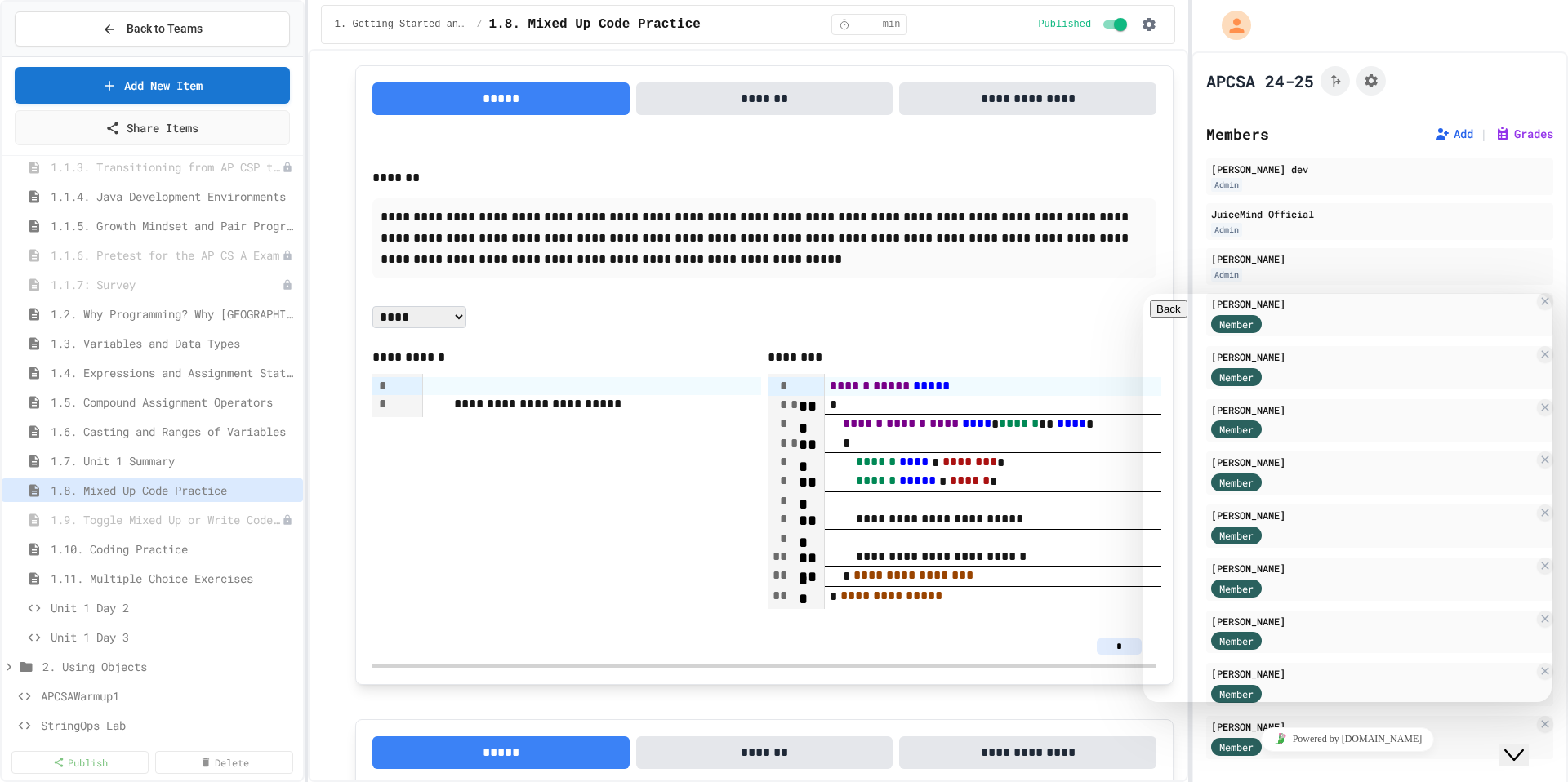
click at [1516, 750] on icon "Close Chat This icon closes the chat window." at bounding box center [1514, 755] width 20 height 20
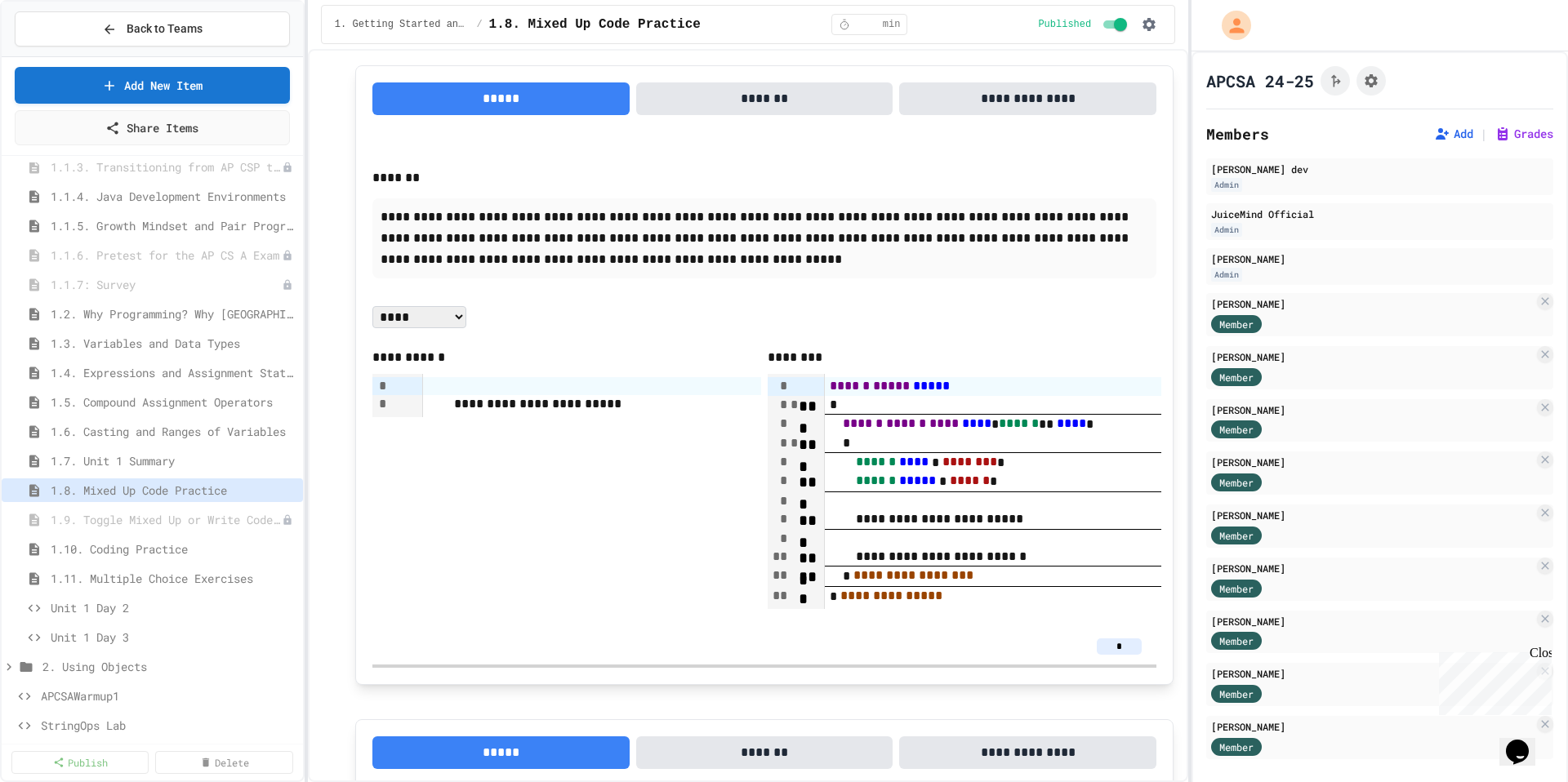
click at [1516, 750] on icon "Opens Chat This icon Opens the chat window." at bounding box center [1517, 751] width 26 height 26
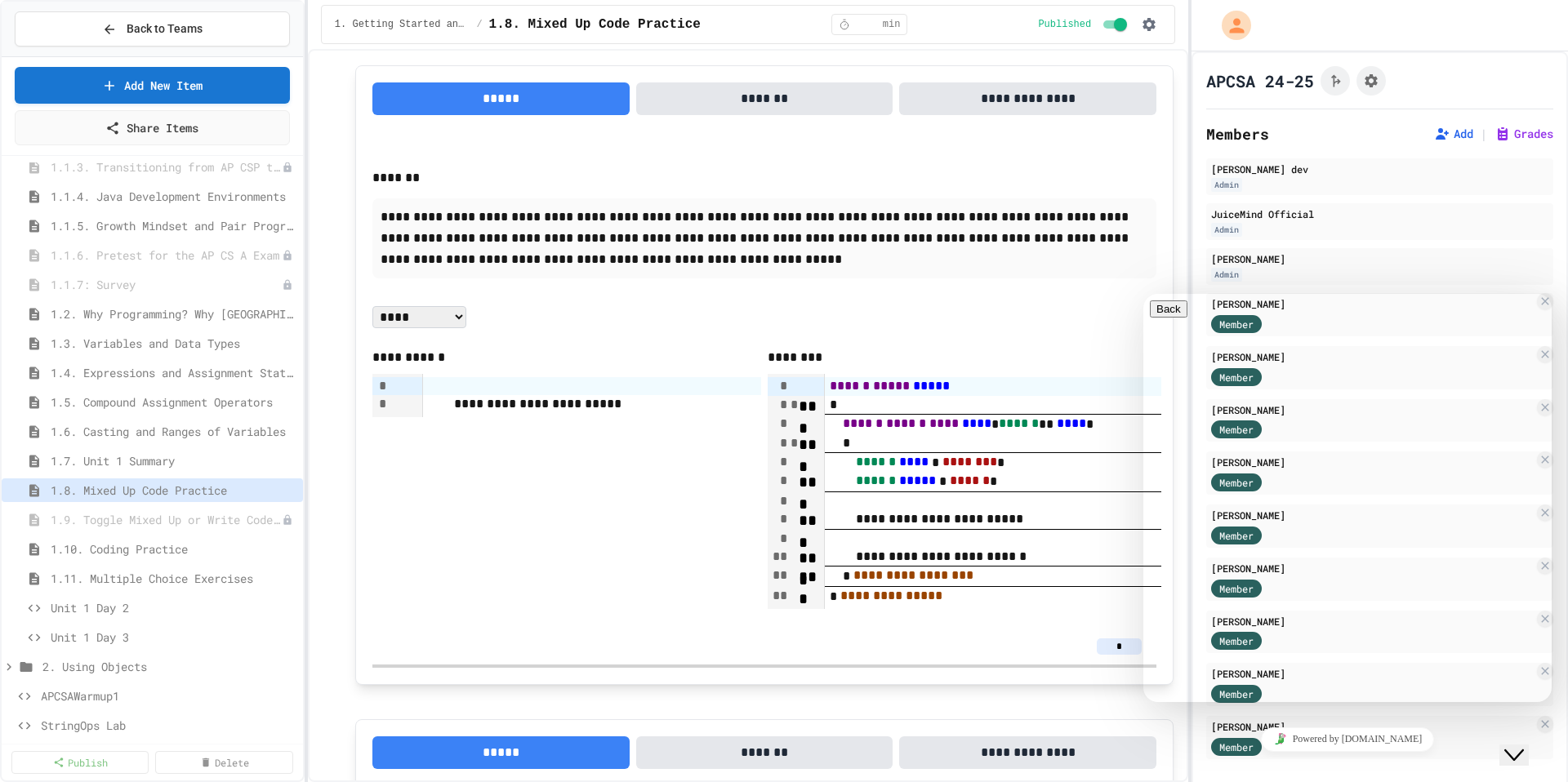
click at [1524, 747] on icon "Close Chat This icon closes the chat window." at bounding box center [1514, 755] width 20 height 20
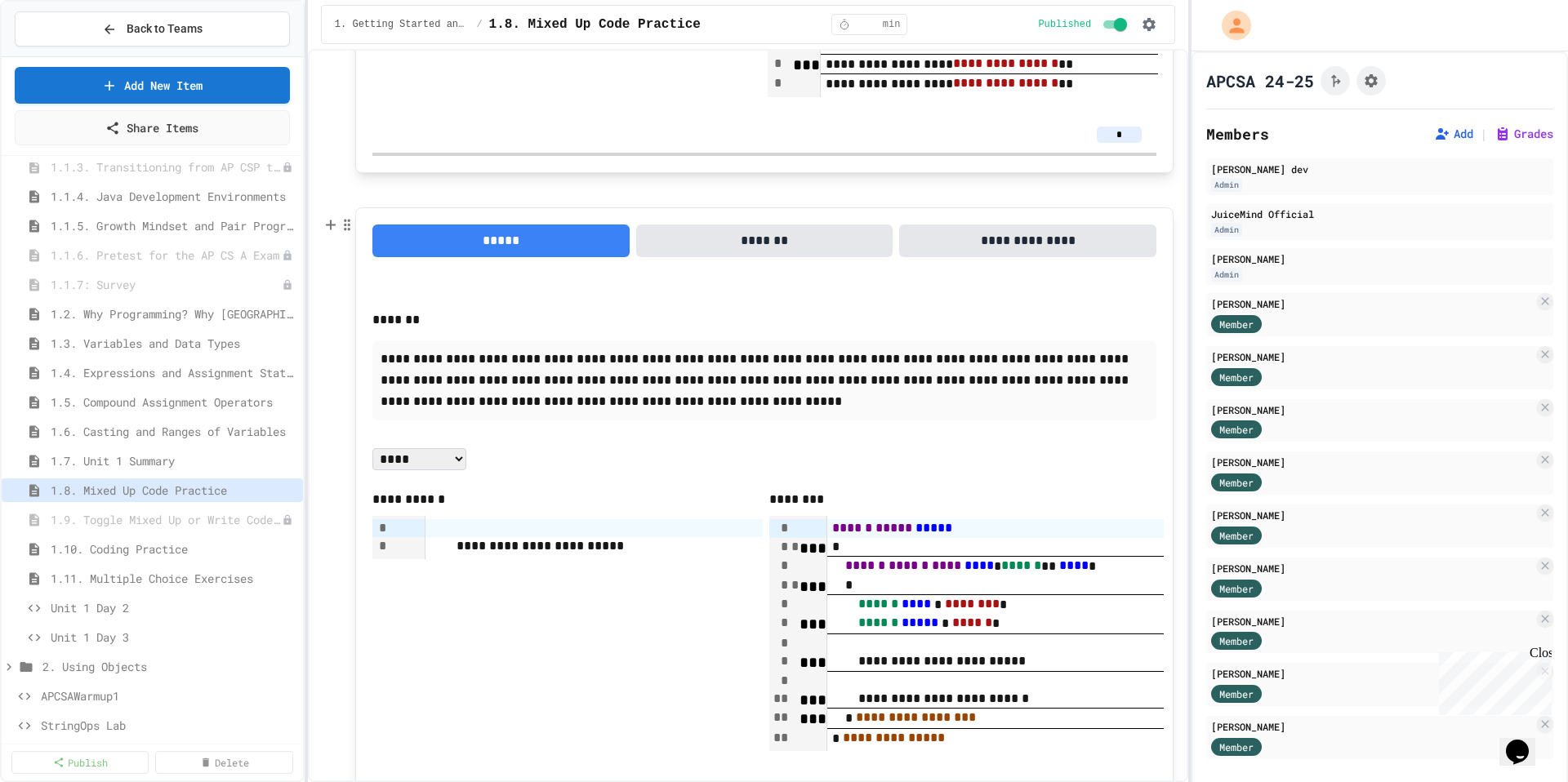
scroll to position [960, 0]
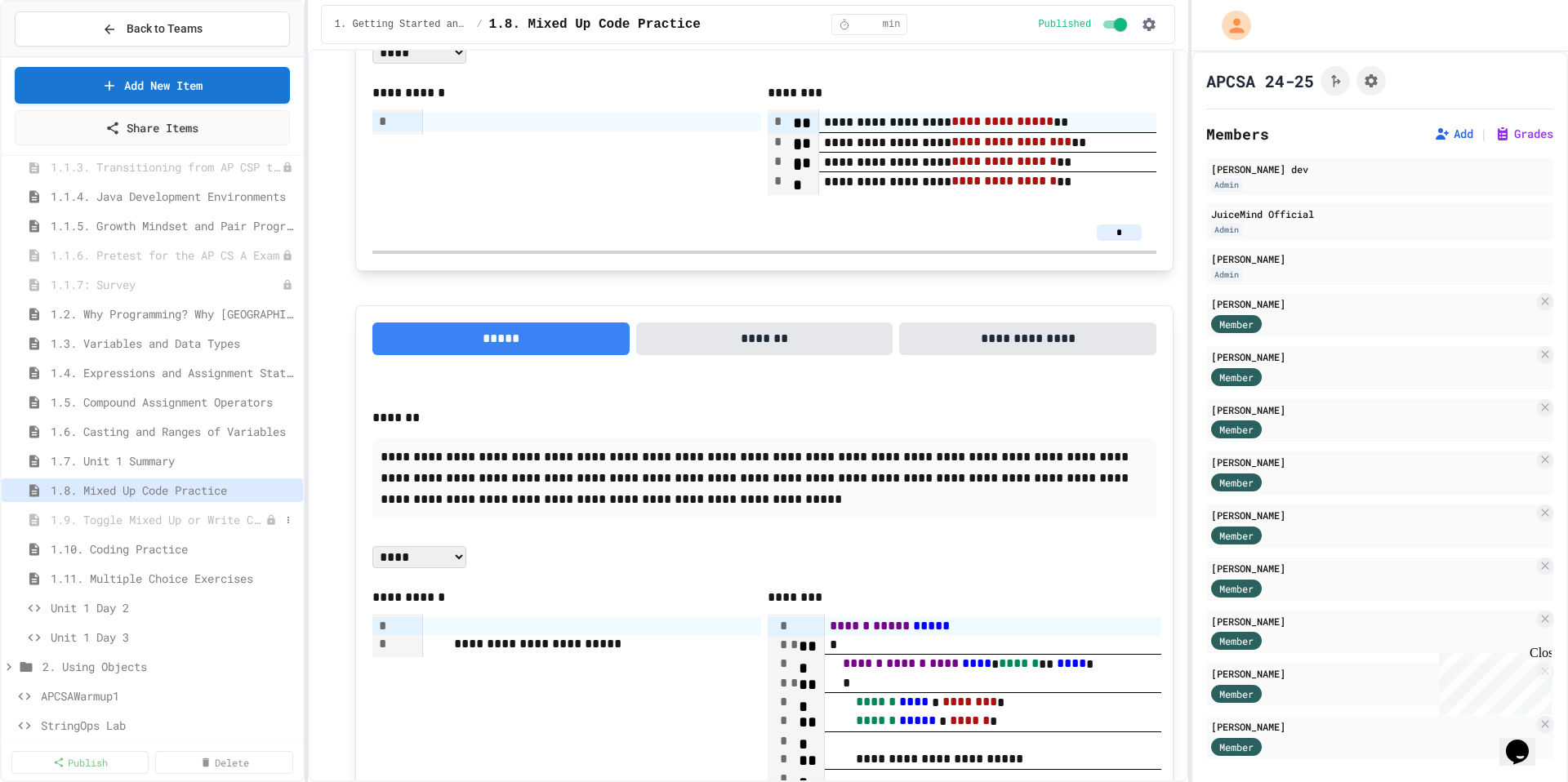
click at [145, 518] on span "1.9. Toggle Mixed Up or Write Code Practice" at bounding box center [158, 520] width 215 height 17
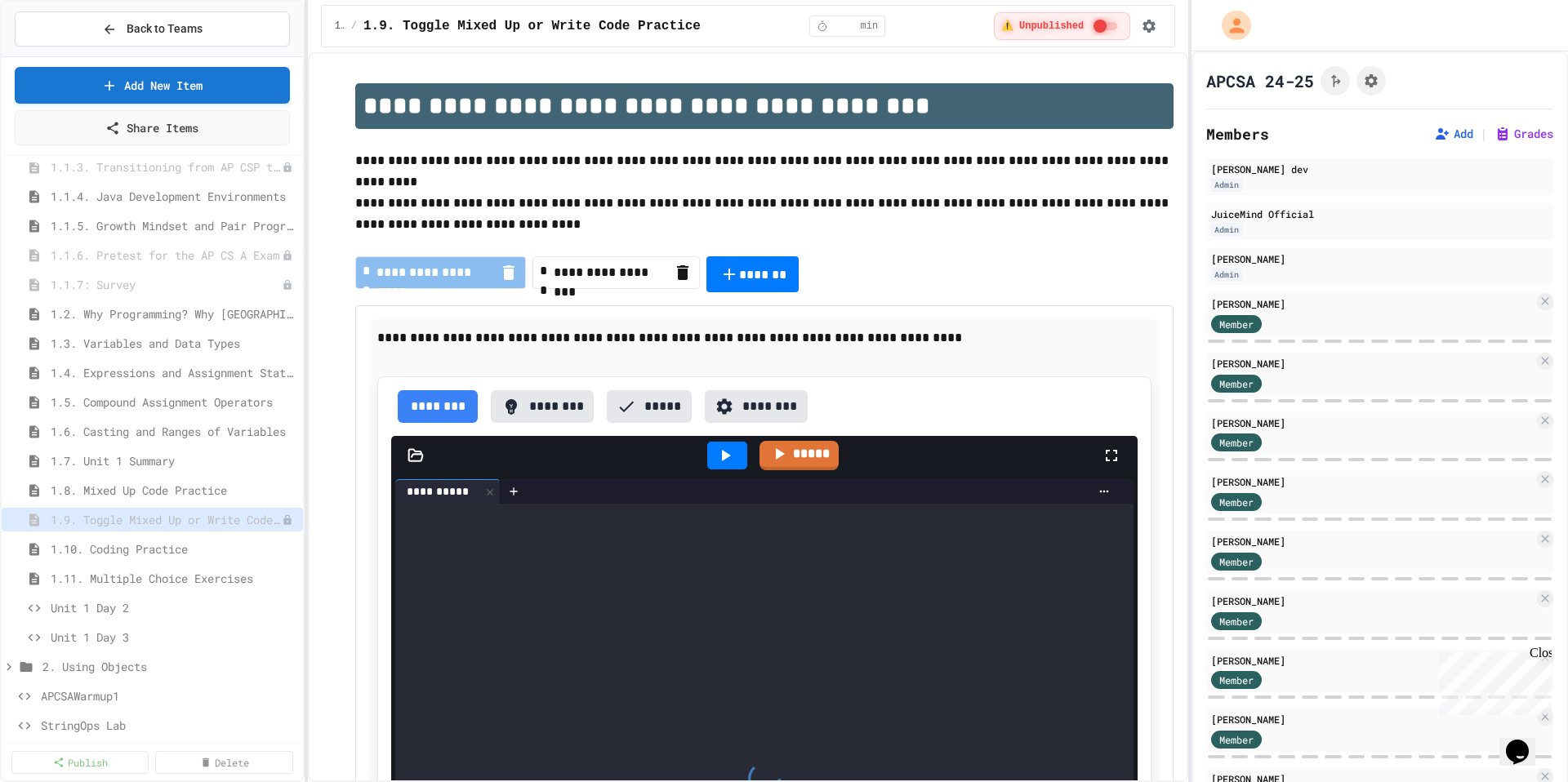
click at [1528, 740] on icon "Chat widget" at bounding box center [1517, 751] width 23 height 24
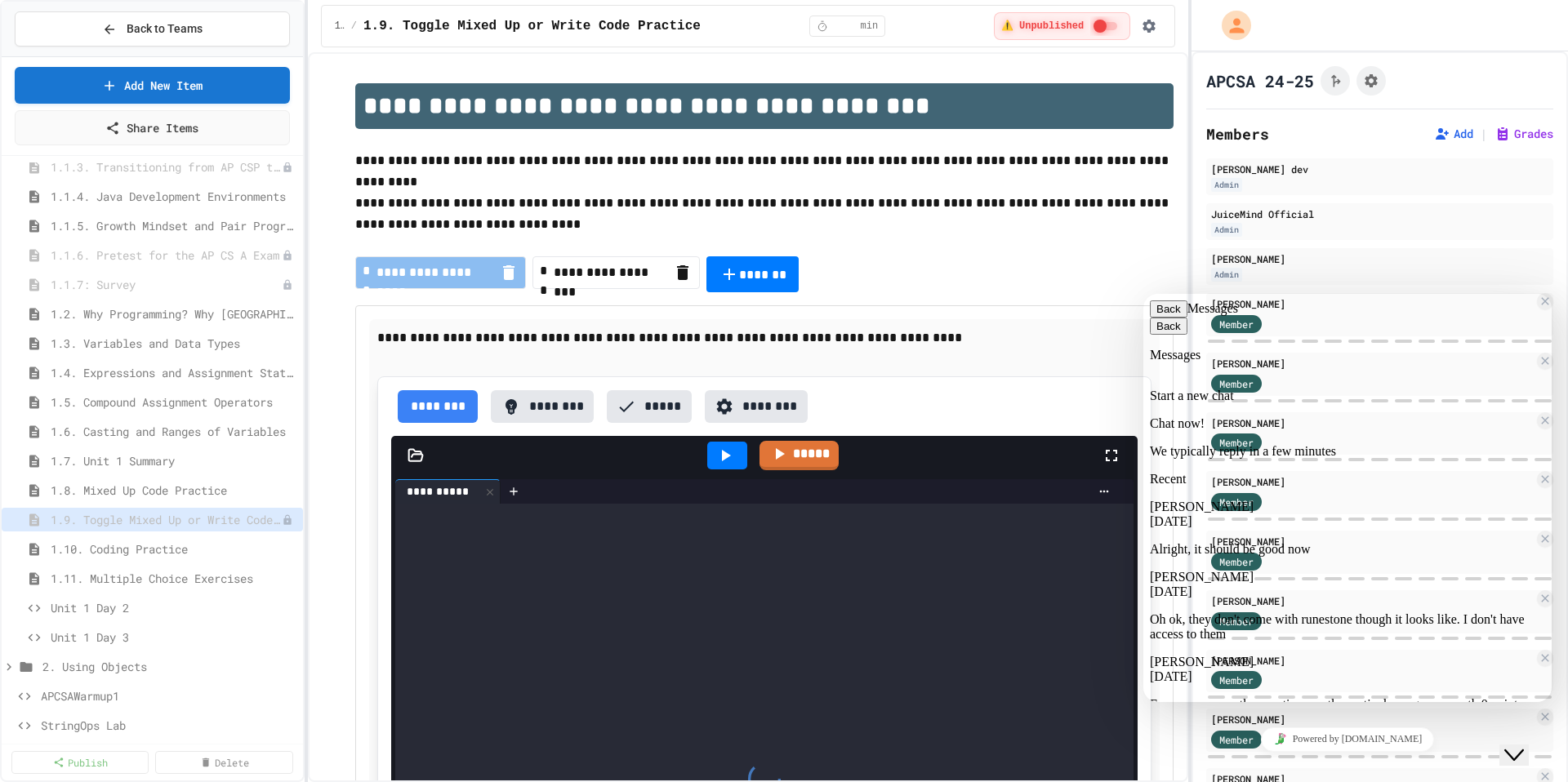
click at [1356, 417] on p "Chat now!" at bounding box center [1347, 424] width 395 height 14
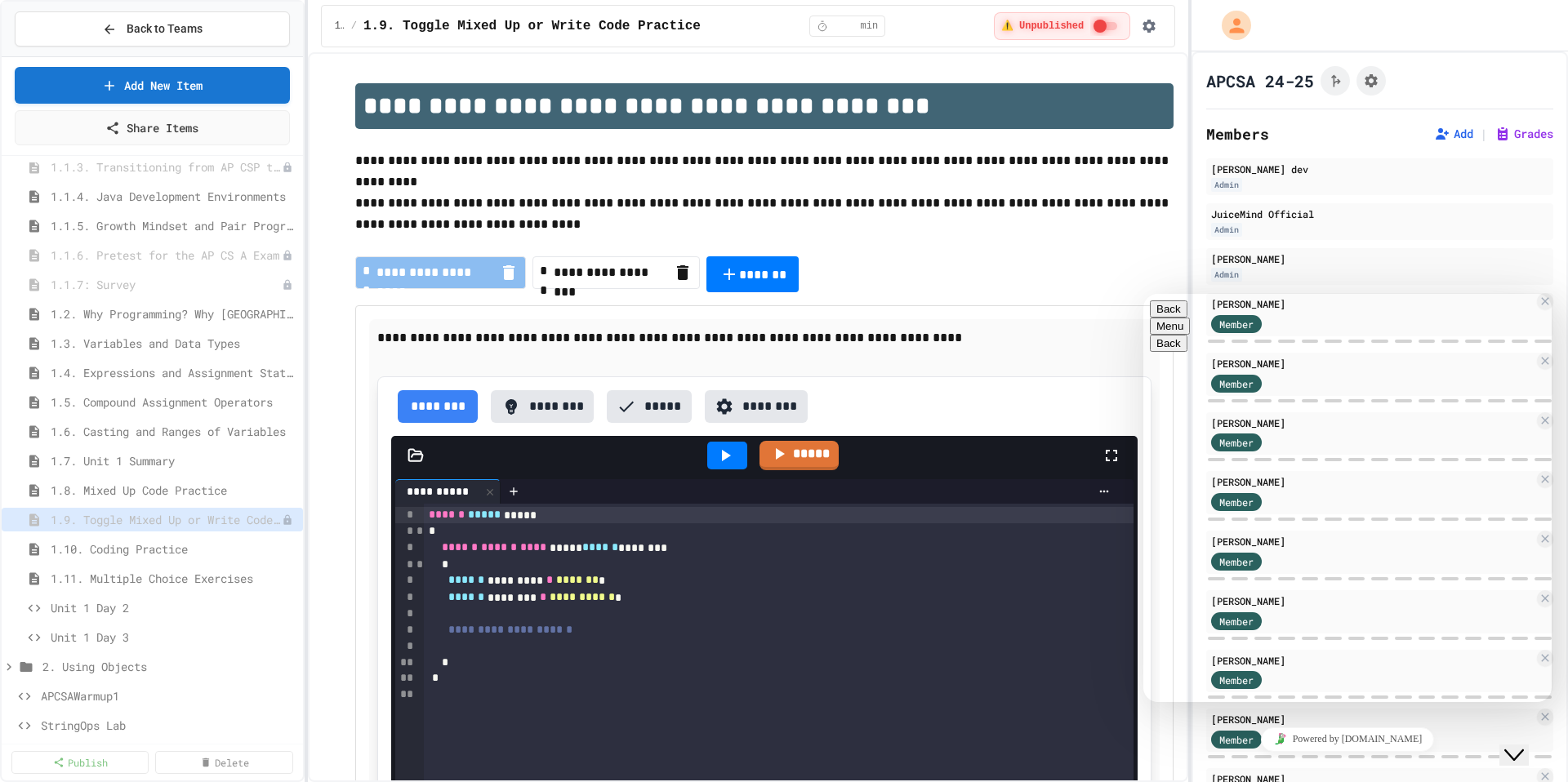
click at [1143, 294] on textarea at bounding box center [1143, 294] width 0 height 0
type textarea "**********"
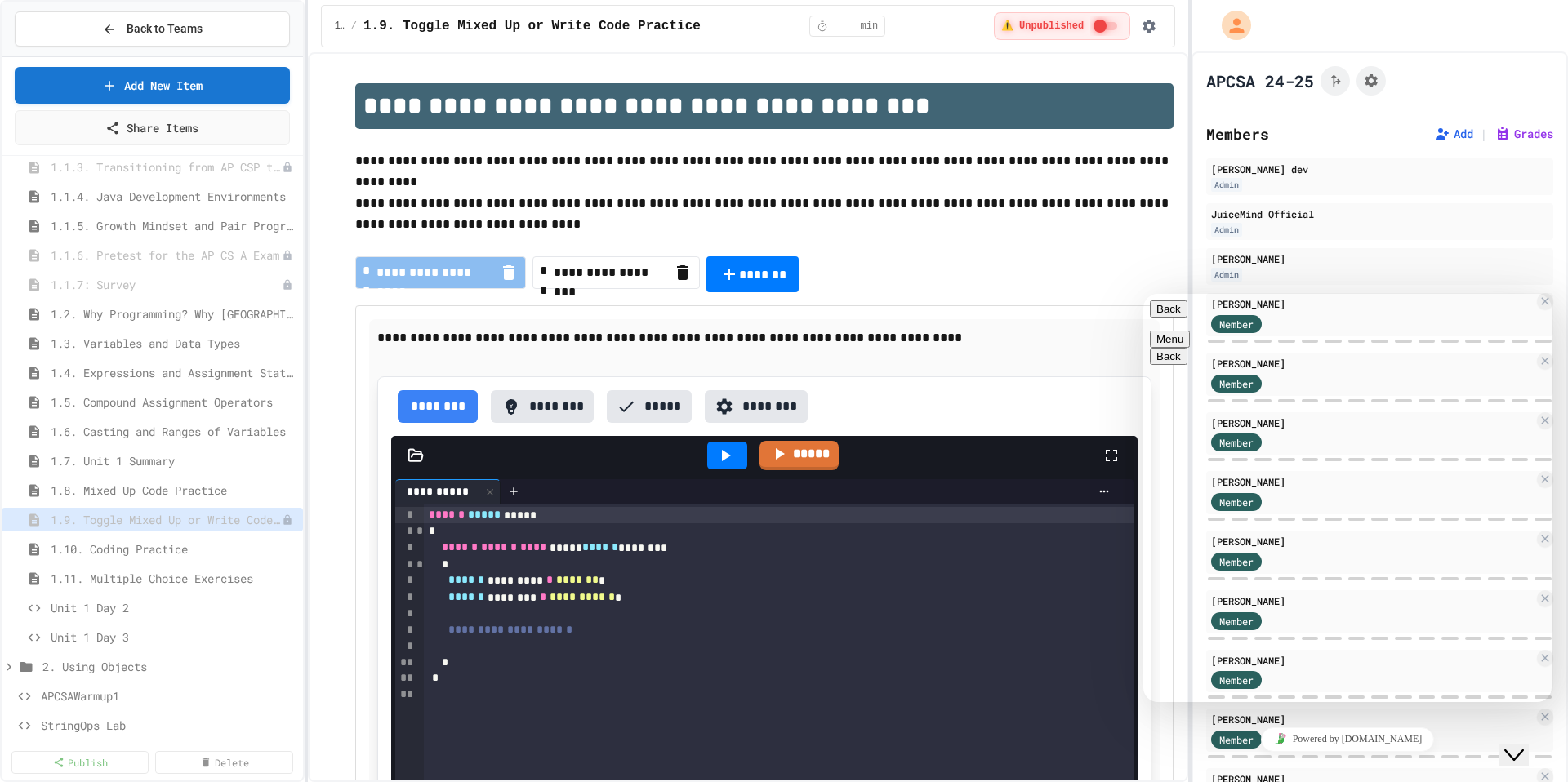
click at [1181, 317] on button "Back" at bounding box center [1168, 308] width 38 height 17
click at [1508, 749] on div "Close Chat This icon closes the chat window." at bounding box center [1514, 755] width 20 height 20
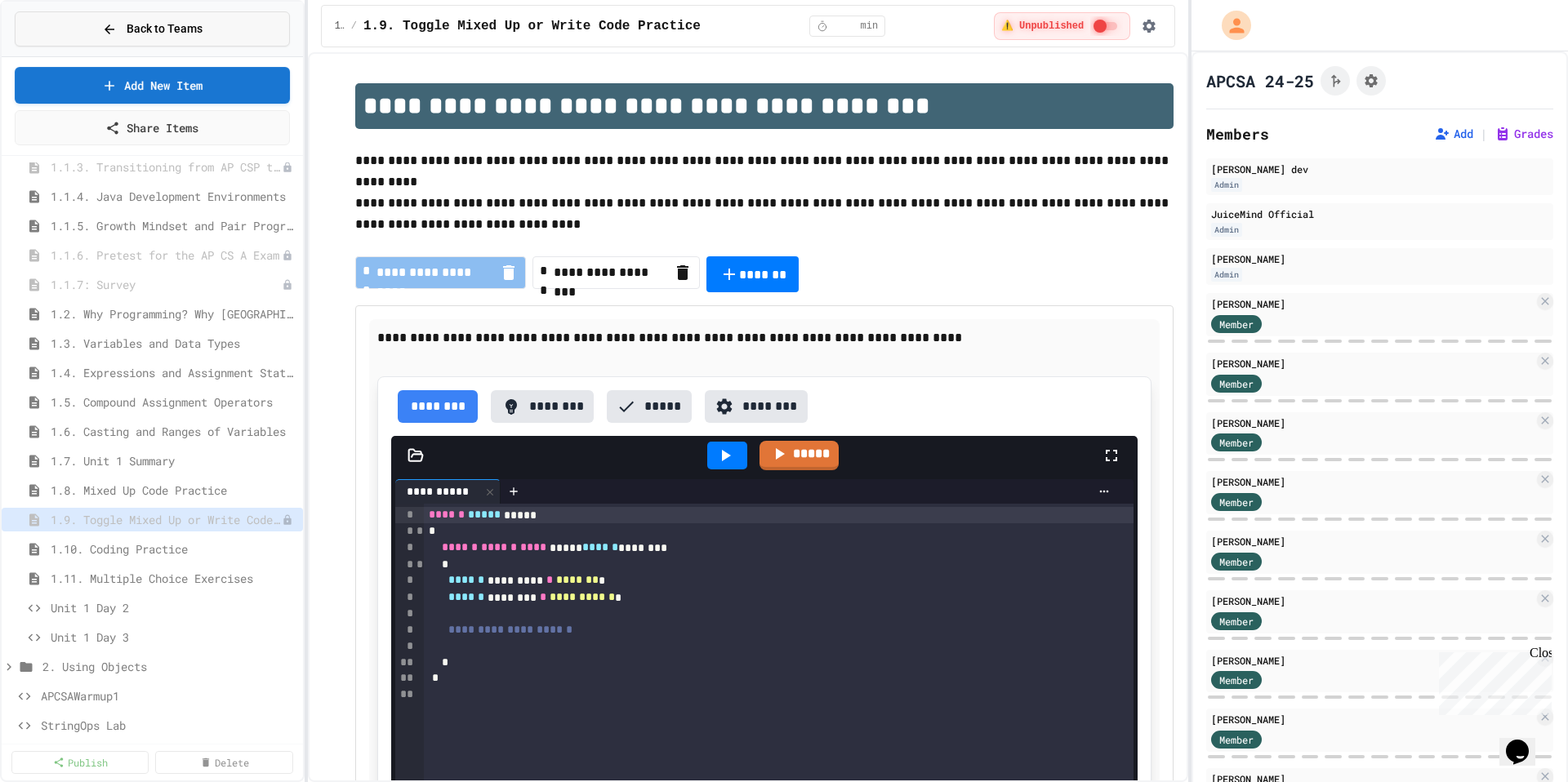
click at [208, 23] on button "Back to Teams" at bounding box center [152, 29] width 275 height 35
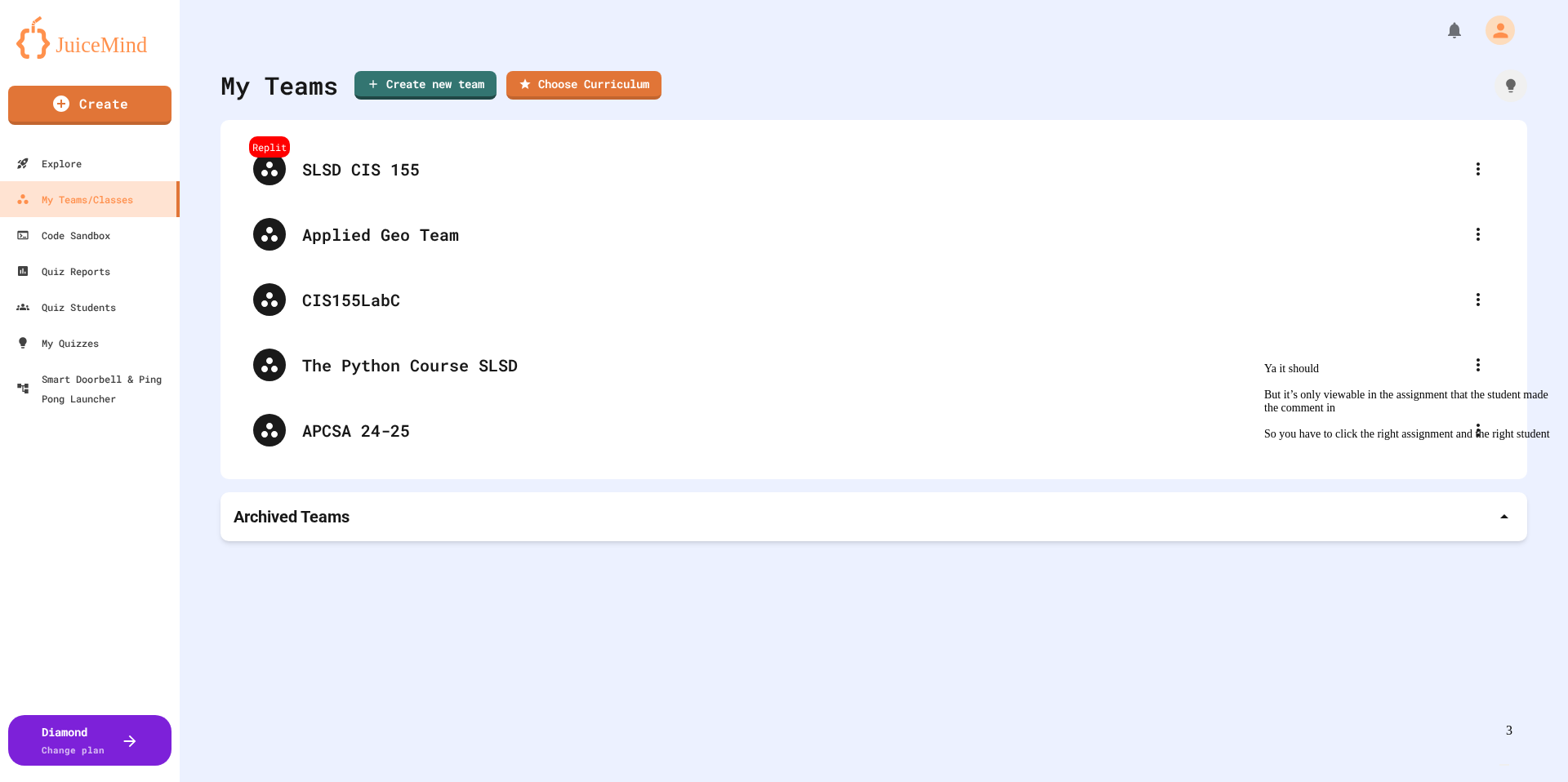
click at [1456, 441] on div "Ya it should But it’s only viewable in the assignment that the student made the…" at bounding box center [1411, 401] width 294 height 78
click at [1504, 765] on img "Chat widget" at bounding box center [1504, 765] width 0 height 0
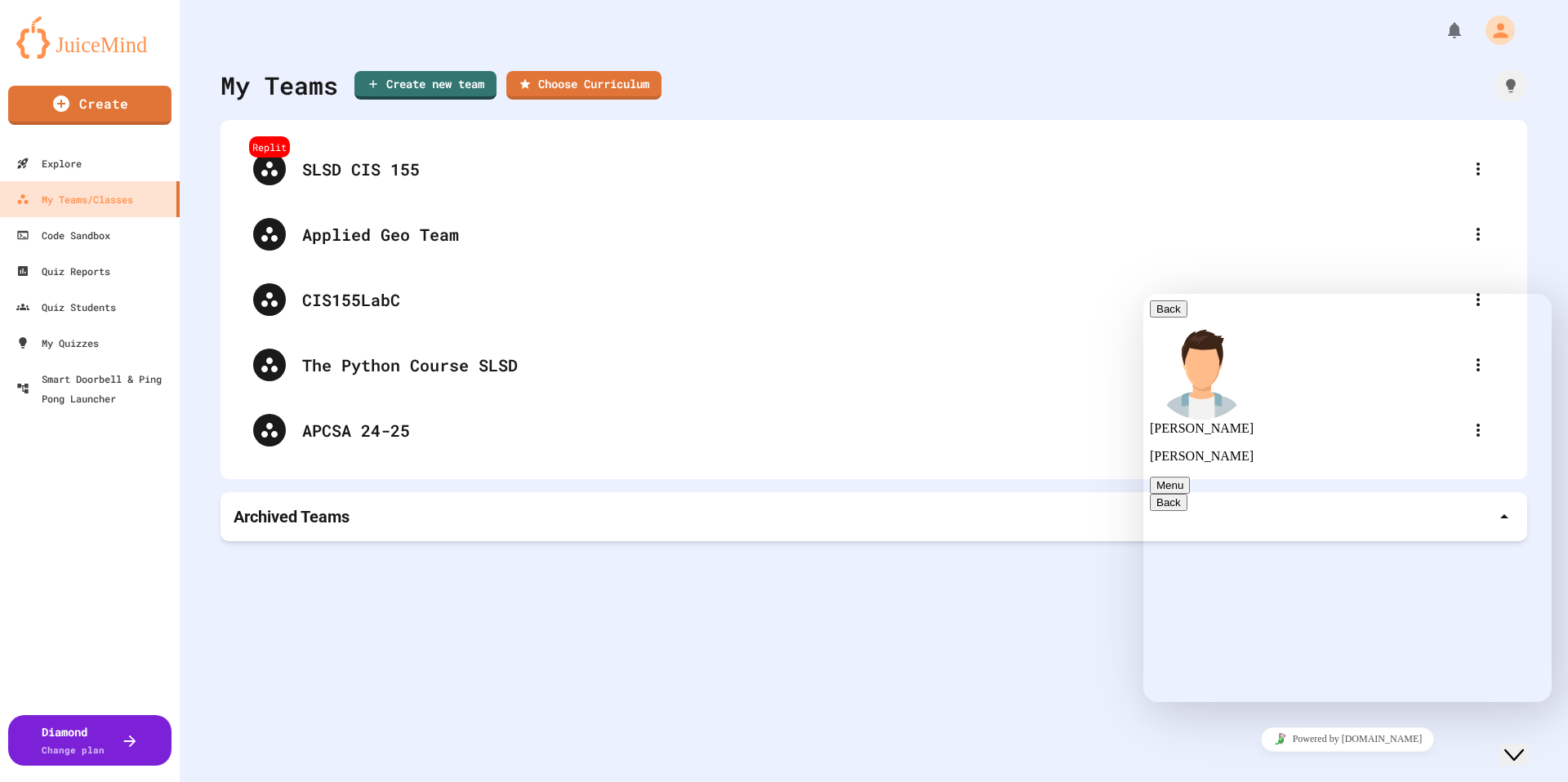
click at [1143, 294] on div "Rate this chat Upload File Insert emoji" at bounding box center [1143, 294] width 0 height 0
click at [1143, 294] on textarea at bounding box center [1143, 294] width 0 height 0
type textarea "*********"
click at [1513, 745] on div "Close Chat This icon closes the chat window." at bounding box center [1514, 755] width 20 height 20
